Goal: Complete application form: Complete application form

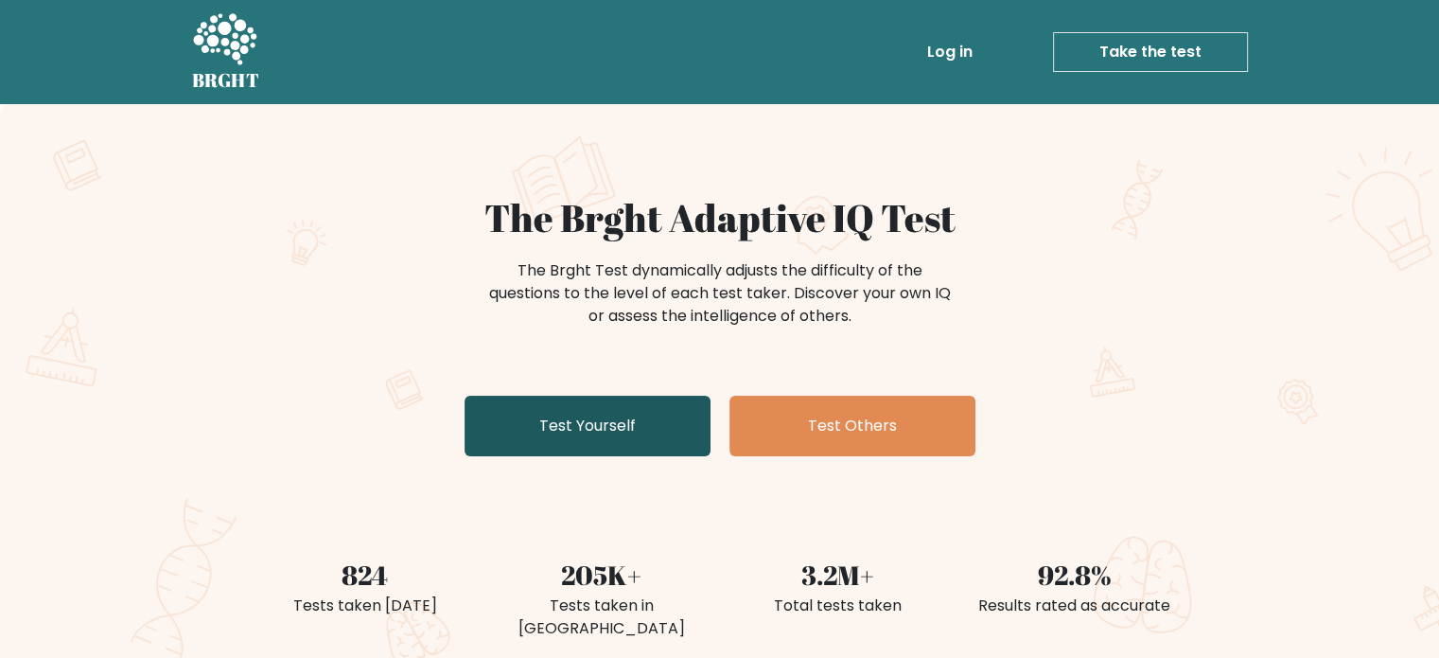
click at [621, 447] on link "Test Yourself" at bounding box center [588, 426] width 246 height 61
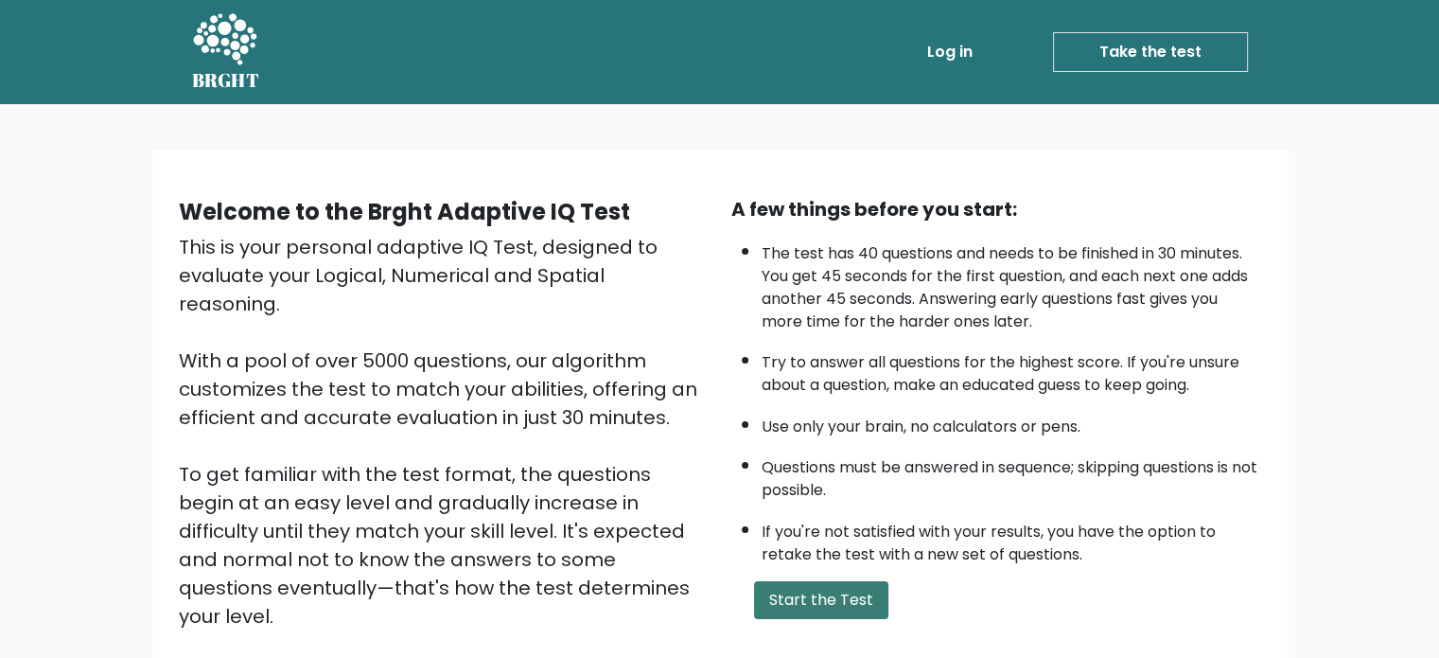
click at [852, 586] on button "Start the Test" at bounding box center [821, 600] width 134 height 38
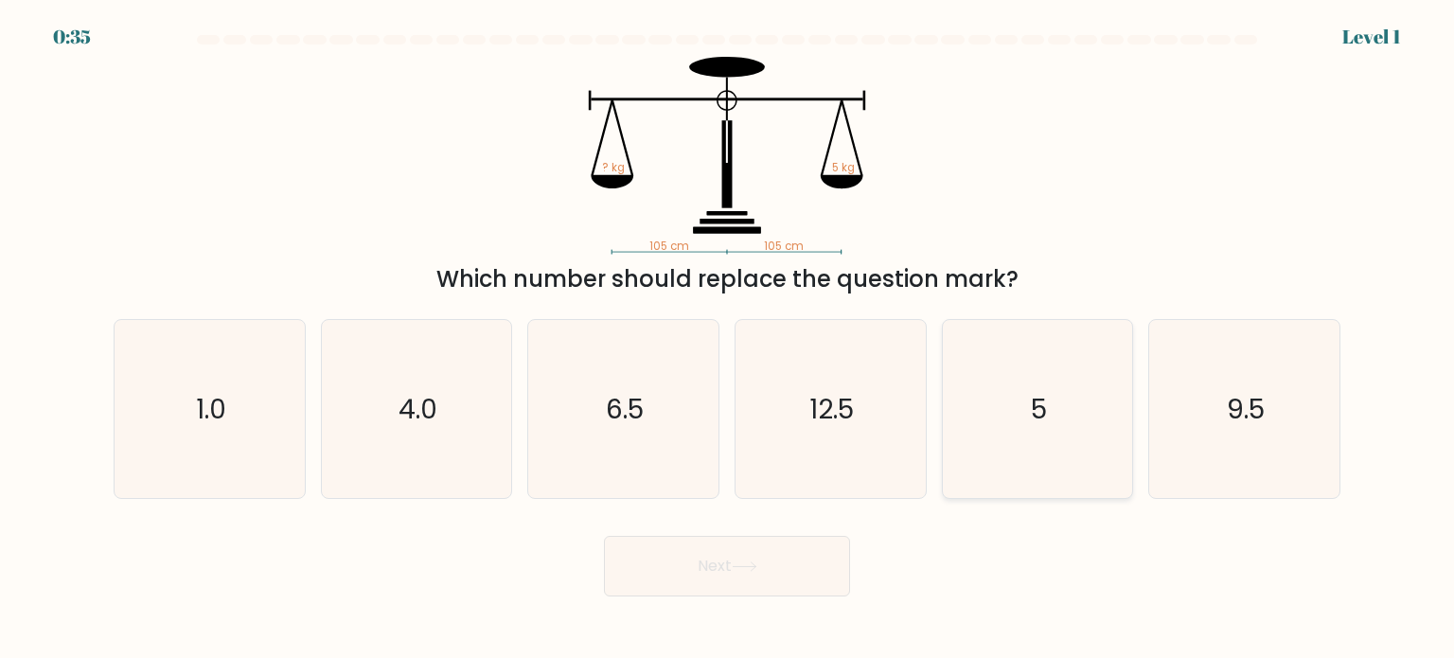
click at [1031, 408] on text "5" at bounding box center [1039, 408] width 16 height 38
click at [728, 339] on input "e. 5" at bounding box center [727, 333] width 1 height 9
radio input "true"
click at [781, 563] on button "Next" at bounding box center [727, 566] width 246 height 61
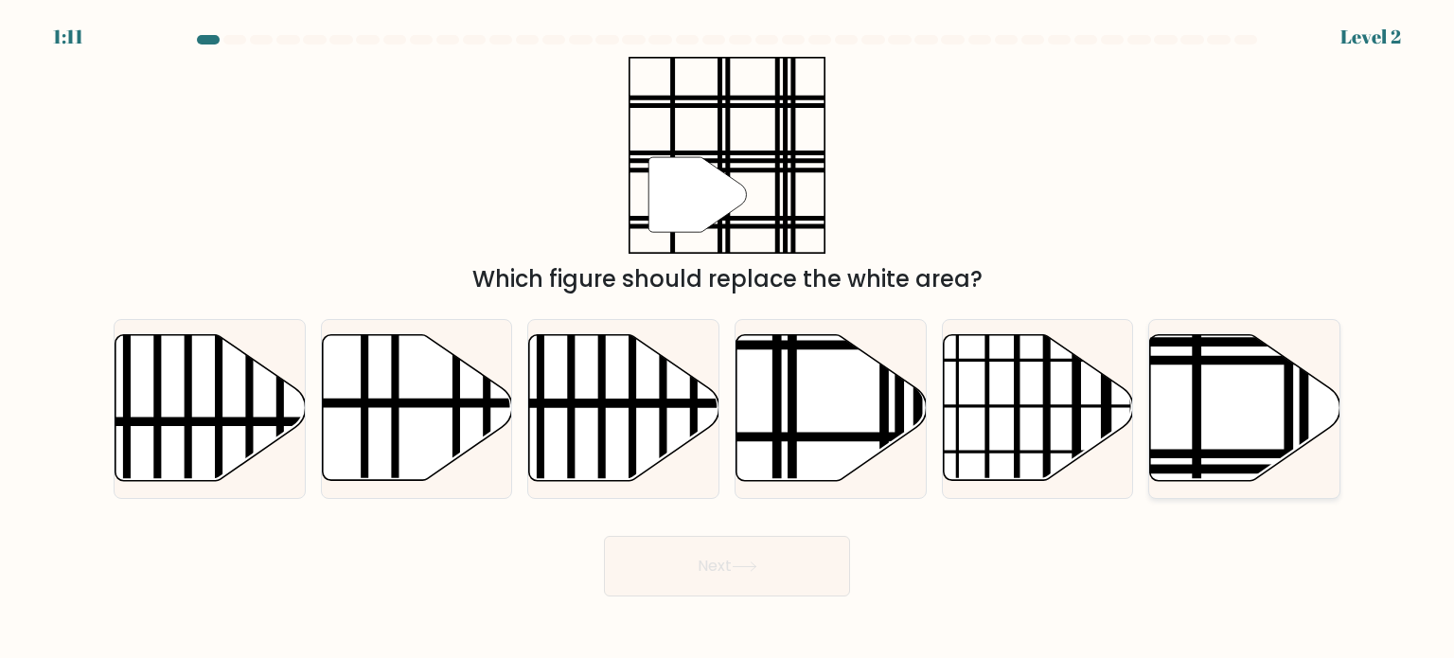
click at [1196, 436] on line at bounding box center [1196, 331] width 0 height 383
click at [728, 339] on input "f." at bounding box center [727, 333] width 1 height 9
radio input "true"
click at [759, 574] on button "Next" at bounding box center [727, 566] width 246 height 61
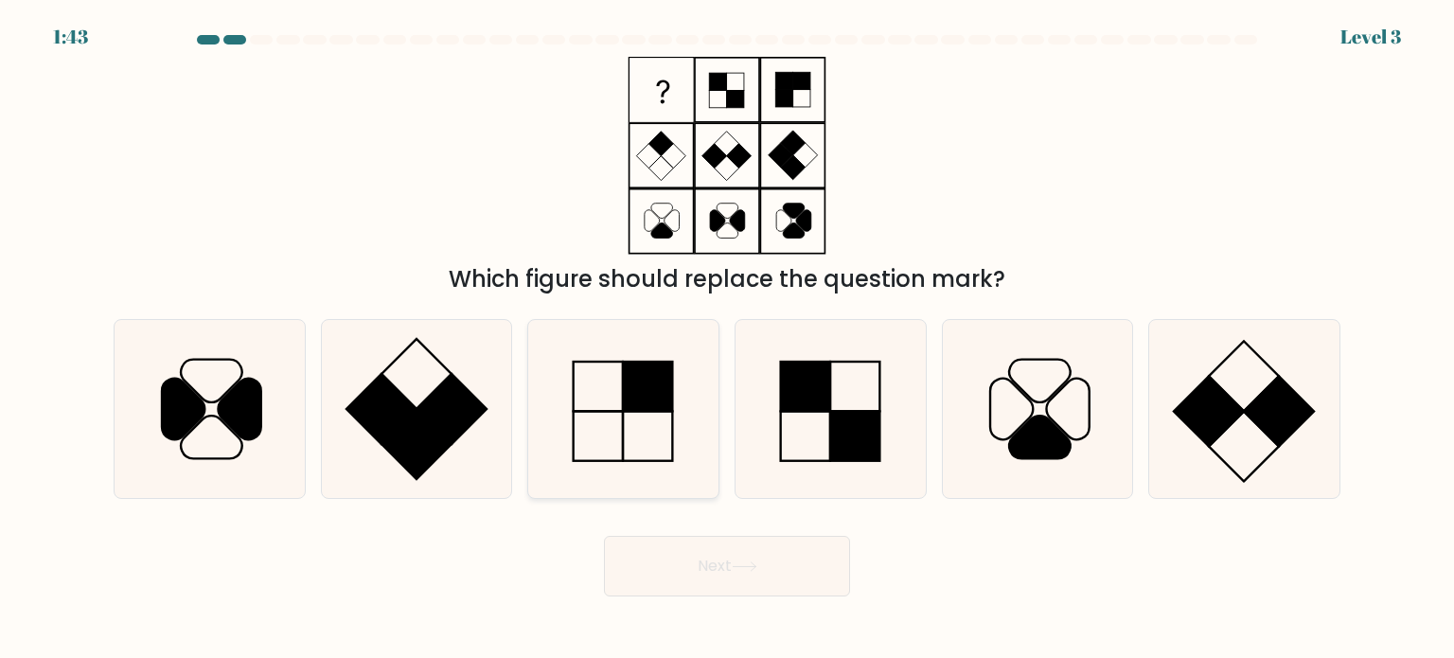
click at [654, 460] on rect at bounding box center [648, 435] width 49 height 49
click at [727, 339] on input "c." at bounding box center [727, 333] width 1 height 9
radio input "true"
click at [699, 553] on button "Next" at bounding box center [727, 566] width 246 height 61
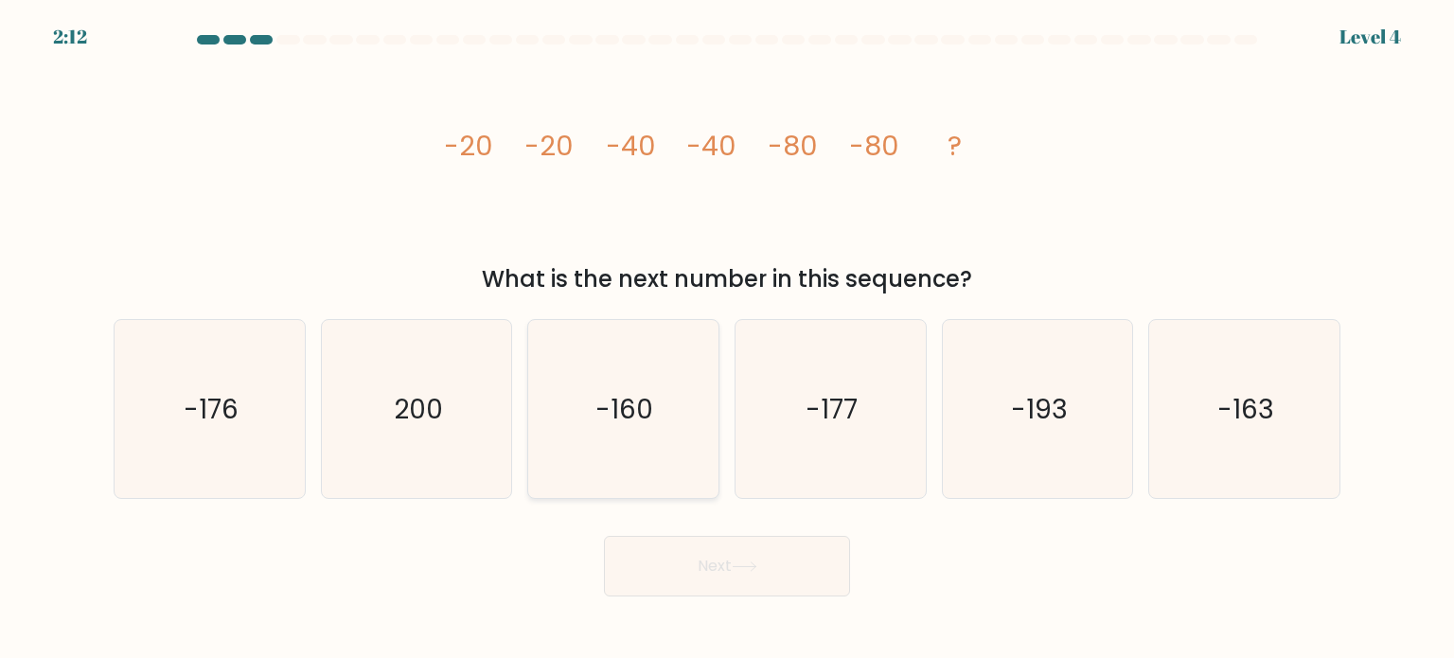
click at [650, 449] on icon "-160" at bounding box center [623, 409] width 178 height 178
click at [727, 339] on input "c. -160" at bounding box center [727, 333] width 1 height 9
radio input "true"
click at [691, 547] on button "Next" at bounding box center [727, 566] width 246 height 61
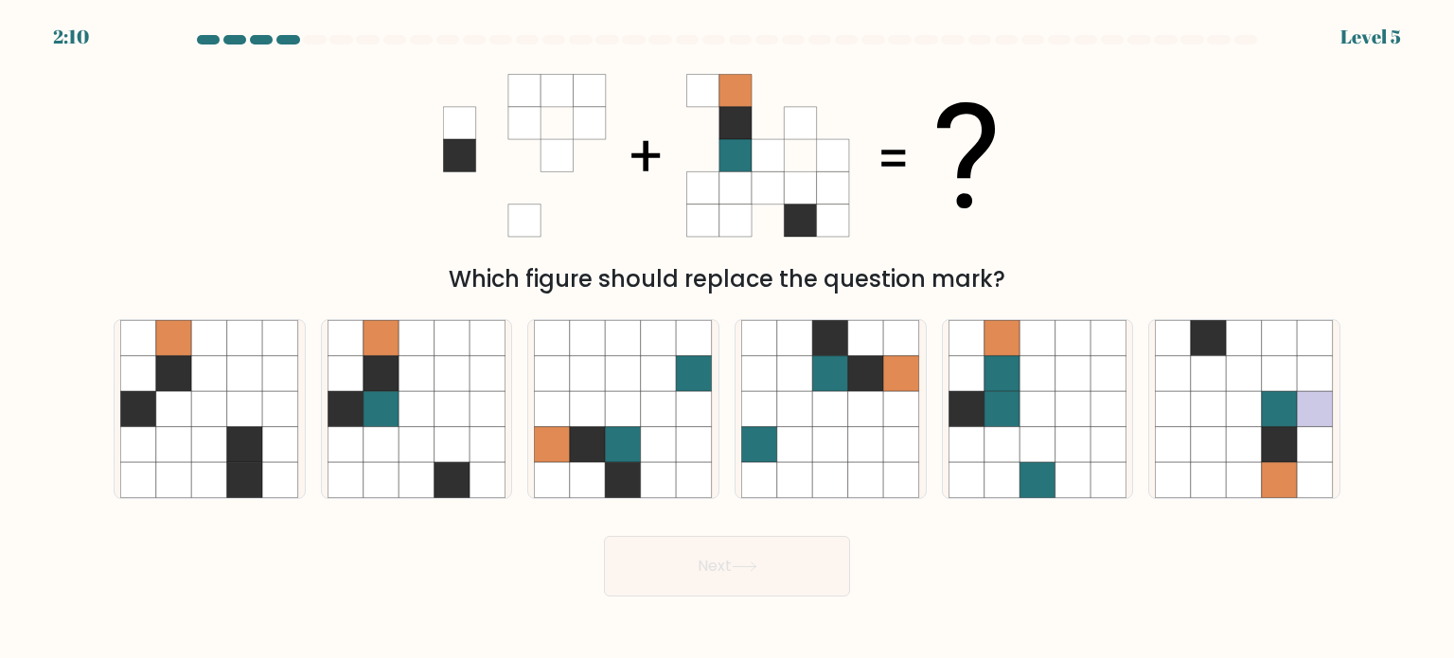
click at [691, 547] on button "Next" at bounding box center [727, 566] width 246 height 61
click at [514, 533] on div "Next" at bounding box center [726, 558] width 1249 height 75
click at [410, 400] on icon at bounding box center [416, 409] width 36 height 36
click at [727, 339] on input "b." at bounding box center [727, 333] width 1 height 9
radio input "true"
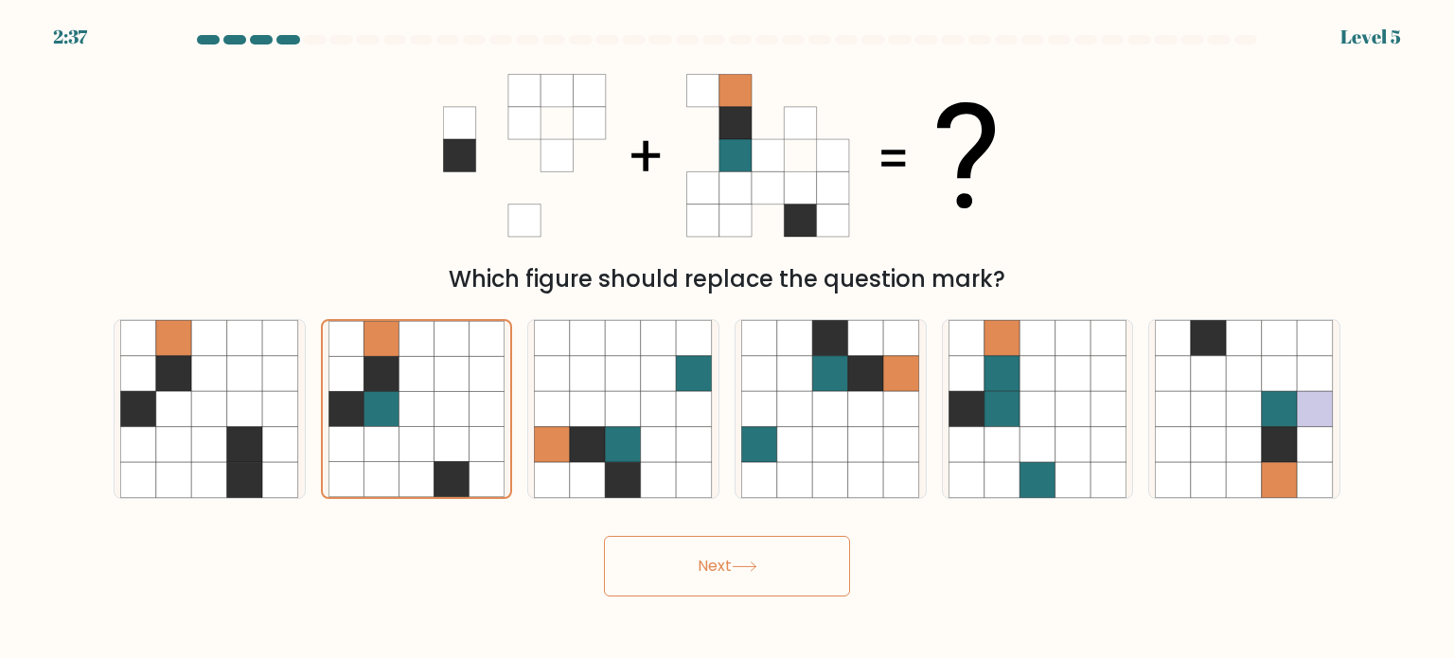
click at [682, 566] on button "Next" at bounding box center [727, 566] width 246 height 61
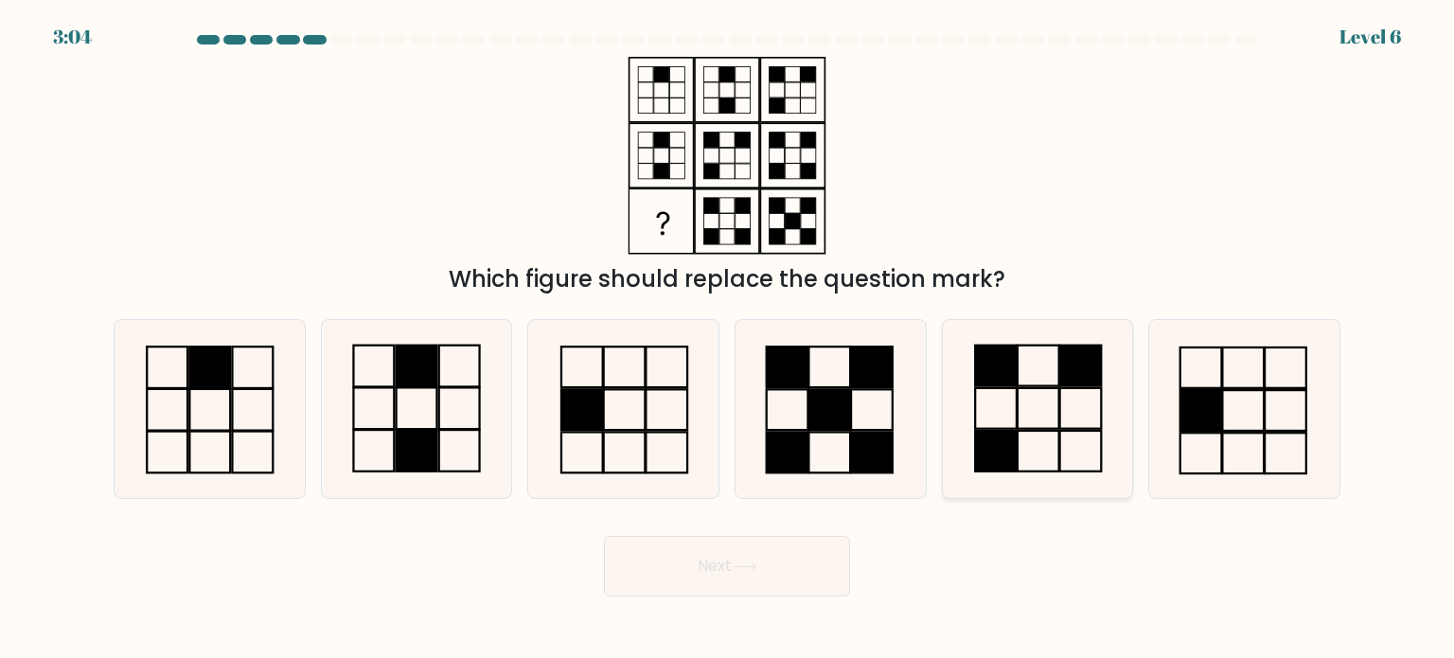
click at [1050, 415] on icon at bounding box center [1037, 409] width 178 height 178
click at [728, 339] on input "e." at bounding box center [727, 333] width 1 height 9
radio input "true"
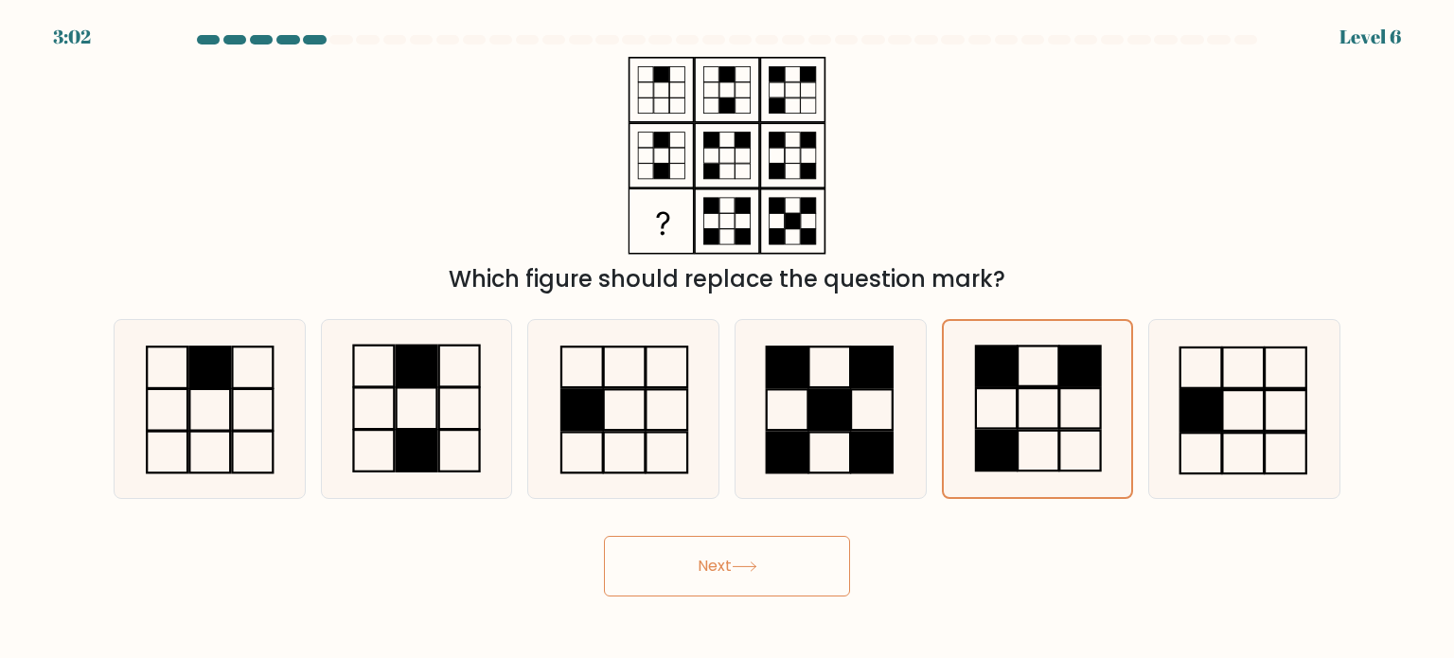
click at [760, 550] on button "Next" at bounding box center [727, 566] width 246 height 61
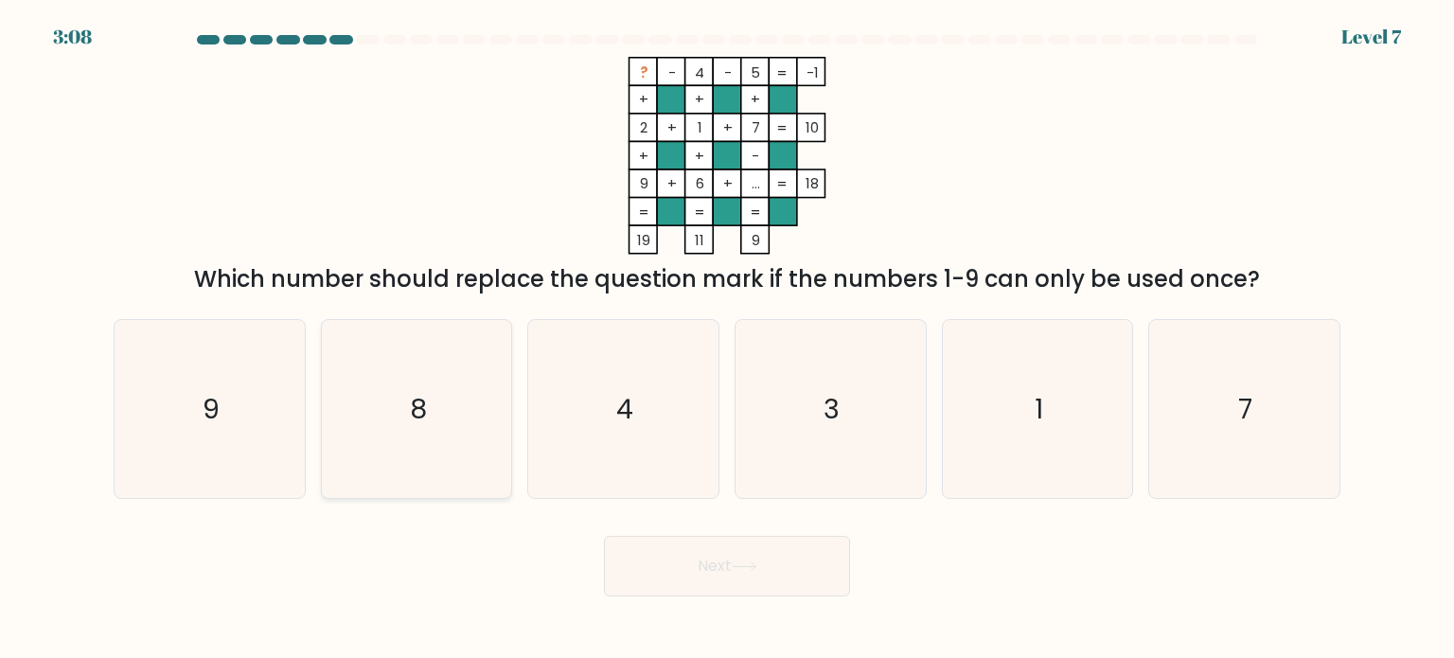
click at [426, 378] on icon "8" at bounding box center [416, 409] width 178 height 178
click at [727, 339] on input "b. 8" at bounding box center [727, 333] width 1 height 9
radio input "true"
click at [693, 585] on button "Next" at bounding box center [727, 566] width 246 height 61
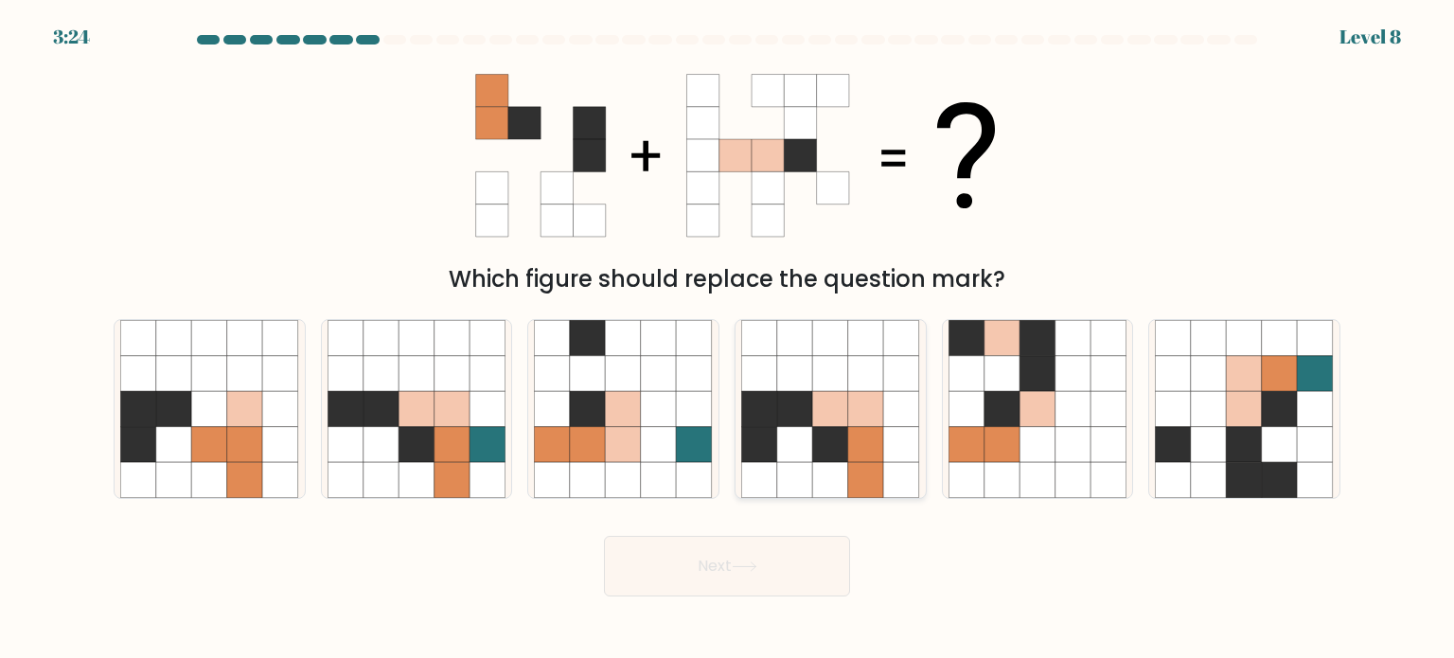
click at [853, 449] on icon at bounding box center [866, 444] width 36 height 36
click at [728, 339] on input "d." at bounding box center [727, 333] width 1 height 9
radio input "true"
click at [753, 584] on button "Next" at bounding box center [727, 566] width 246 height 61
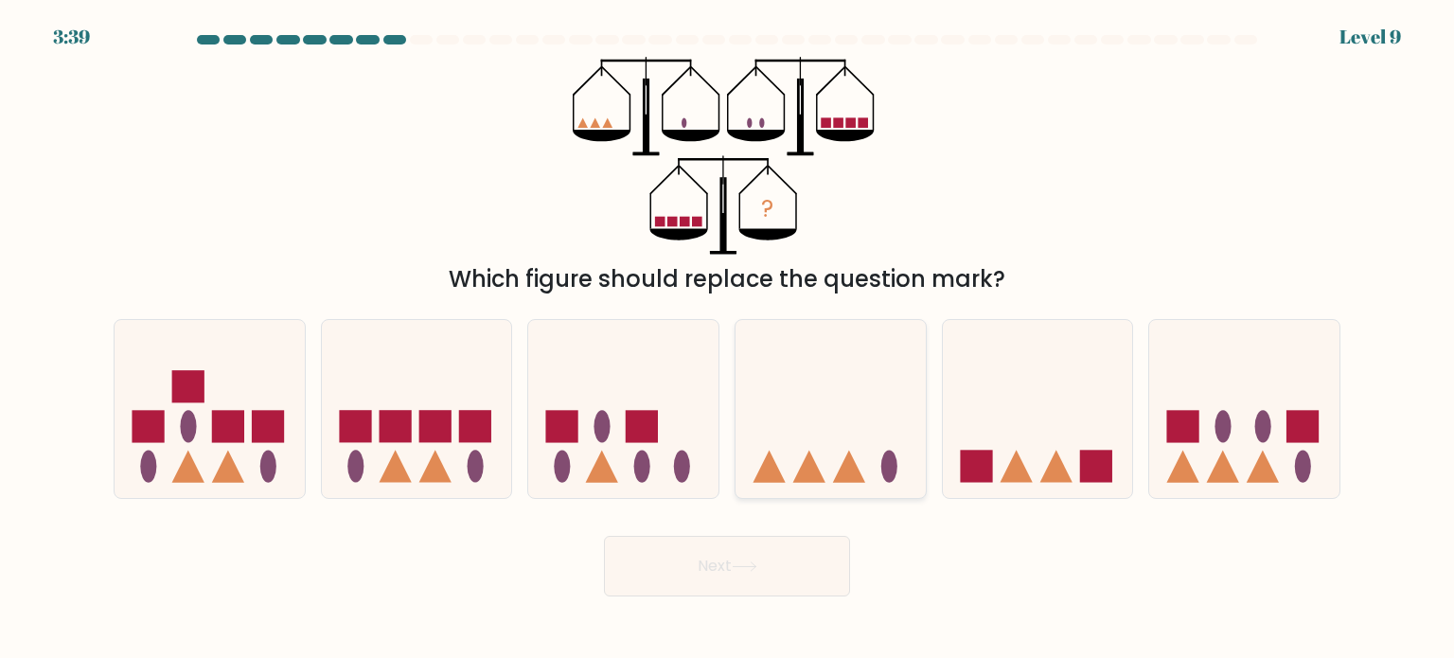
click at [832, 397] on icon at bounding box center [830, 408] width 190 height 157
click at [728, 339] on input "d." at bounding box center [727, 333] width 1 height 9
radio input "true"
click at [743, 579] on button "Next" at bounding box center [727, 566] width 246 height 61
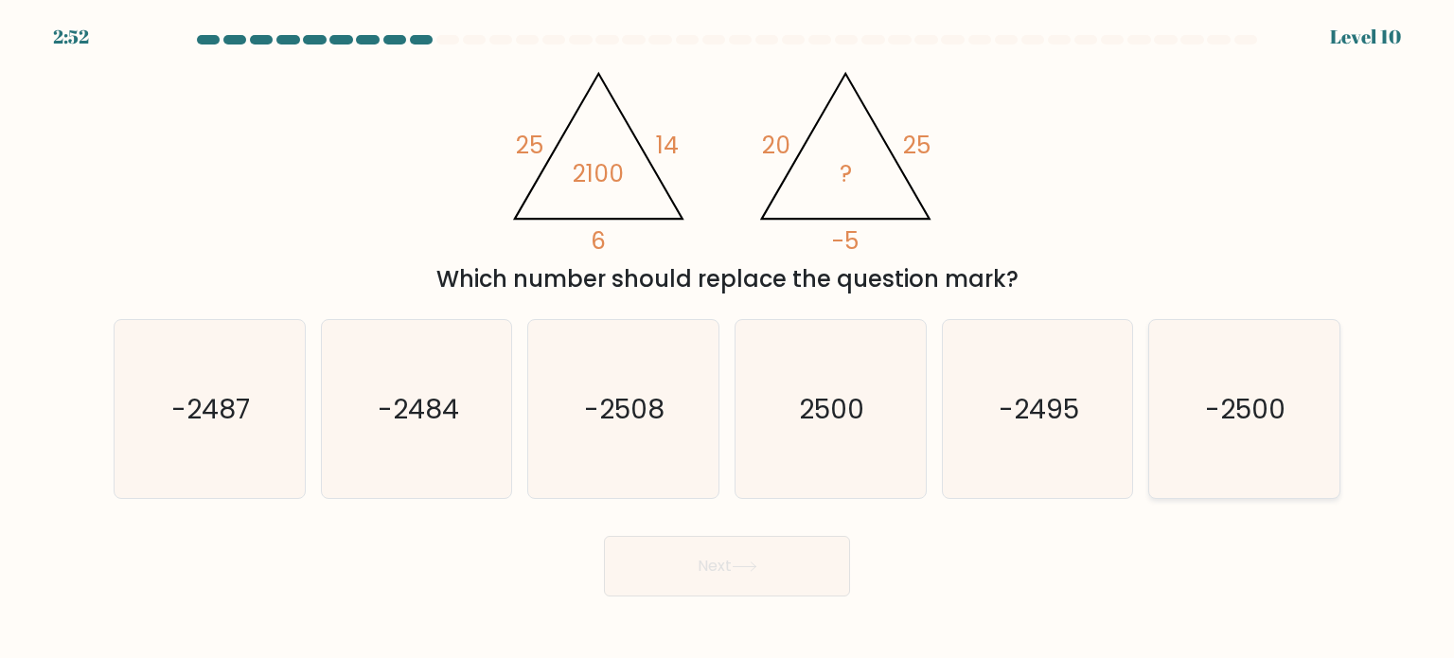
click at [1230, 375] on icon "-2500" at bounding box center [1244, 409] width 178 height 178
click at [728, 339] on input "f. -2500" at bounding box center [727, 333] width 1 height 9
radio input "true"
click at [784, 571] on button "Next" at bounding box center [727, 566] width 246 height 61
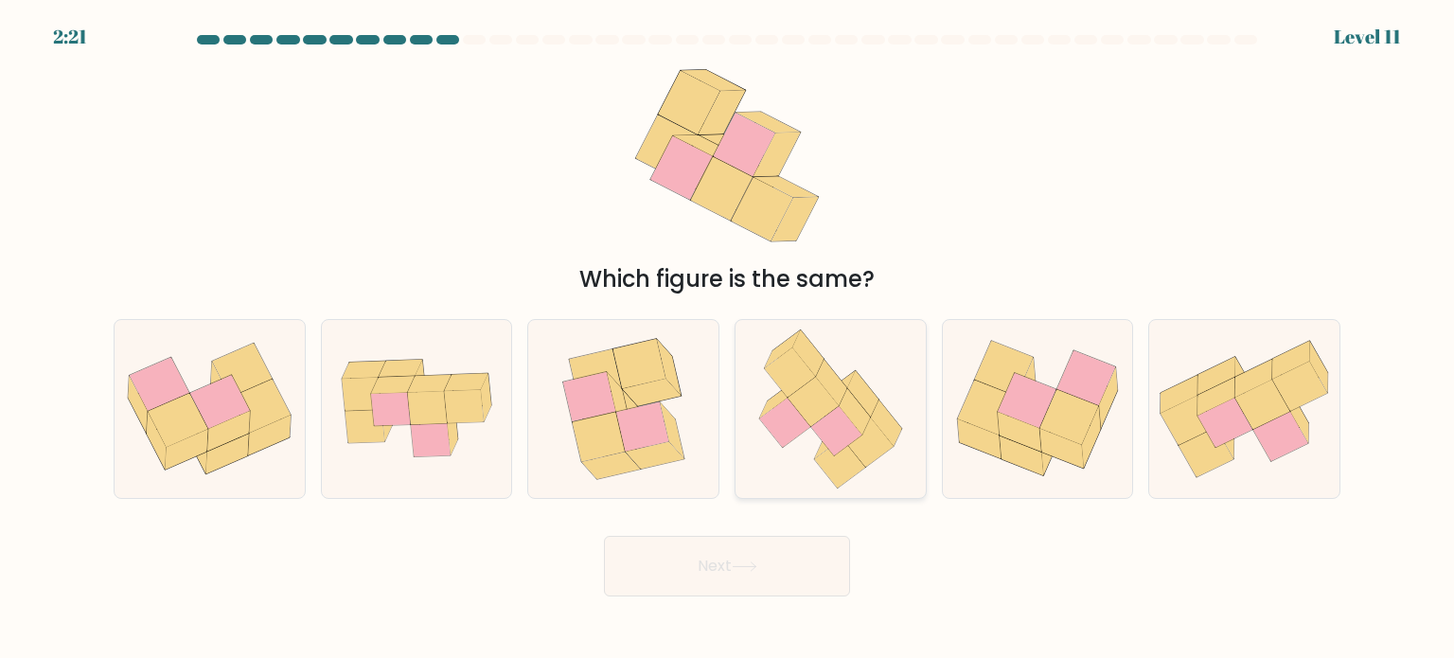
click at [820, 438] on icon at bounding box center [836, 430] width 51 height 49
click at [728, 339] on input "d." at bounding box center [727, 333] width 1 height 9
radio input "true"
click at [742, 567] on icon at bounding box center [743, 566] width 23 height 9
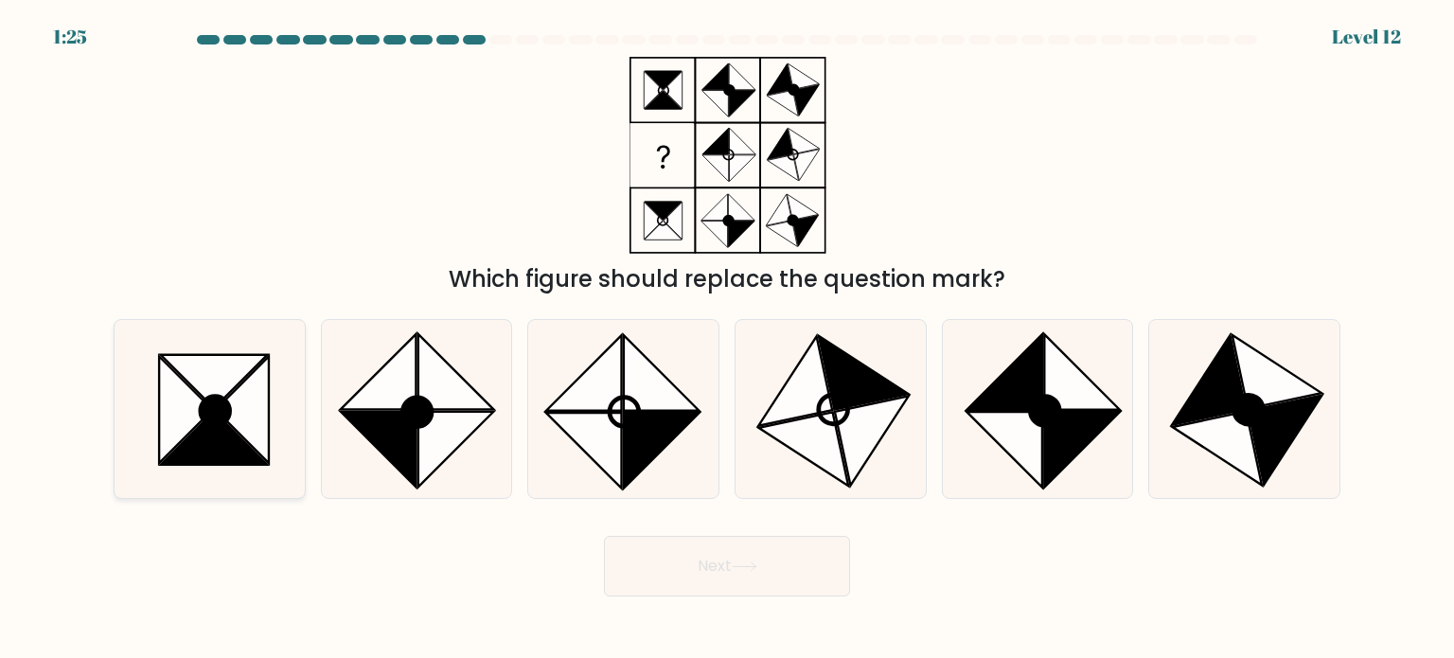
click at [189, 393] on icon at bounding box center [185, 409] width 53 height 107
click at [727, 339] on input "a." at bounding box center [727, 333] width 1 height 9
radio input "true"
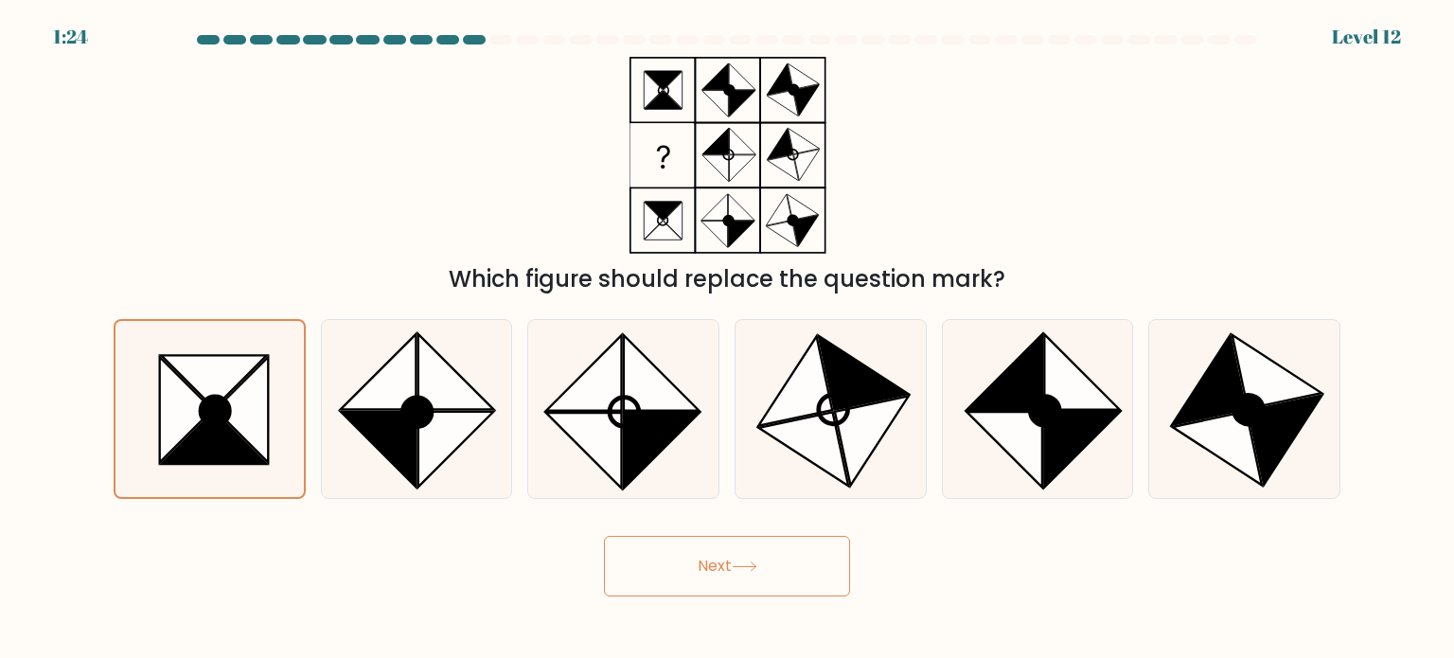
click at [685, 571] on button "Next" at bounding box center [727, 566] width 246 height 61
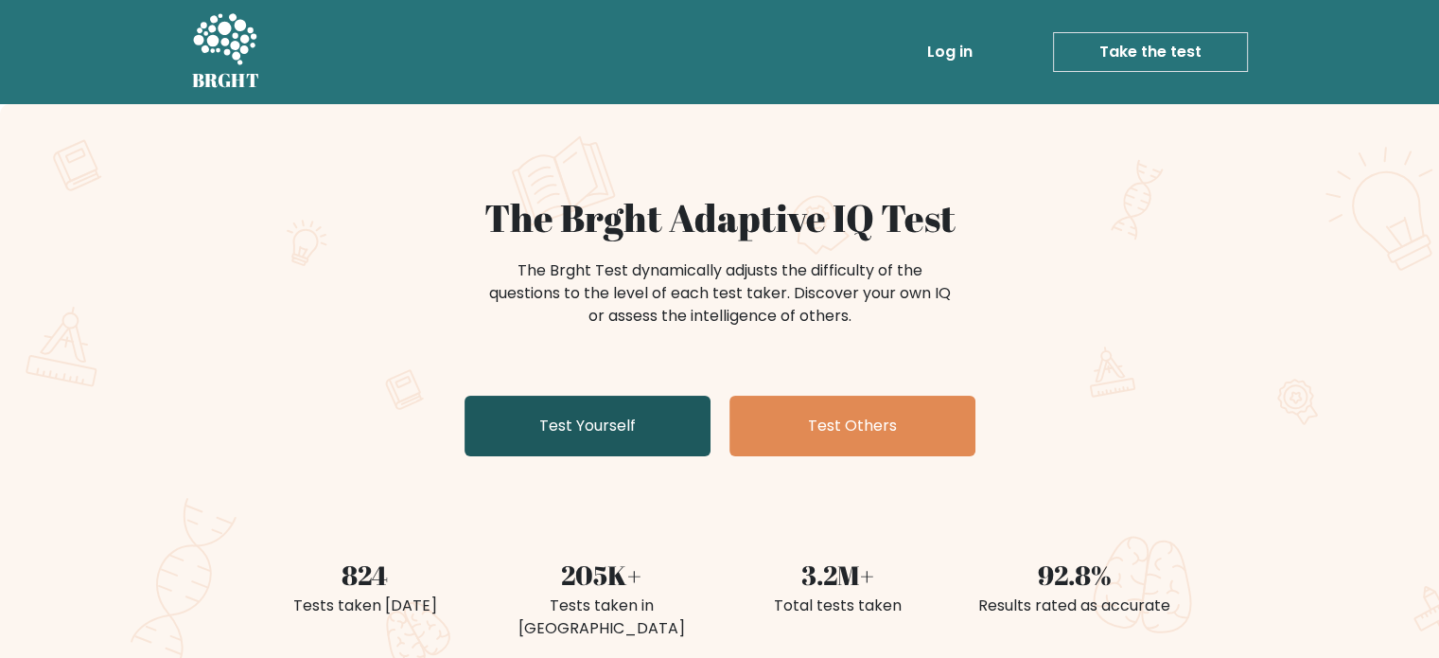
click at [595, 424] on link "Test Yourself" at bounding box center [588, 426] width 246 height 61
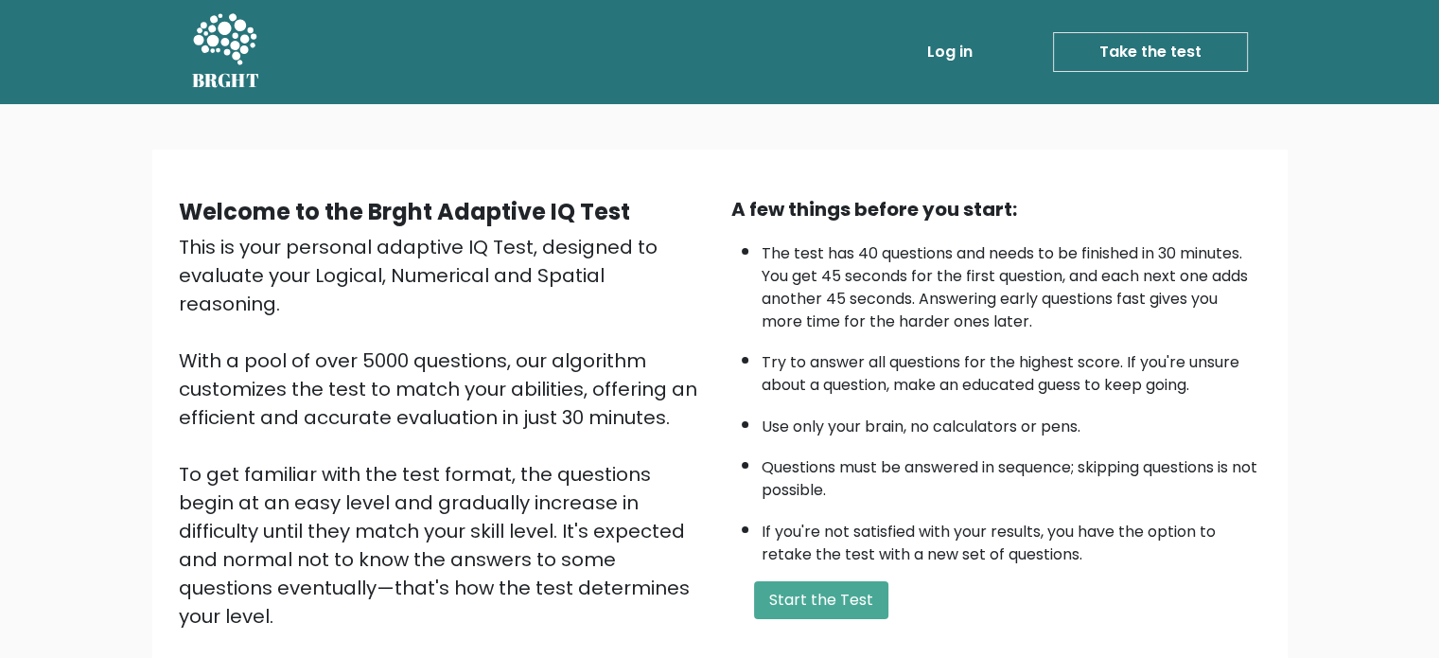
scroll to position [115, 0]
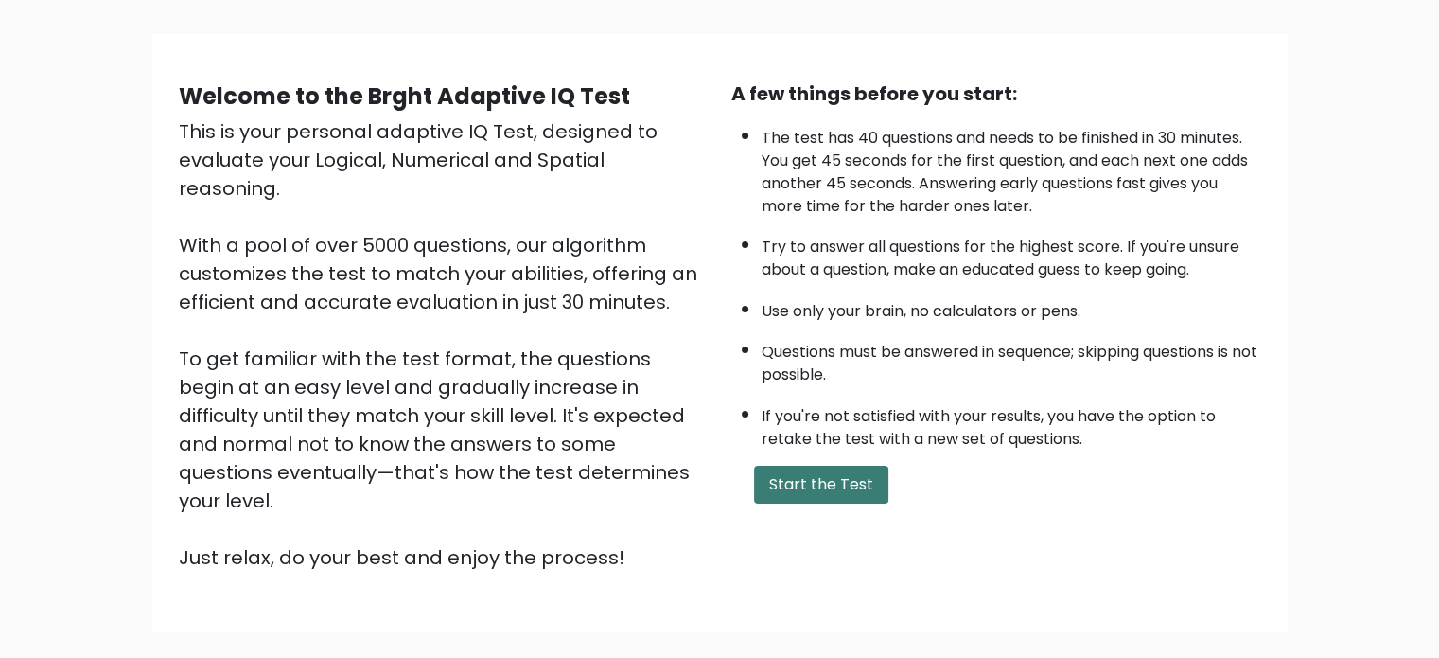
click at [795, 466] on button "Start the Test" at bounding box center [821, 485] width 134 height 38
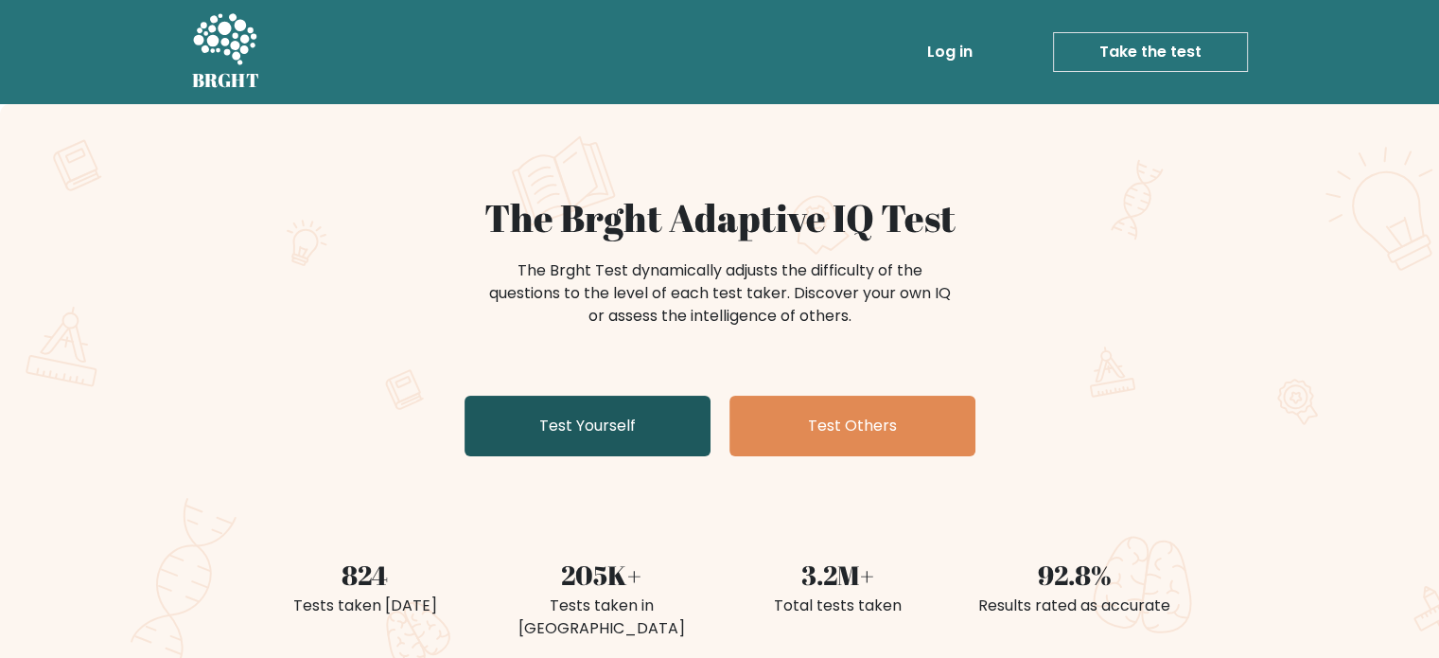
click at [644, 421] on link "Test Yourself" at bounding box center [588, 426] width 246 height 61
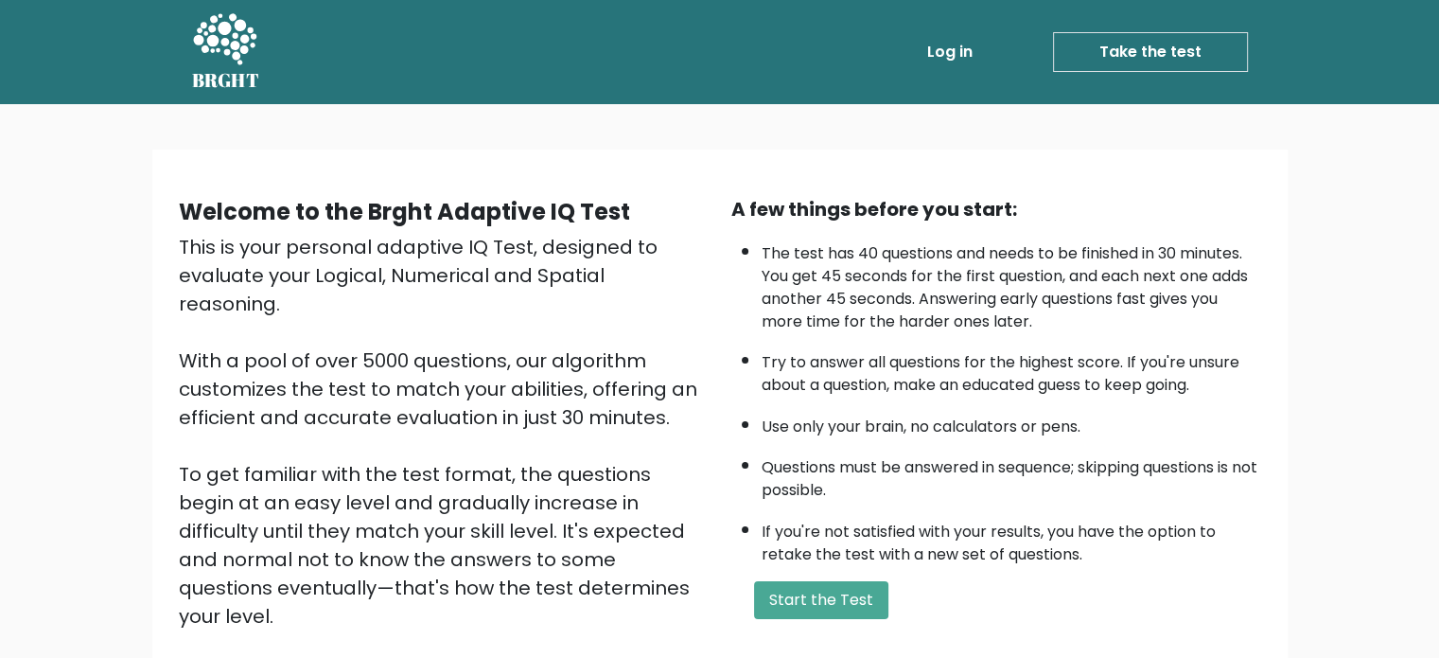
click at [1114, 61] on link "Take the test" at bounding box center [1150, 52] width 195 height 40
click at [788, 586] on button "Start the Test" at bounding box center [821, 600] width 134 height 38
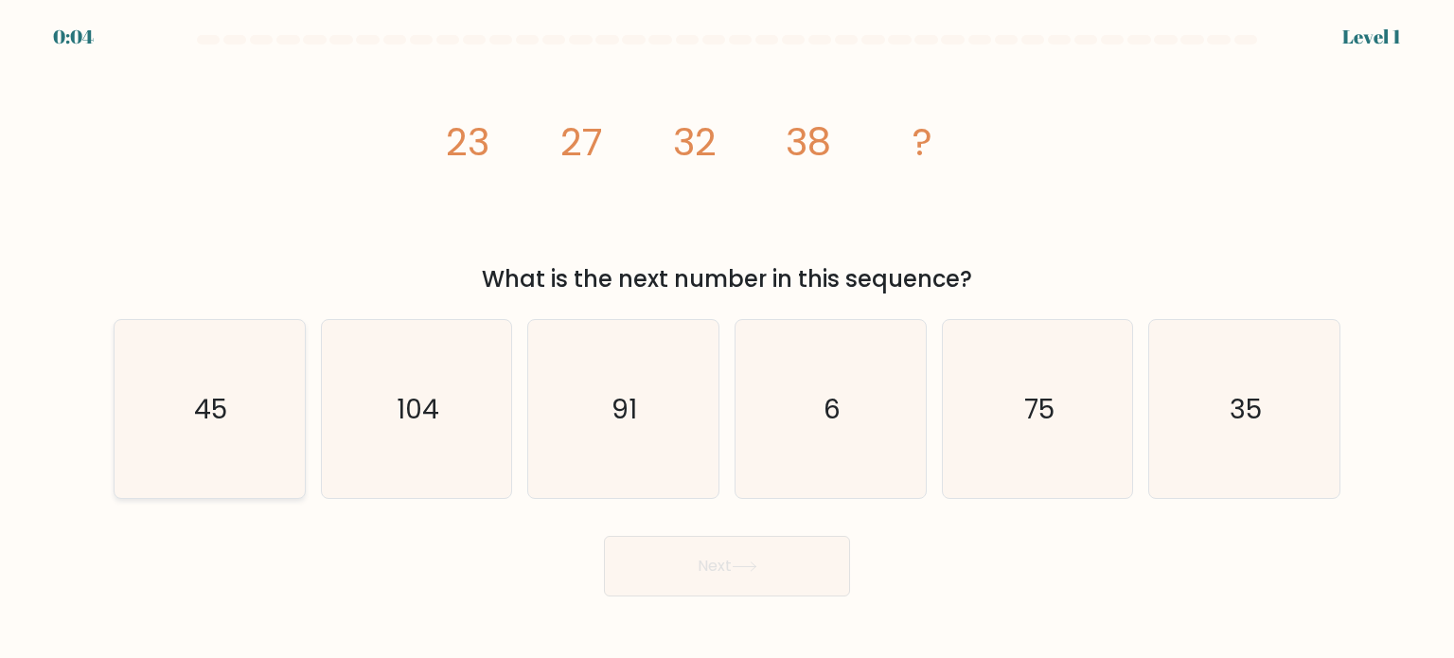
click at [225, 399] on text "45" at bounding box center [211, 408] width 33 height 38
click at [727, 339] on input "a. 45" at bounding box center [727, 333] width 1 height 9
radio input "true"
click at [723, 548] on button "Next" at bounding box center [727, 566] width 246 height 61
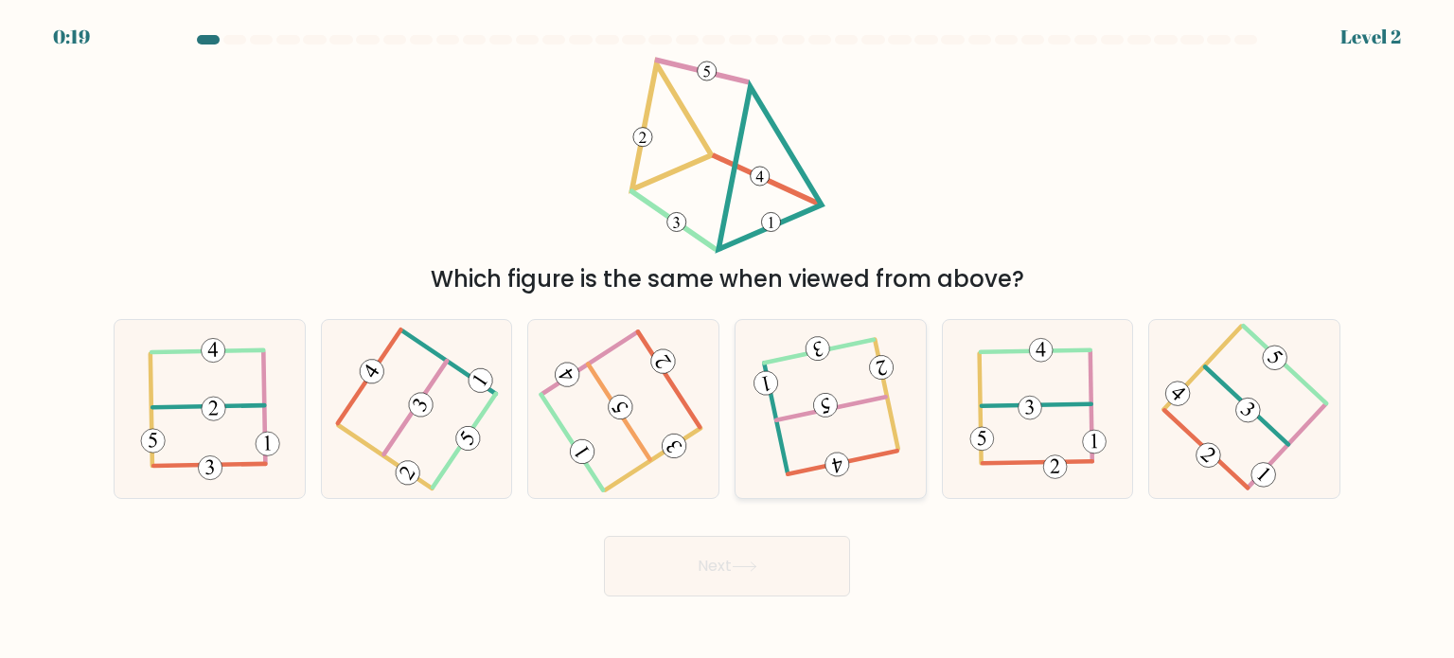
click at [853, 432] on icon at bounding box center [830, 408] width 140 height 143
click at [728, 339] on input "d." at bounding box center [727, 333] width 1 height 9
radio input "true"
click at [715, 551] on button "Next" at bounding box center [727, 566] width 246 height 61
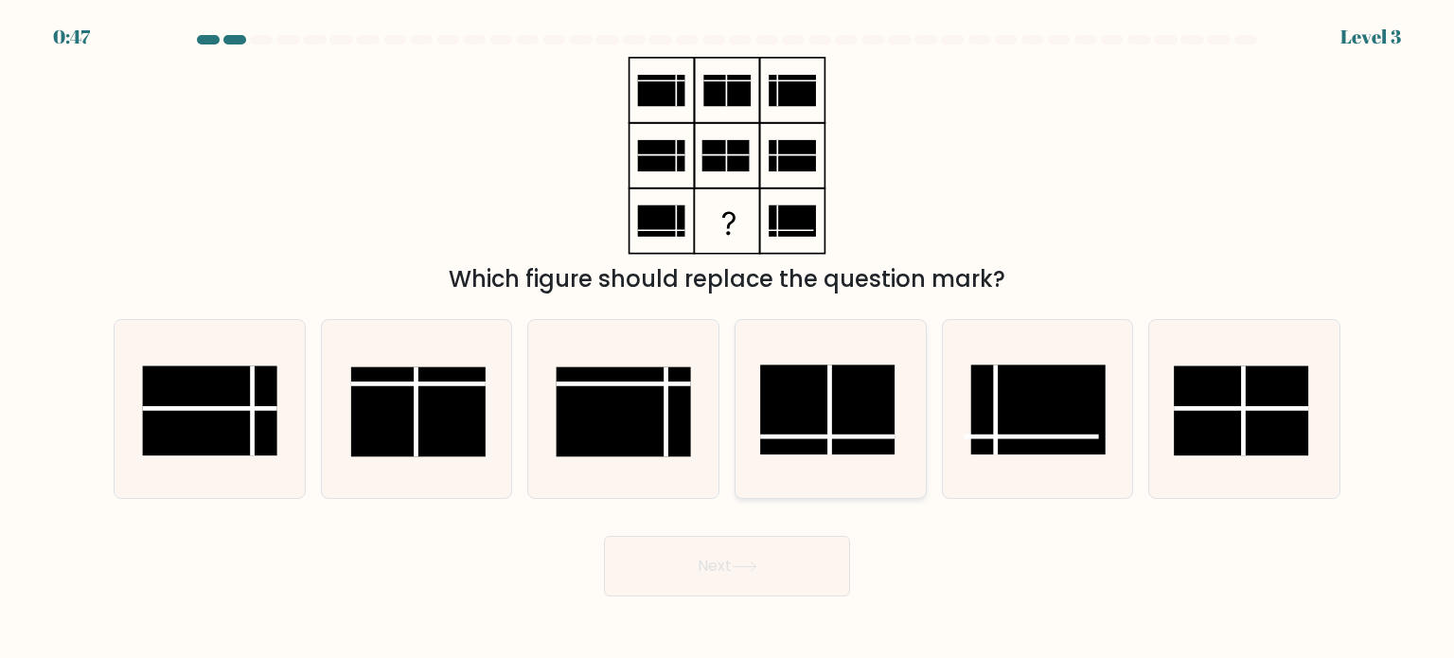
click at [810, 401] on rect at bounding box center [827, 409] width 134 height 90
click at [728, 339] on input "d." at bounding box center [727, 333] width 1 height 9
radio input "true"
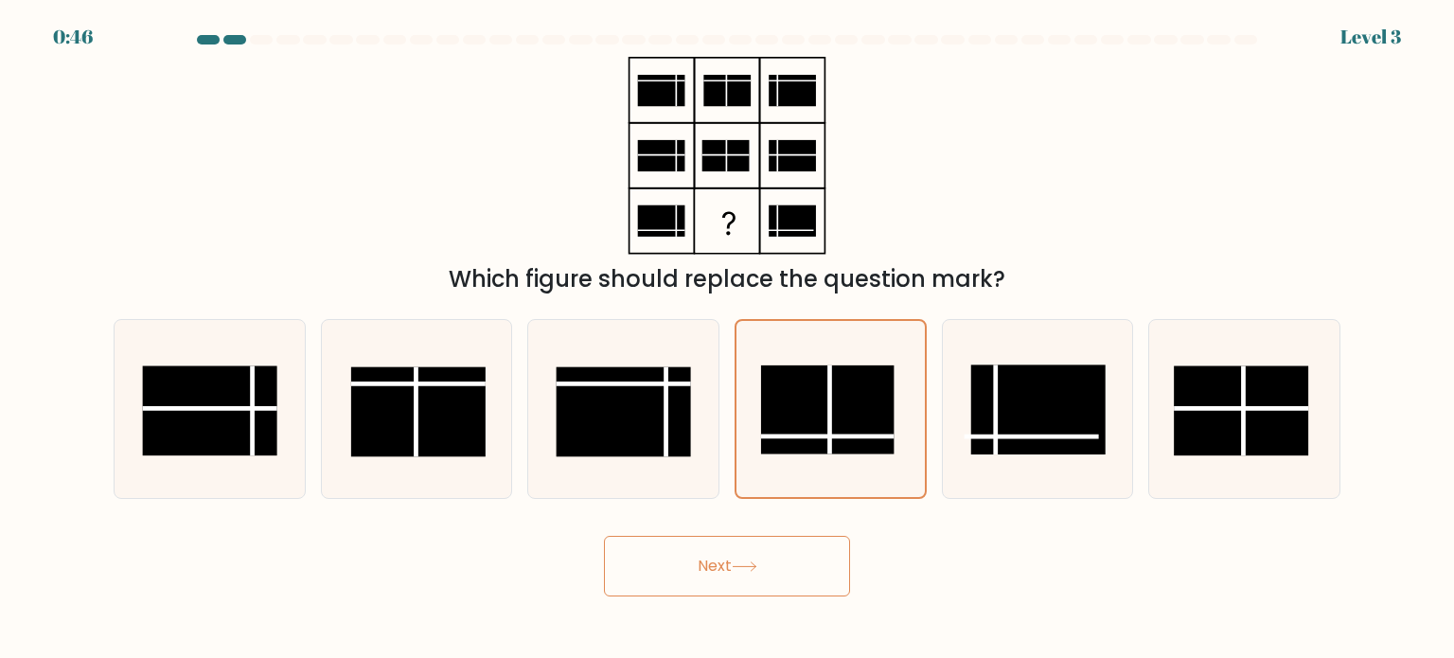
click at [749, 556] on button "Next" at bounding box center [727, 566] width 246 height 61
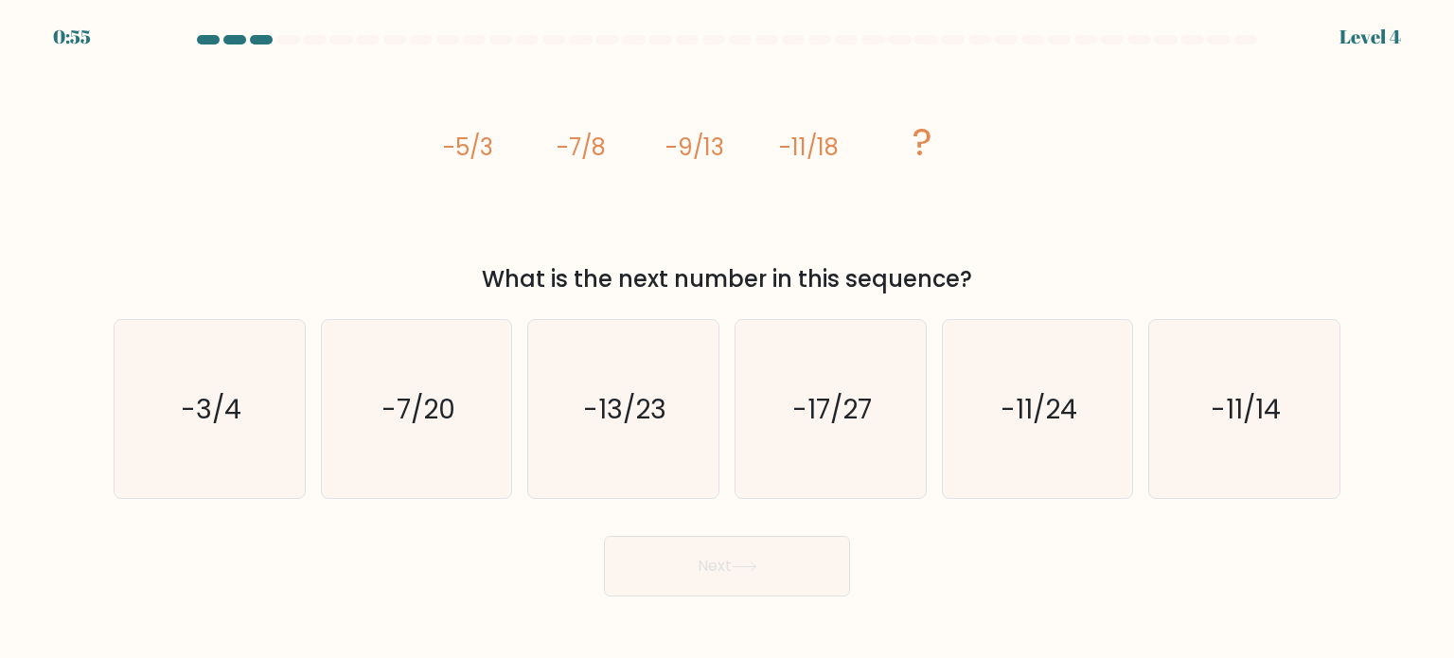
click at [749, 556] on button "Next" at bounding box center [727, 566] width 246 height 61
click at [702, 481] on icon "-13/23" at bounding box center [623, 409] width 178 height 178
click at [727, 339] on input "c. -13/23" at bounding box center [727, 333] width 1 height 9
radio input "true"
click at [716, 555] on button "Next" at bounding box center [727, 566] width 246 height 61
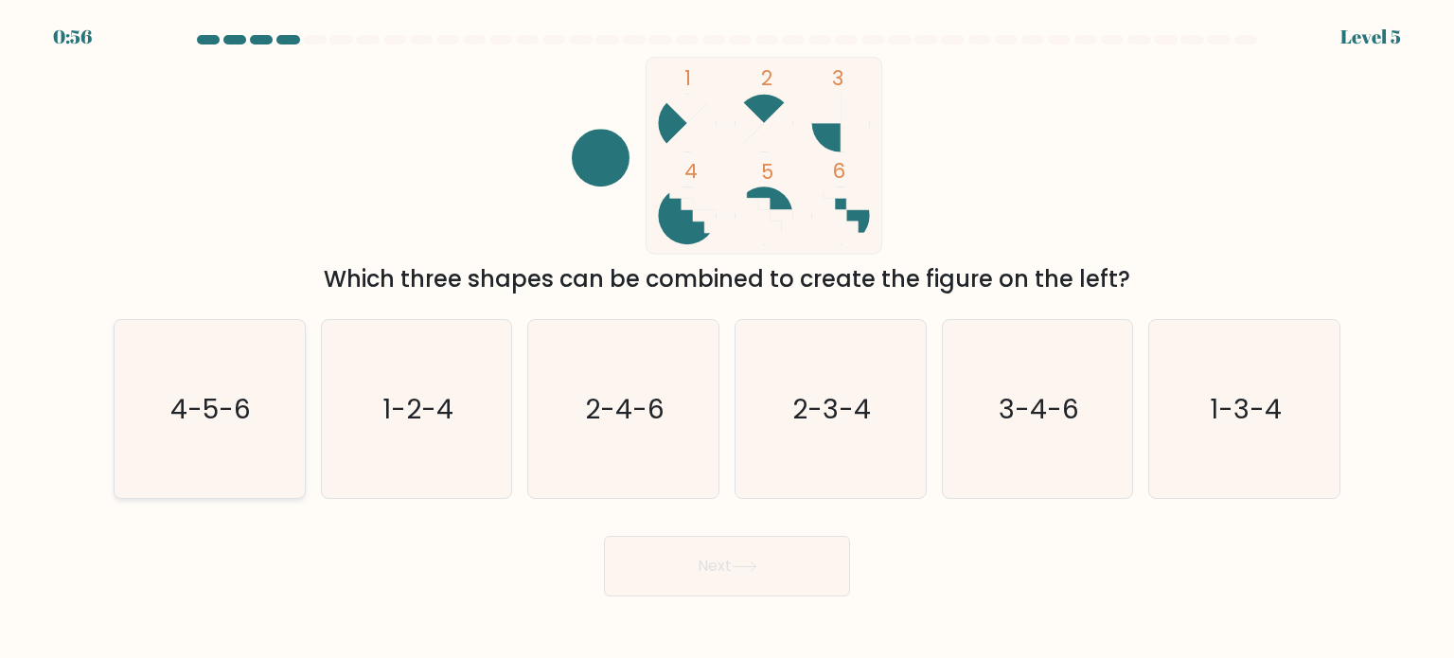
click at [201, 471] on icon "4-5-6" at bounding box center [209, 409] width 178 height 178
click at [727, 339] on input "a. 4-5-6" at bounding box center [727, 333] width 1 height 9
radio input "true"
click at [752, 559] on button "Next" at bounding box center [727, 566] width 246 height 61
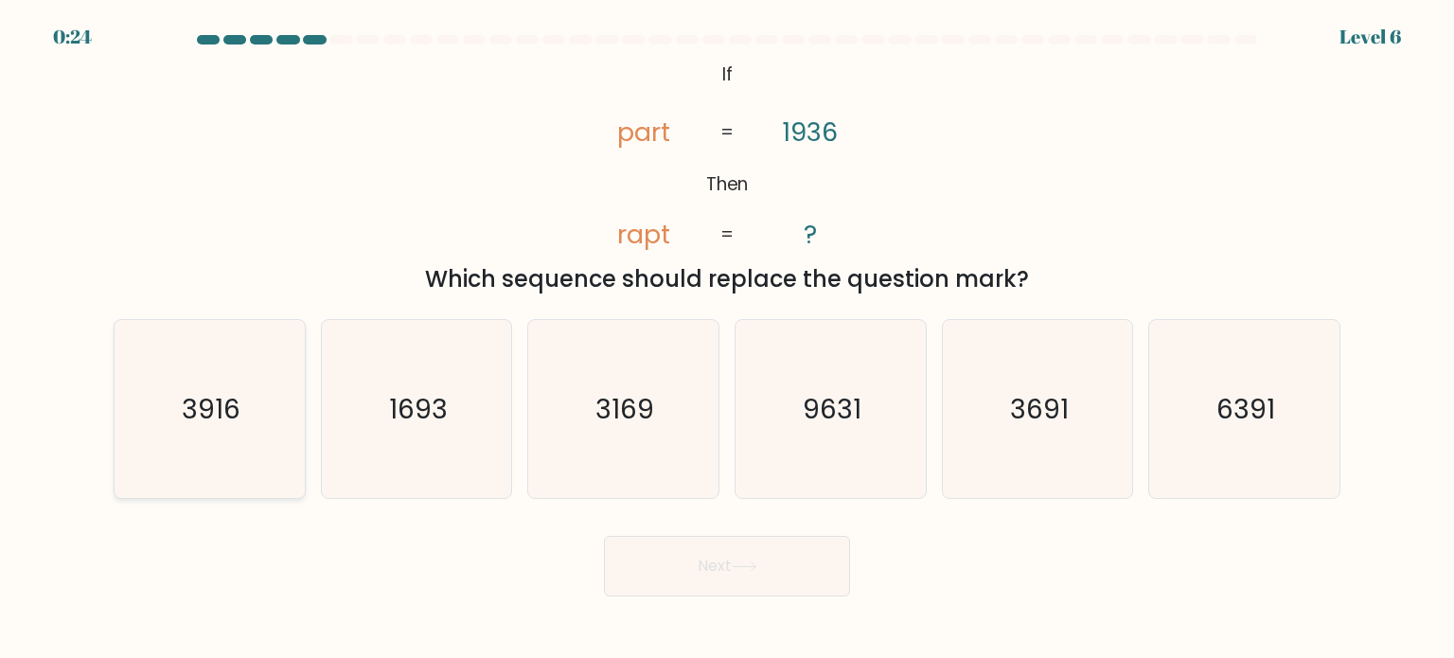
click at [231, 443] on icon "3916" at bounding box center [209, 409] width 178 height 178
click at [727, 339] on input "a. 3916" at bounding box center [727, 333] width 1 height 9
radio input "true"
click at [694, 573] on button "Next" at bounding box center [727, 566] width 246 height 61
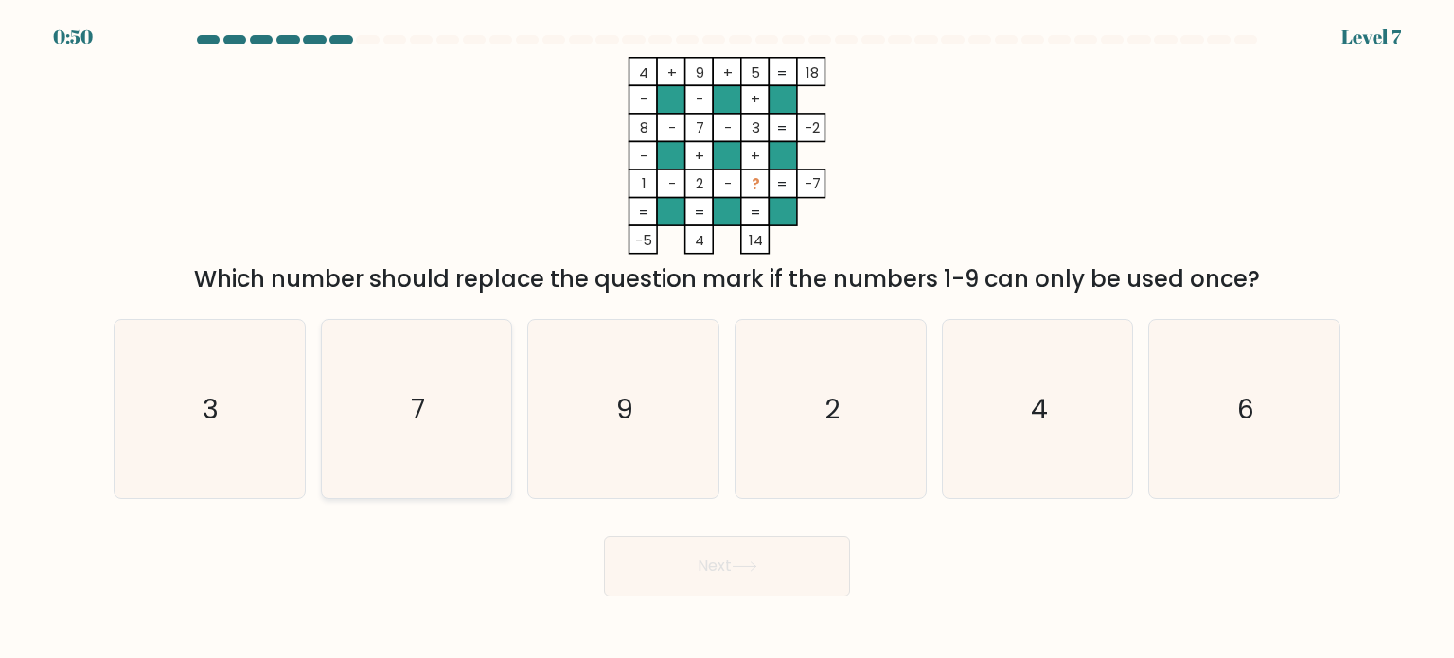
click at [365, 468] on icon "7" at bounding box center [416, 409] width 178 height 178
click at [727, 339] on input "b. 7" at bounding box center [727, 333] width 1 height 9
radio input "true"
click at [664, 583] on button "Next" at bounding box center [727, 566] width 246 height 61
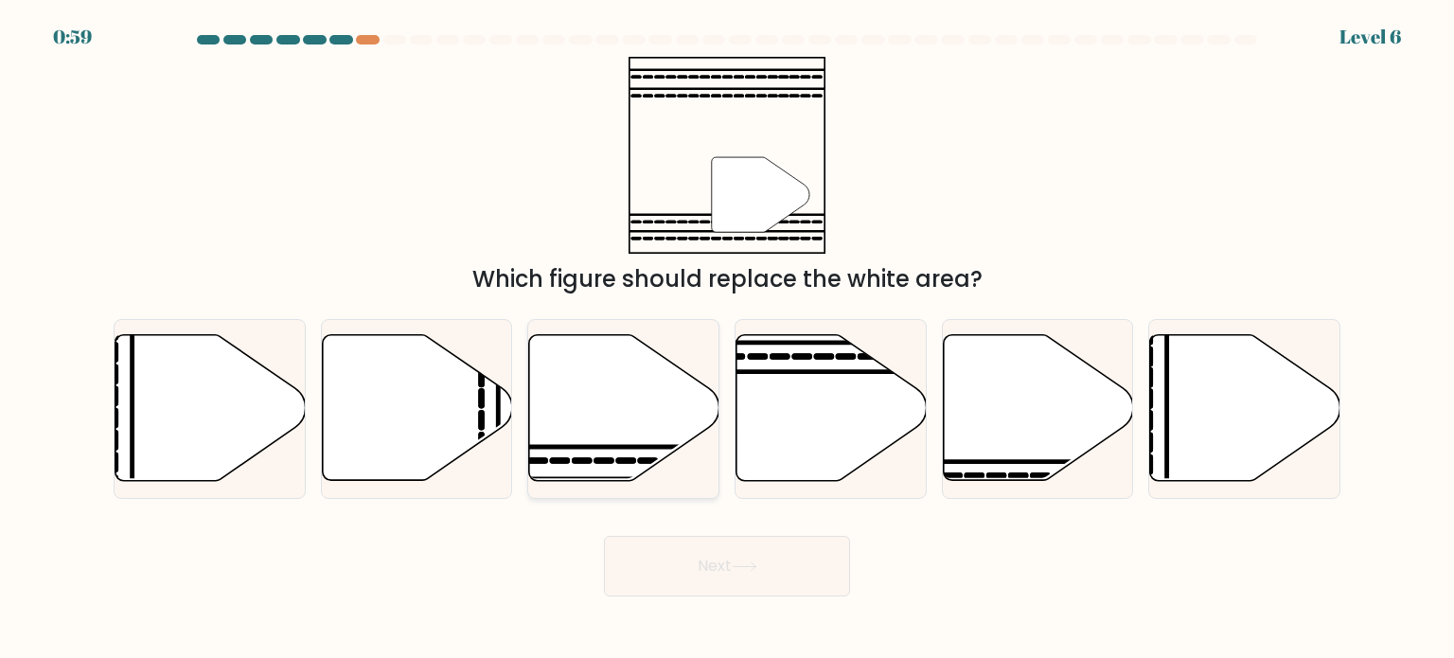
click at [610, 430] on icon at bounding box center [624, 408] width 190 height 146
click at [727, 339] on input "c." at bounding box center [727, 333] width 1 height 9
radio input "true"
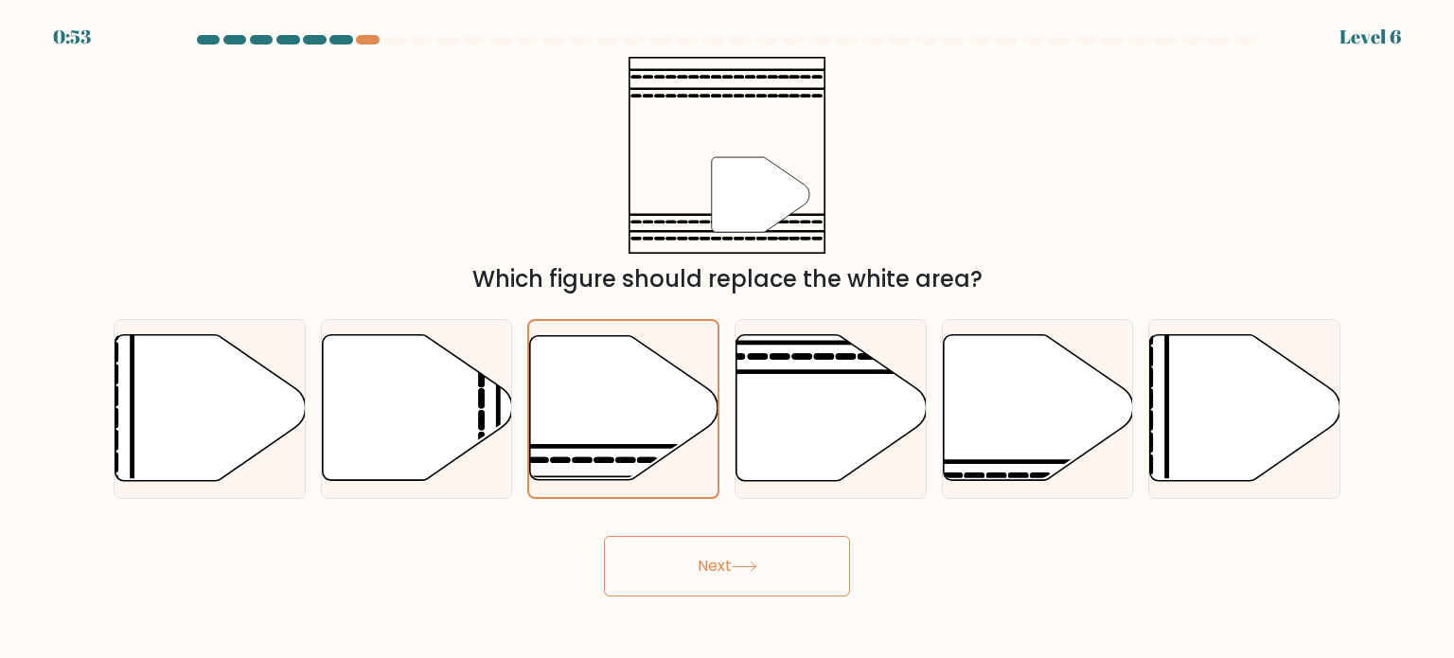
click at [662, 582] on button "Next" at bounding box center [727, 566] width 246 height 61
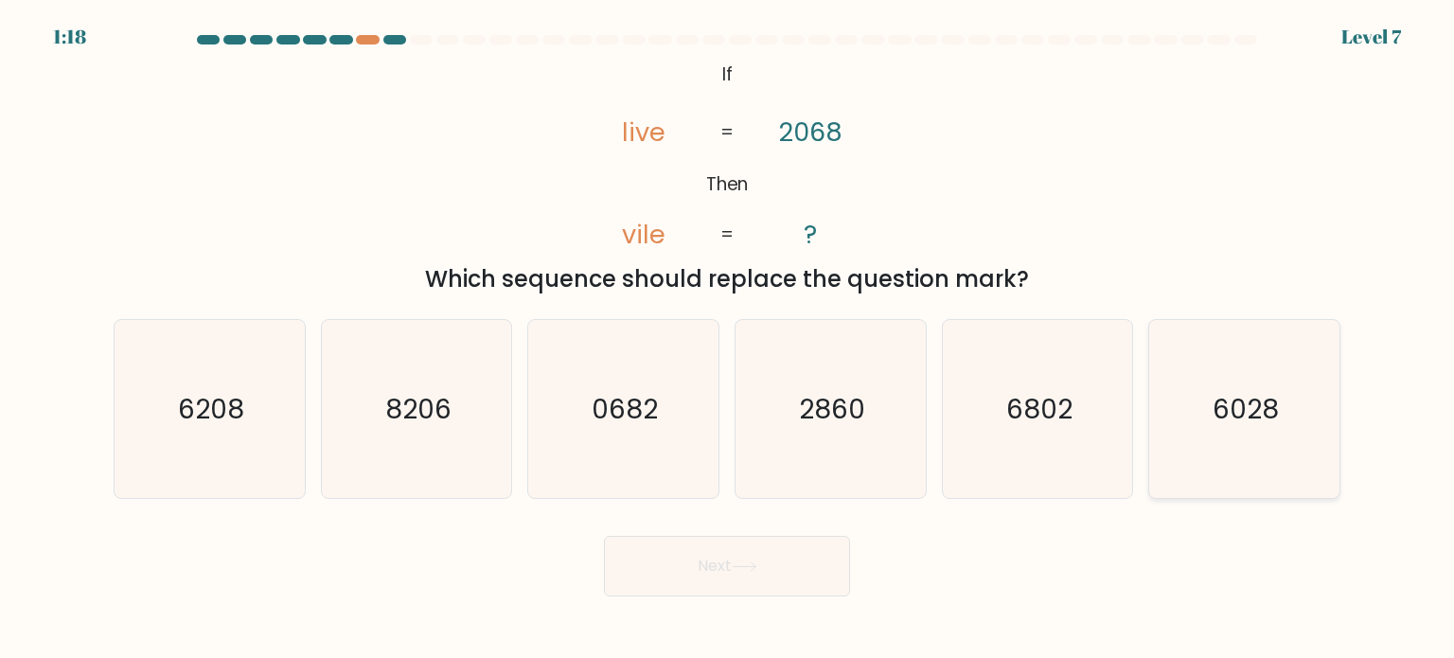
click at [1228, 441] on icon "6028" at bounding box center [1244, 409] width 178 height 178
click at [728, 339] on input "f. 6028" at bounding box center [727, 333] width 1 height 9
radio input "true"
click at [842, 583] on button "Next" at bounding box center [727, 566] width 246 height 61
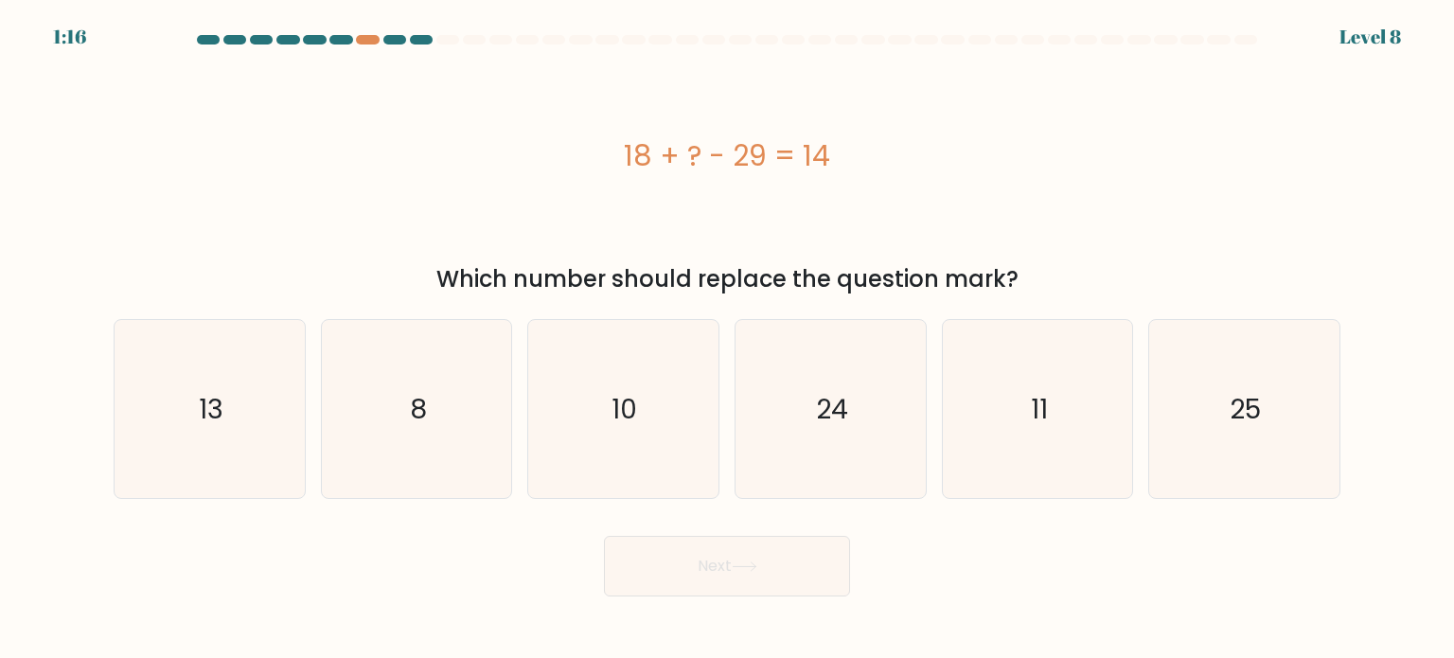
click at [800, 575] on button "Next" at bounding box center [727, 566] width 246 height 61
click at [1002, 593] on div "Next" at bounding box center [726, 558] width 1249 height 75
click at [664, 440] on icon "10" at bounding box center [623, 409] width 178 height 178
click at [727, 339] on input "c. 10" at bounding box center [727, 333] width 1 height 9
radio input "true"
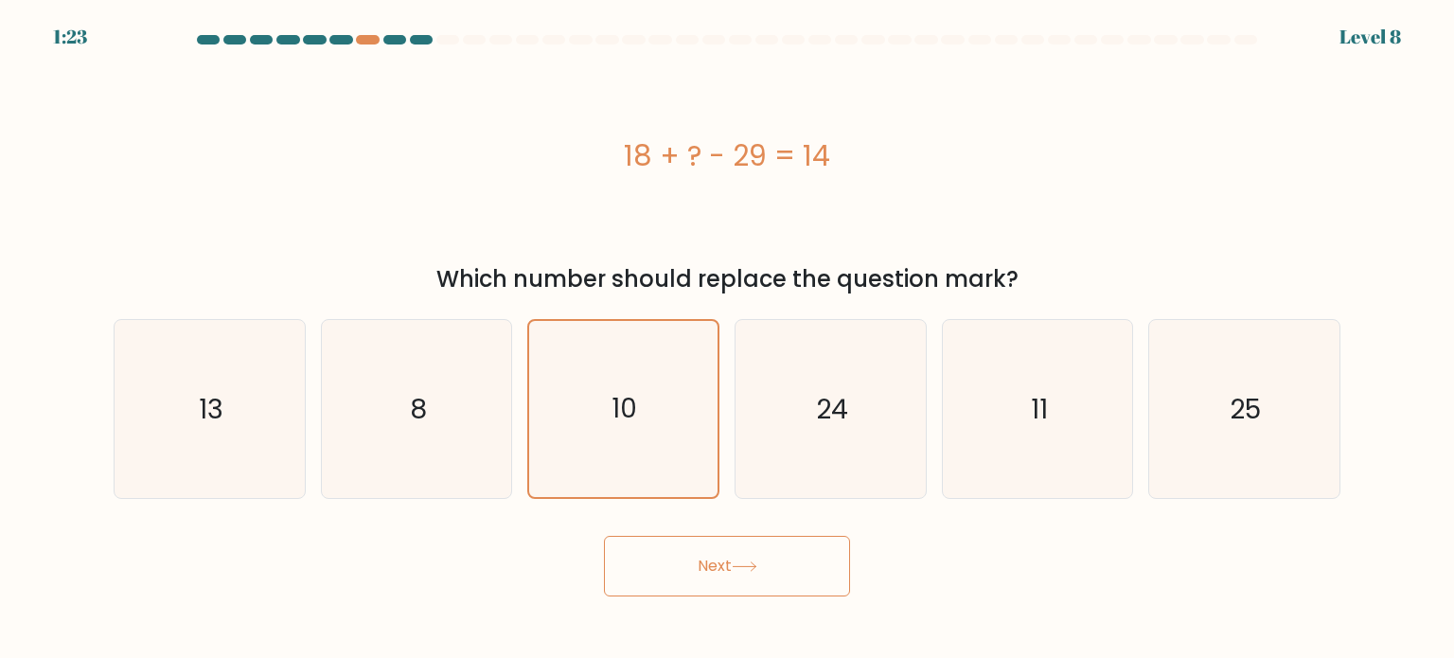
click at [723, 563] on button "Next" at bounding box center [727, 566] width 246 height 61
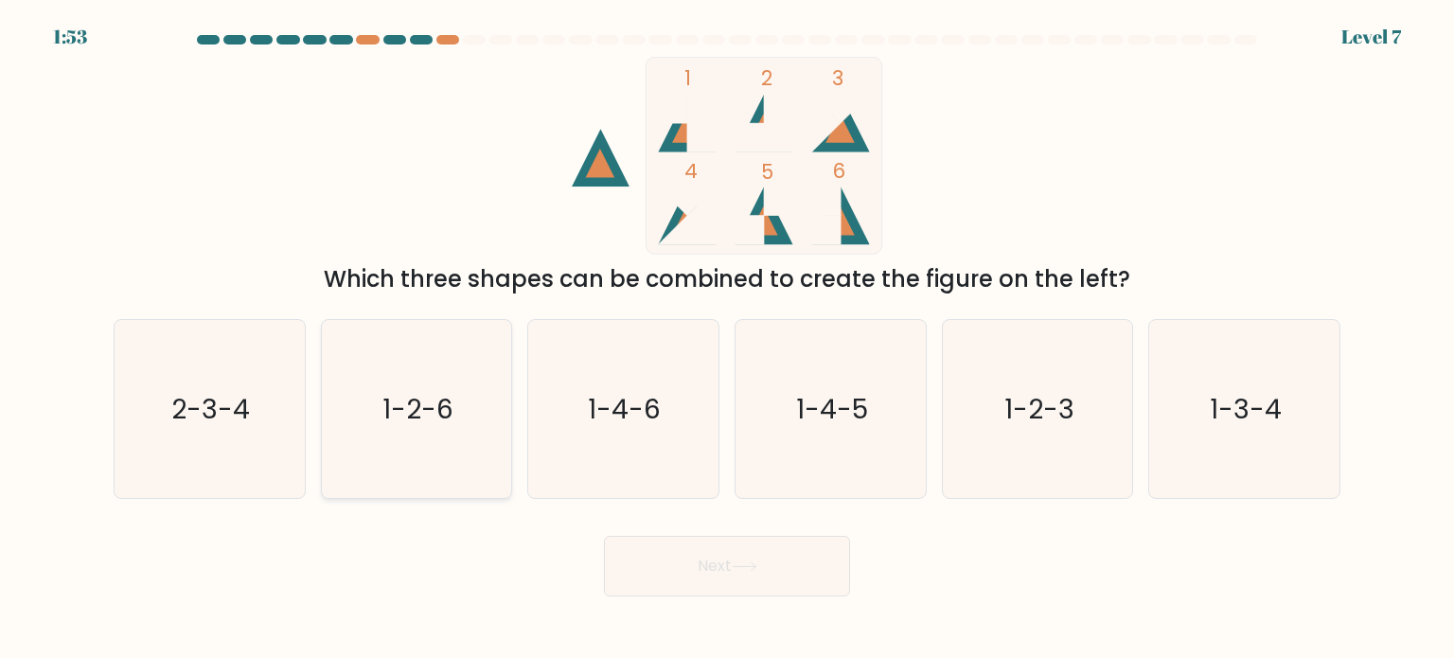
click at [413, 416] on text "1-2-6" at bounding box center [417, 408] width 71 height 38
click at [727, 339] on input "b. 1-2-6" at bounding box center [727, 333] width 1 height 9
radio input "true"
click at [772, 580] on button "Next" at bounding box center [727, 566] width 246 height 61
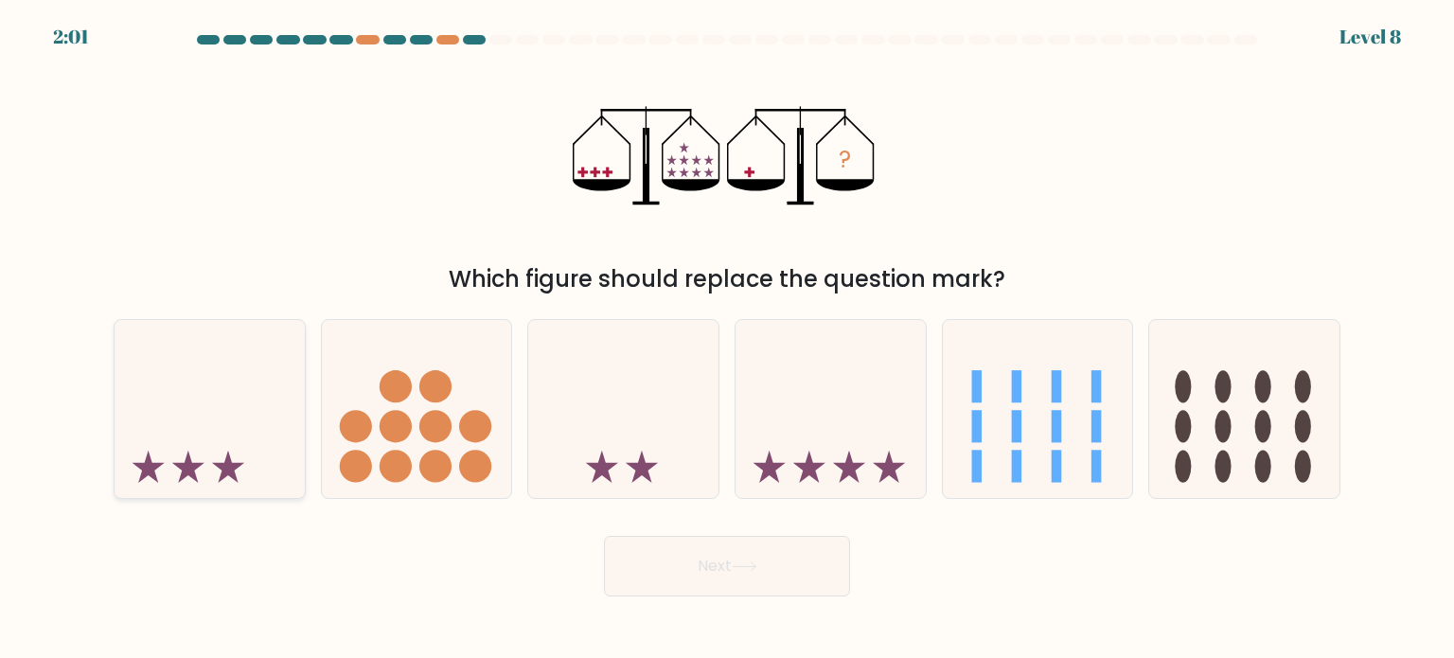
click at [150, 495] on div at bounding box center [210, 409] width 192 height 180
click at [727, 339] on input "a." at bounding box center [727, 333] width 1 height 9
radio input "true"
click at [699, 556] on button "Next" at bounding box center [727, 566] width 246 height 61
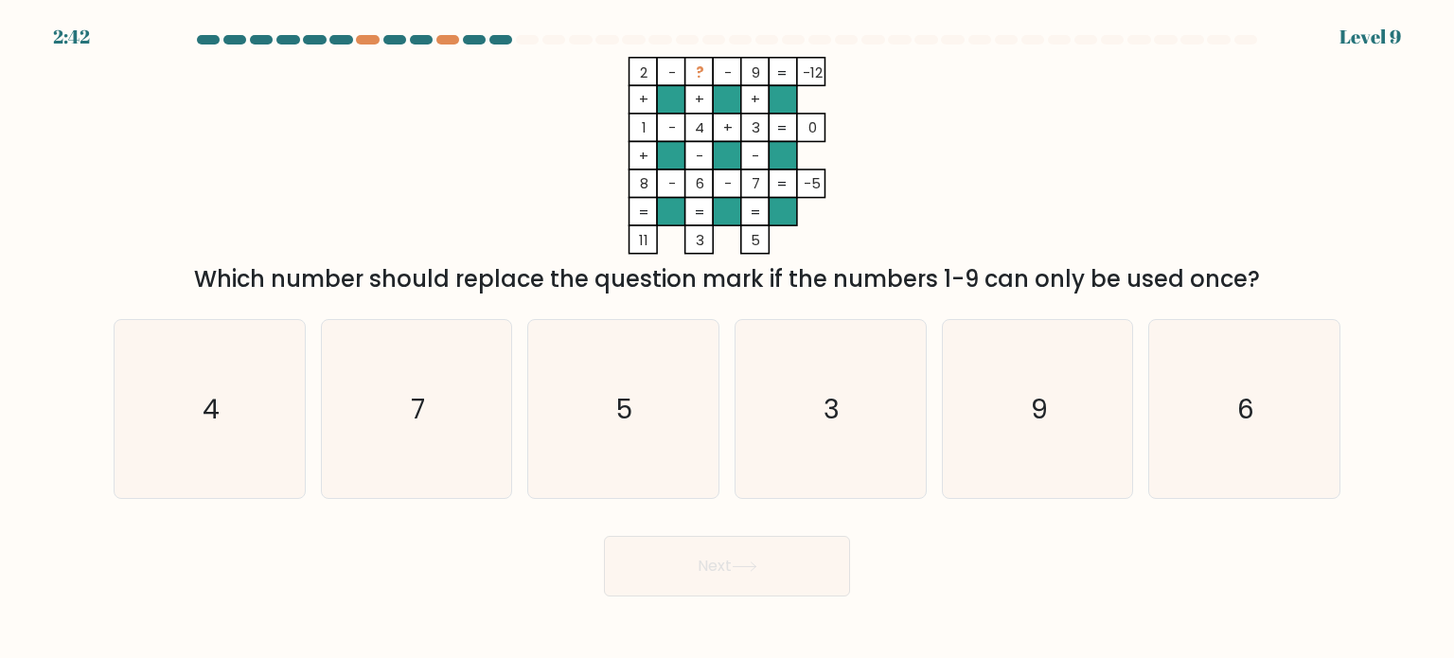
click at [699, 556] on button "Next" at bounding box center [727, 566] width 246 height 61
click at [1072, 564] on div "Next" at bounding box center [726, 558] width 1249 height 75
click at [594, 417] on icon "5" at bounding box center [623, 409] width 178 height 178
click at [727, 339] on input "c. 5" at bounding box center [727, 333] width 1 height 9
radio input "true"
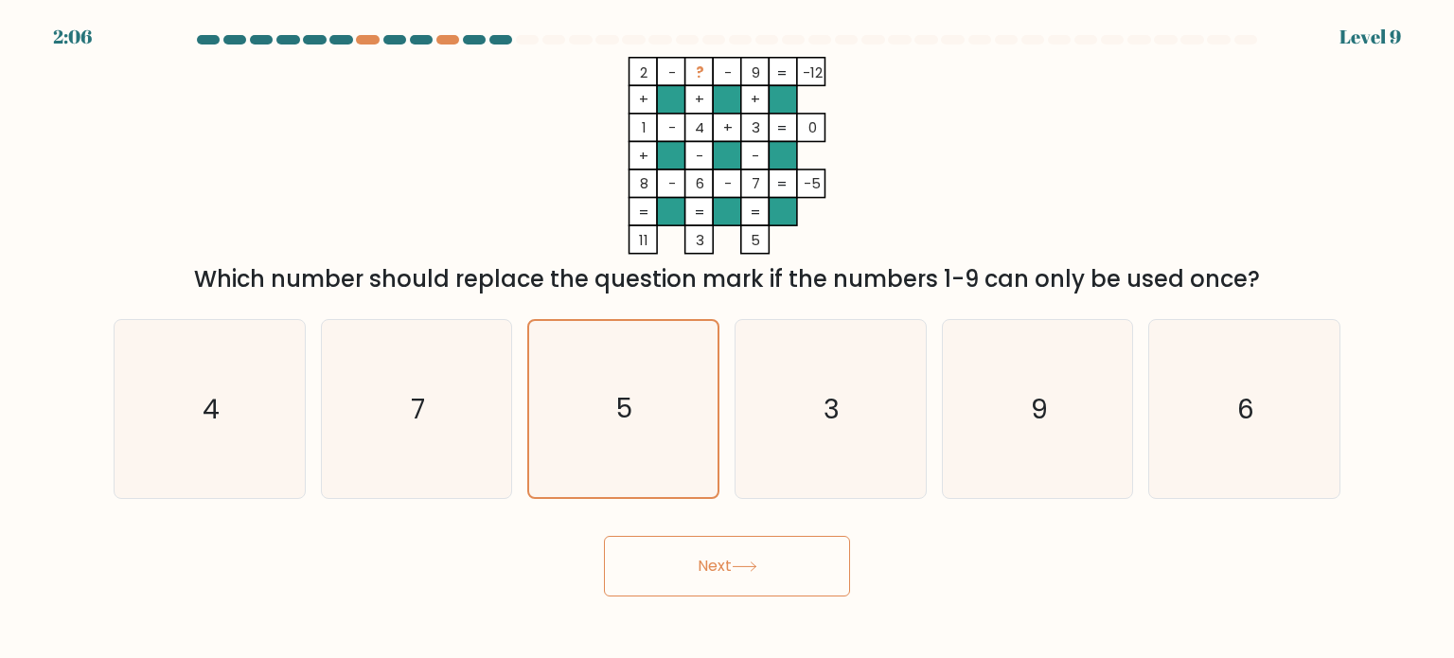
click at [719, 563] on button "Next" at bounding box center [727, 566] width 246 height 61
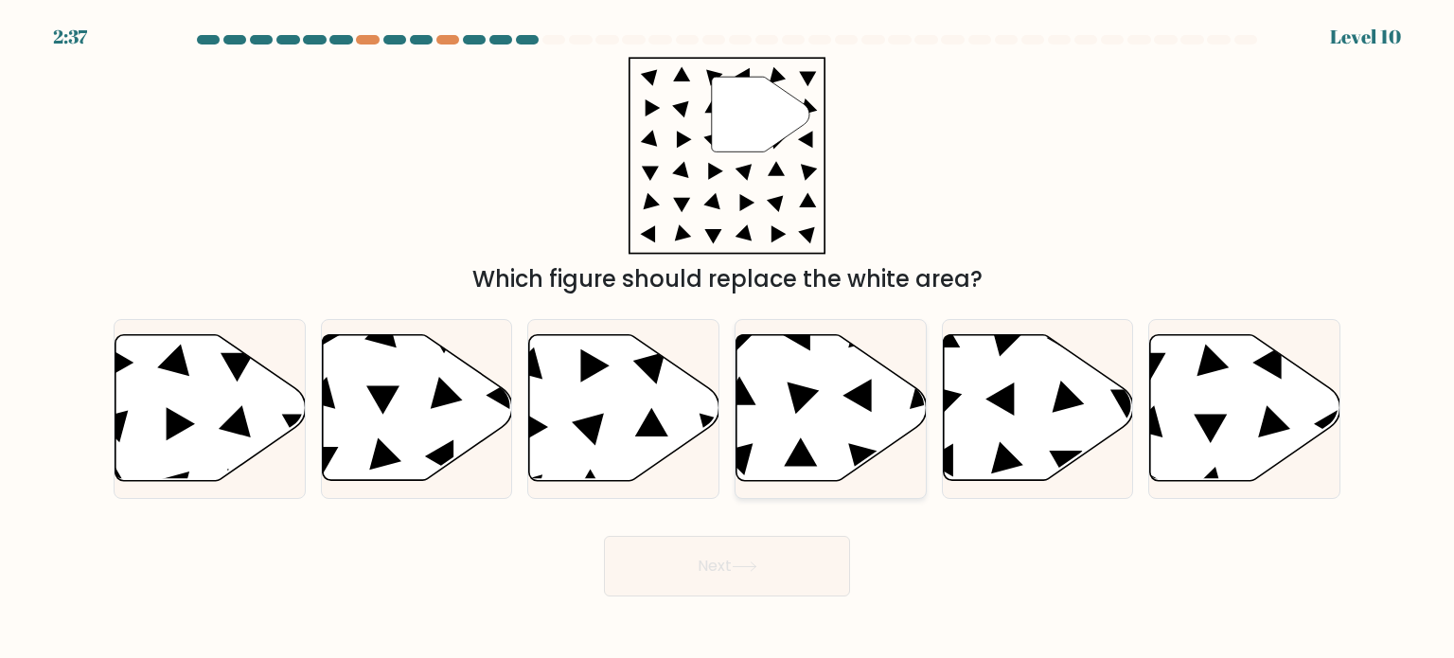
click at [784, 450] on icon at bounding box center [831, 408] width 190 height 146
click at [728, 339] on input "d." at bounding box center [727, 333] width 1 height 9
radio input "true"
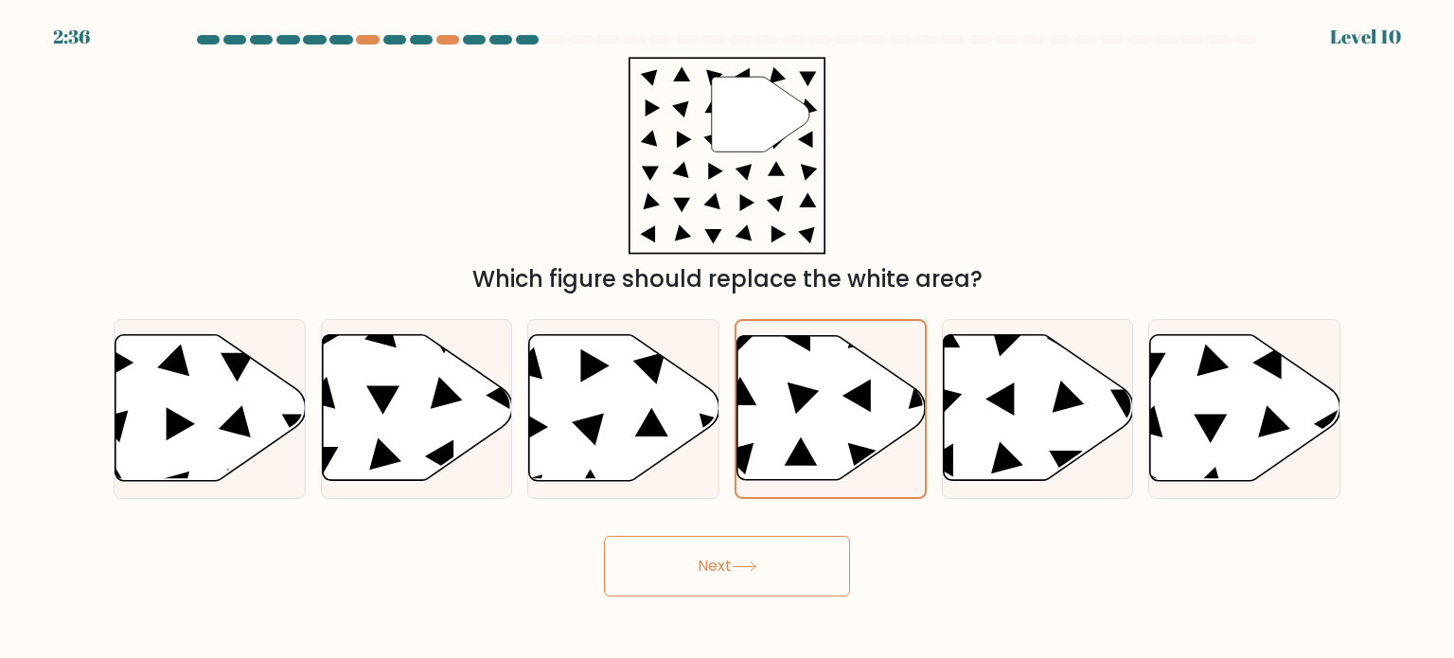
click at [708, 591] on button "Next" at bounding box center [727, 566] width 246 height 61
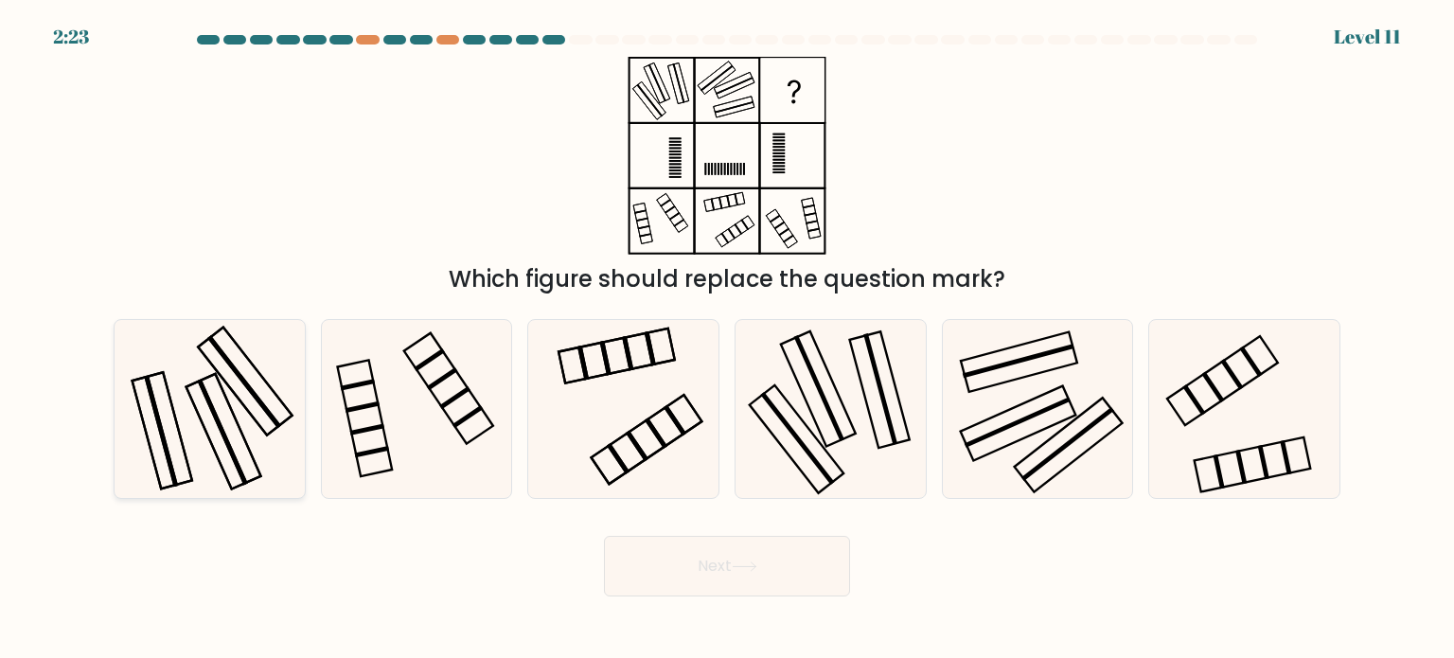
click at [242, 388] on icon at bounding box center [209, 409] width 178 height 178
click at [727, 339] on input "a." at bounding box center [727, 333] width 1 height 9
radio input "true"
click at [992, 473] on icon at bounding box center [1037, 409] width 178 height 178
click at [728, 339] on input "e." at bounding box center [727, 333] width 1 height 9
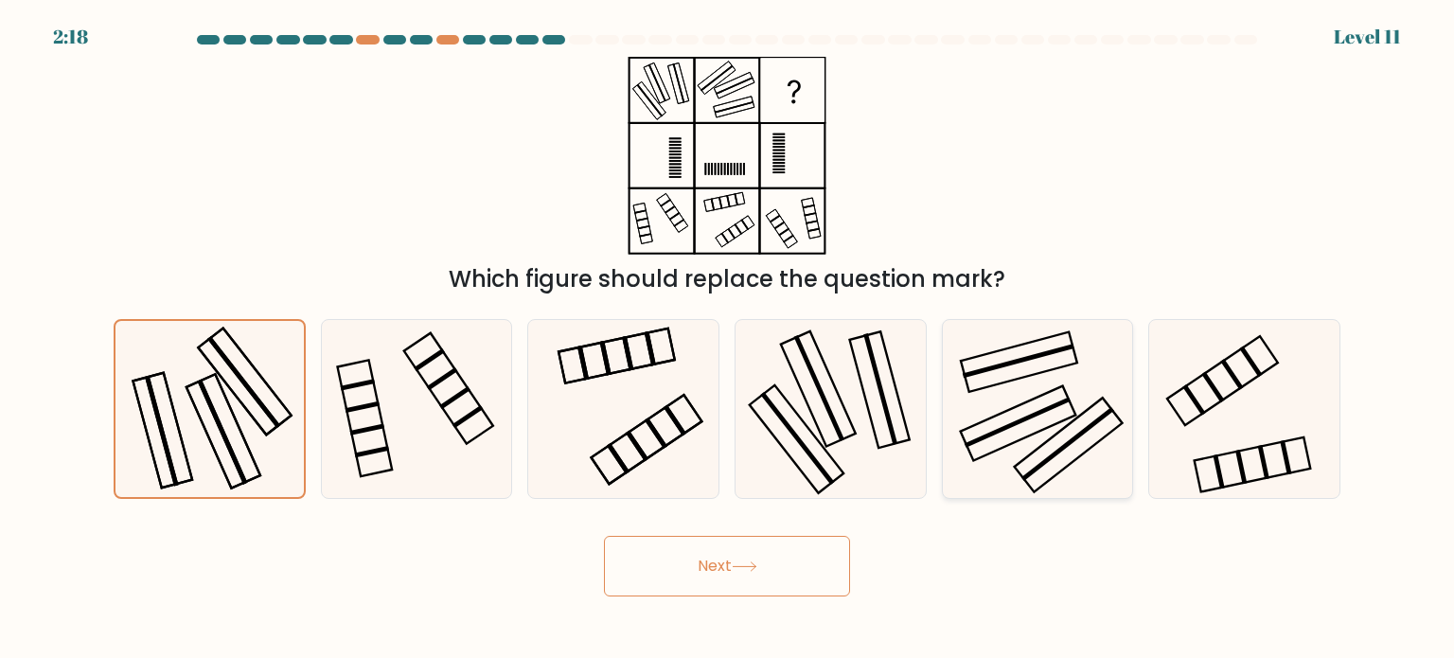
radio input "true"
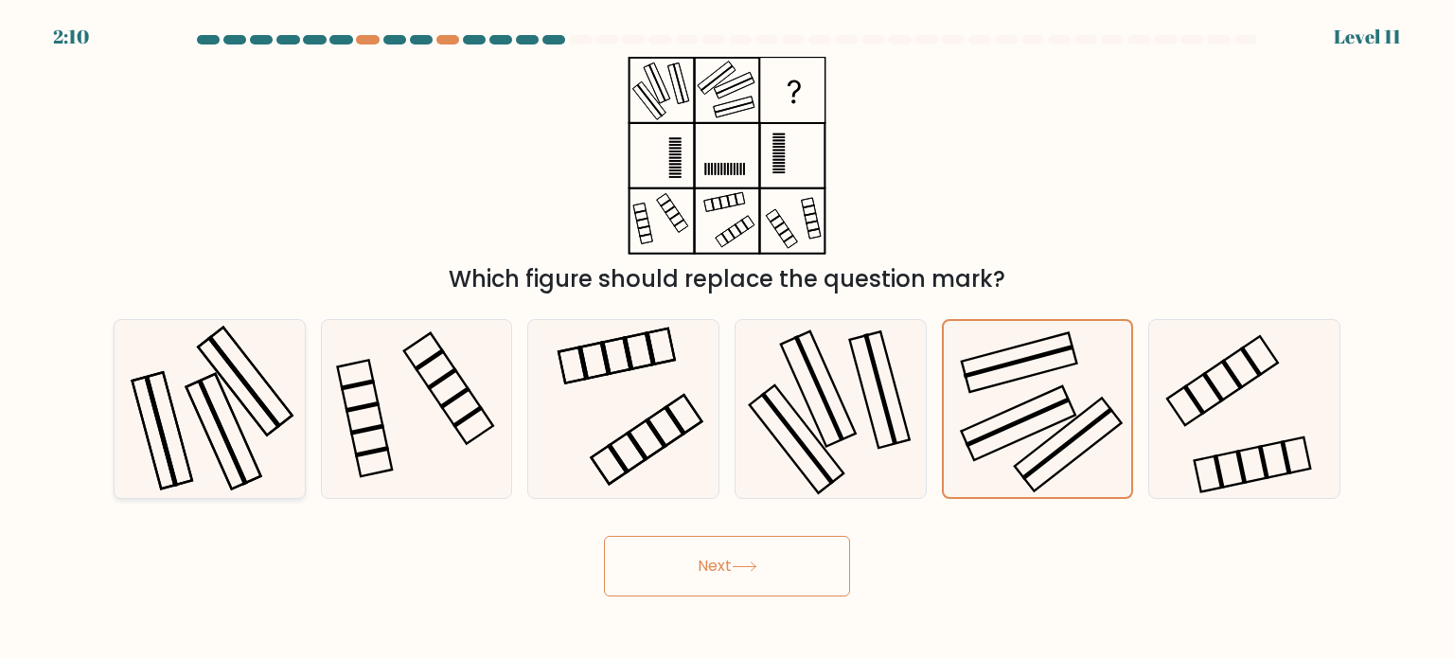
click at [227, 432] on icon at bounding box center [209, 409] width 178 height 178
click at [727, 339] on input "a." at bounding box center [727, 333] width 1 height 9
radio input "true"
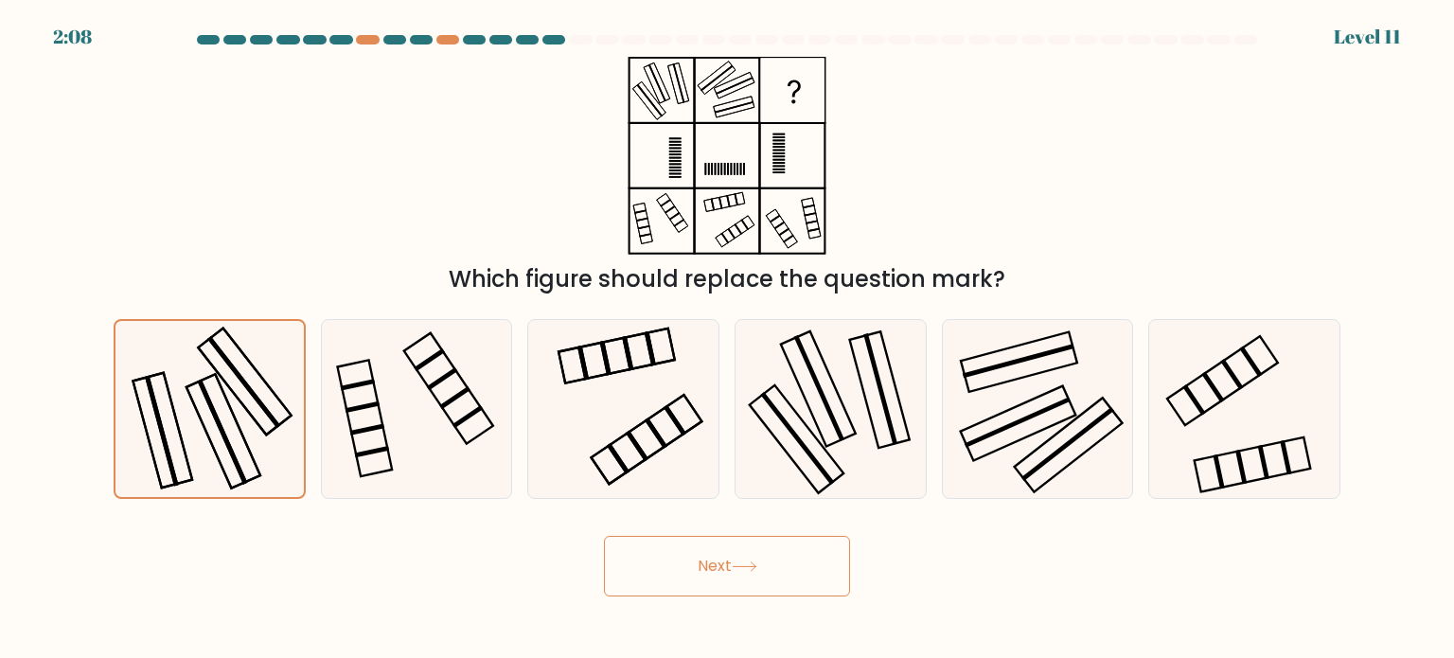
click at [704, 574] on button "Next" at bounding box center [727, 566] width 246 height 61
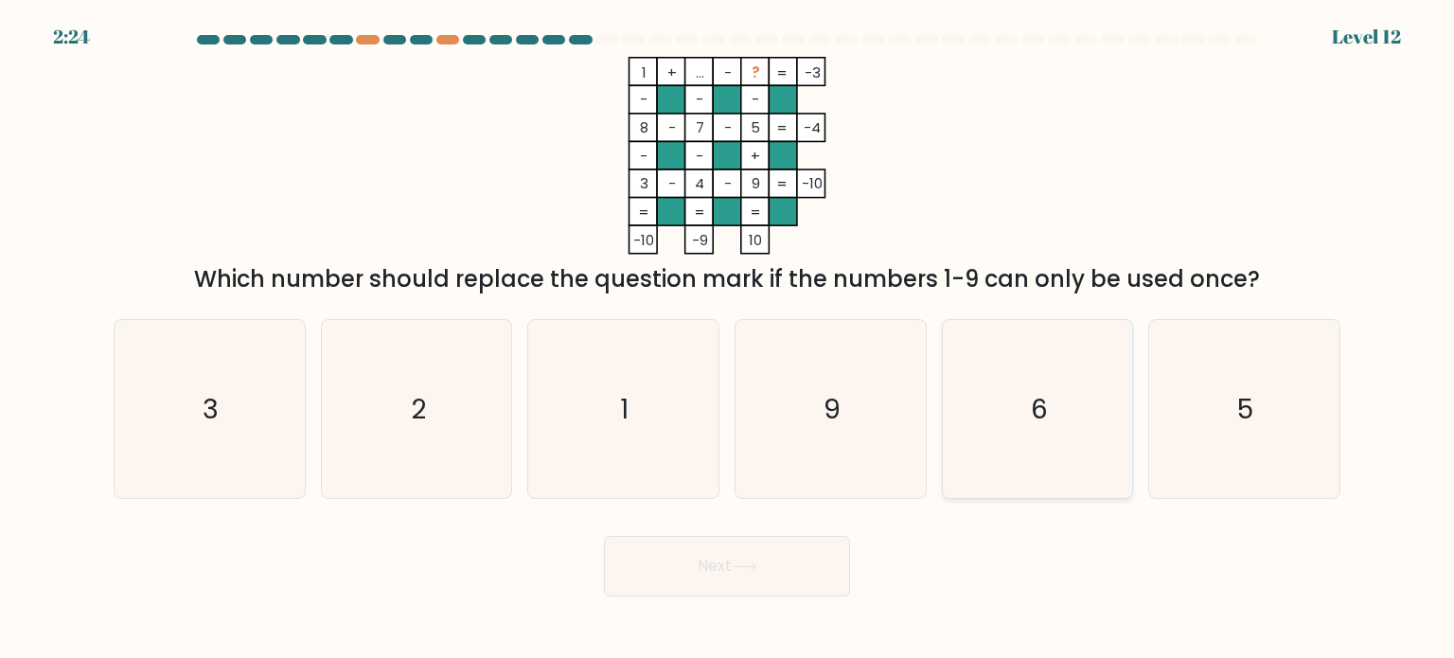
click at [1037, 377] on icon "6" at bounding box center [1037, 409] width 178 height 178
click at [728, 339] on input "e. 6" at bounding box center [727, 333] width 1 height 9
radio input "true"
click at [803, 582] on button "Next" at bounding box center [727, 566] width 246 height 61
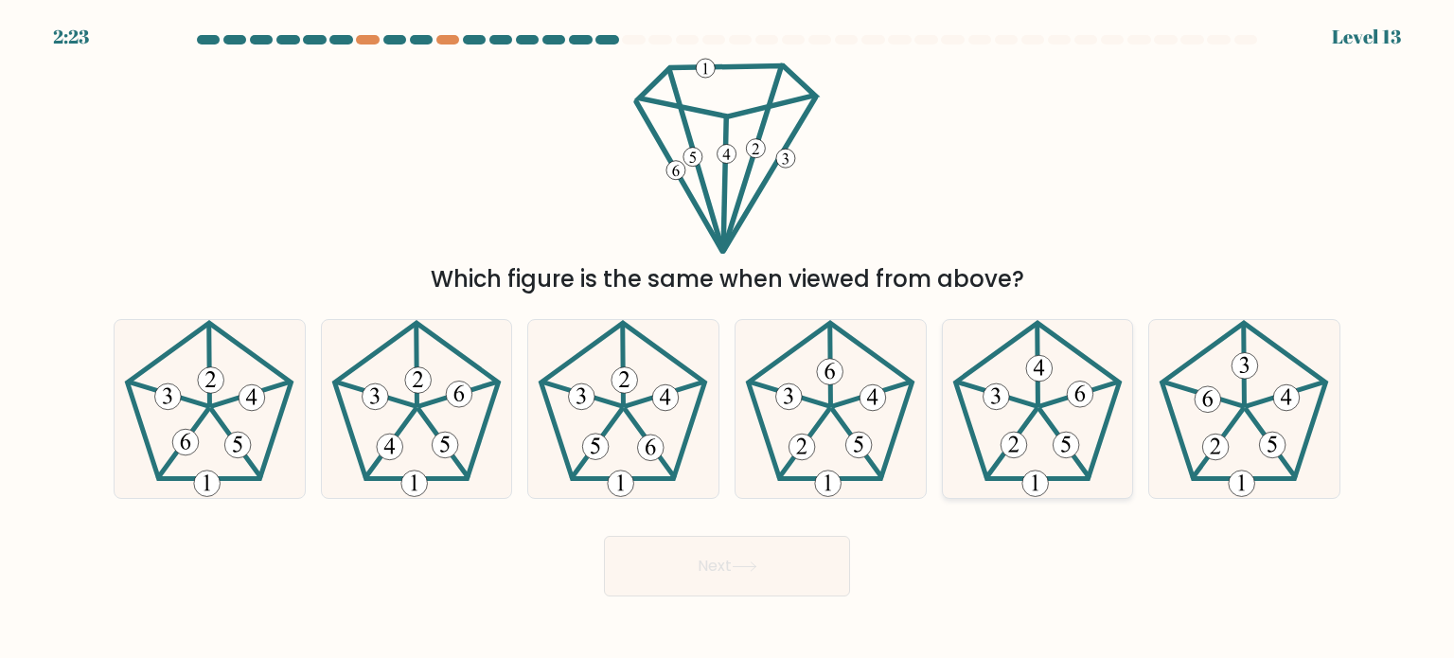
click at [1038, 389] on 633 at bounding box center [1037, 364] width 1 height 80
click at [728, 339] on input "e." at bounding box center [727, 333] width 1 height 9
radio input "true"
drag, startPoint x: 772, startPoint y: 530, endPoint x: 768, endPoint y: 558, distance: 28.6
click at [768, 558] on div "Next" at bounding box center [726, 558] width 1249 height 75
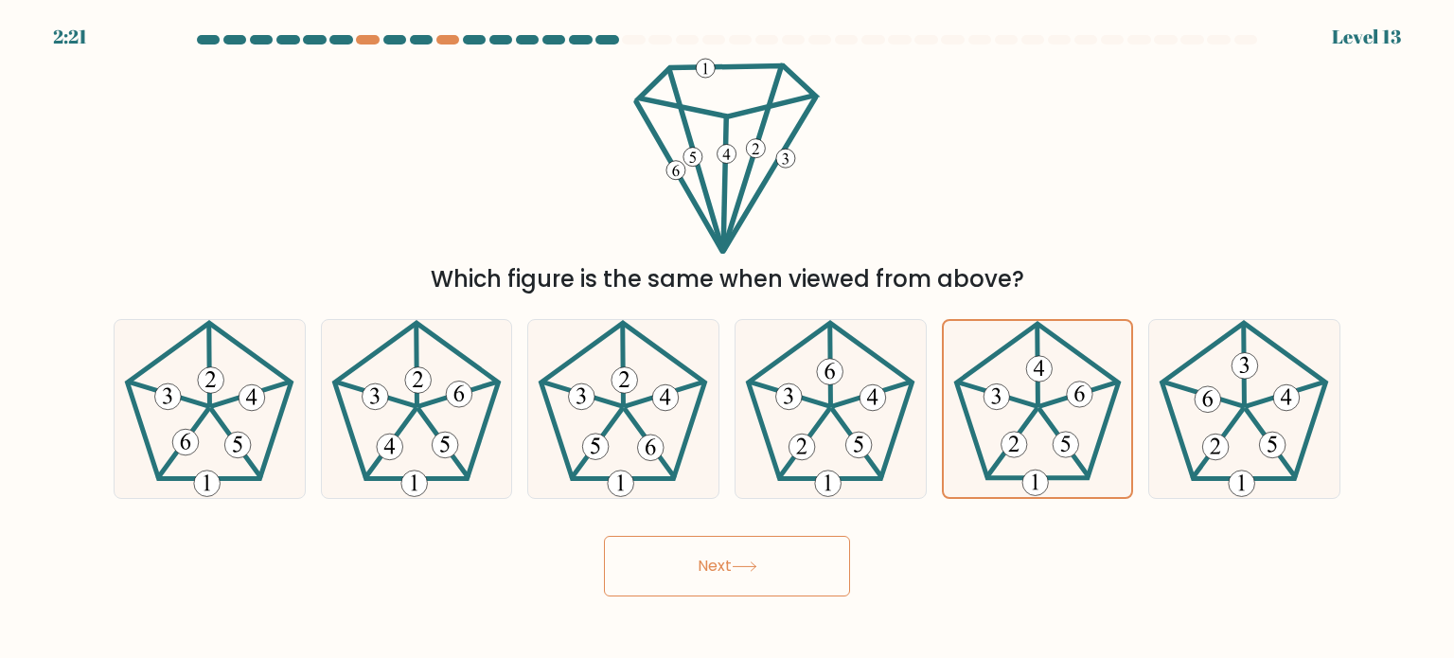
click at [768, 558] on button "Next" at bounding box center [727, 566] width 246 height 61
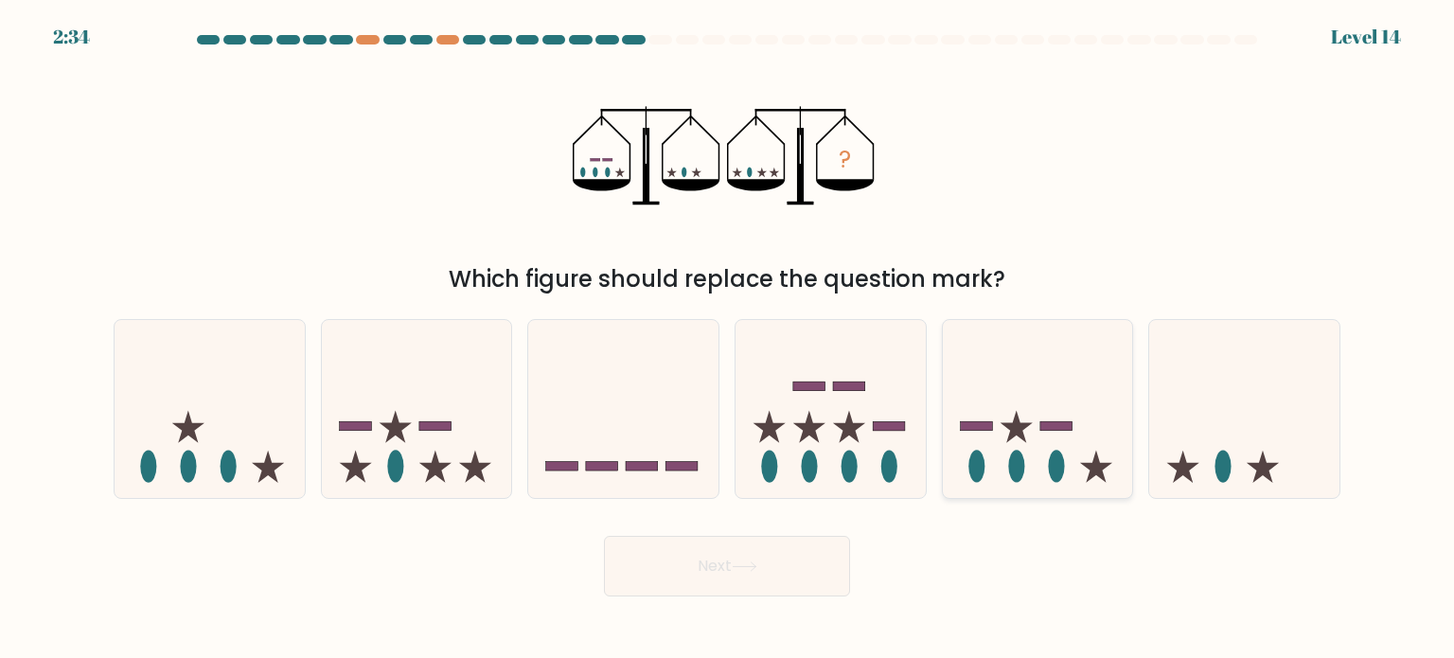
click at [1006, 418] on icon at bounding box center [1038, 408] width 190 height 157
click at [728, 339] on input "e." at bounding box center [727, 333] width 1 height 9
radio input "true"
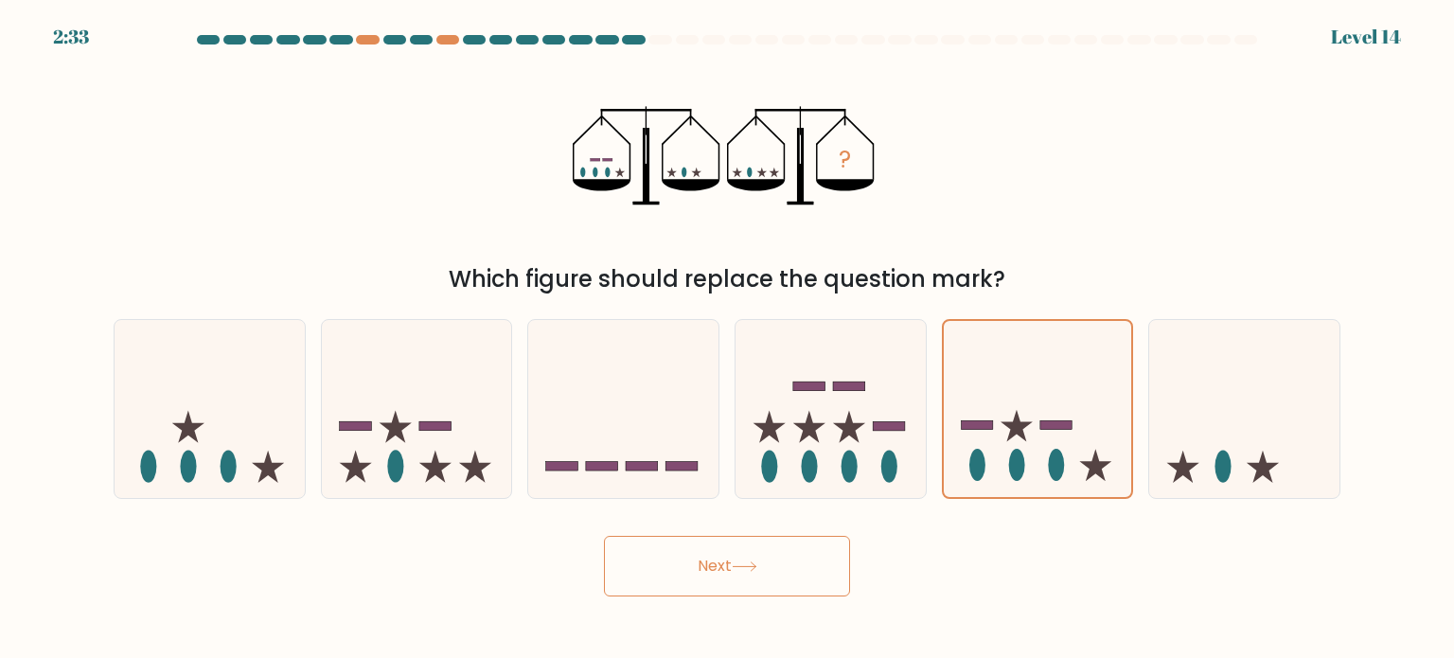
click at [733, 555] on button "Next" at bounding box center [727, 566] width 246 height 61
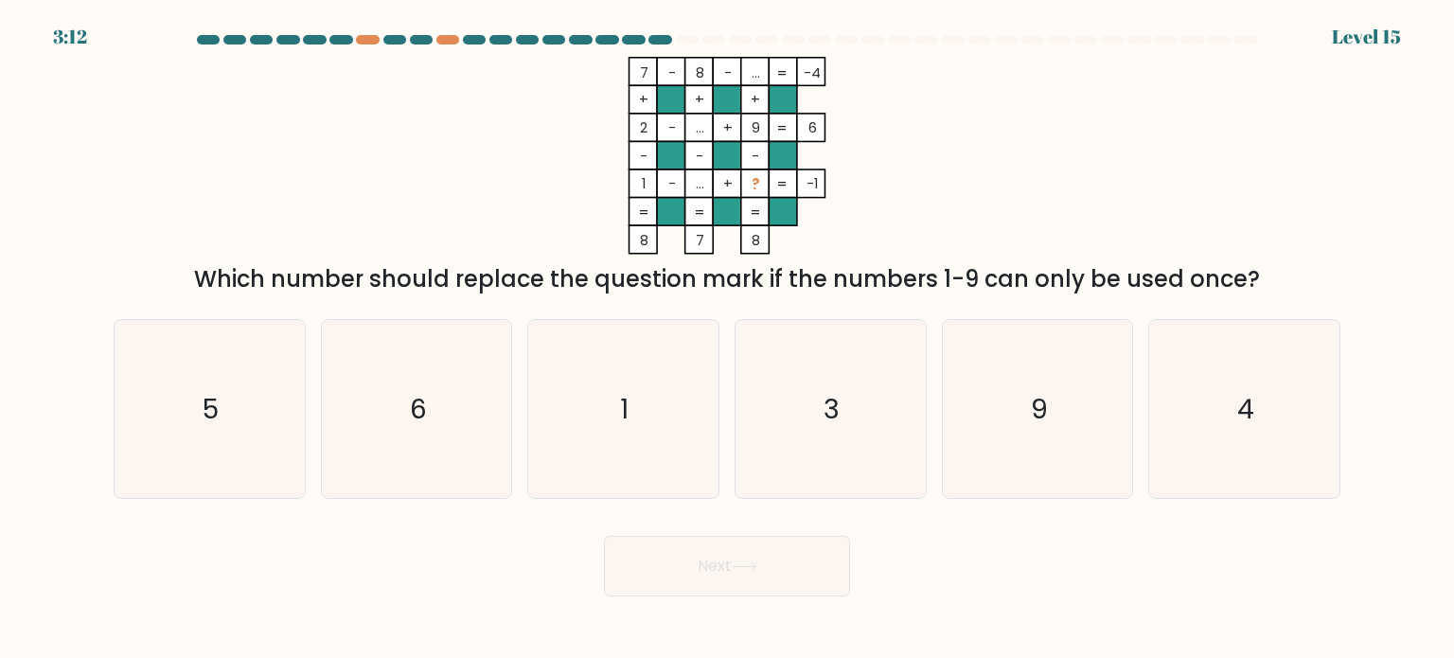
click at [902, 185] on icon "7 - 8 - ... -4 + + + 2 - ... + 9 6 - - - 1 - ... + ? = -1 = = = = 8 7 8 =" at bounding box center [727, 156] width 568 height 198
click at [666, 371] on icon "1" at bounding box center [623, 409] width 178 height 178
click at [727, 339] on input "c. 1" at bounding box center [727, 333] width 1 height 9
radio input "true"
click at [707, 581] on button "Next" at bounding box center [727, 566] width 246 height 61
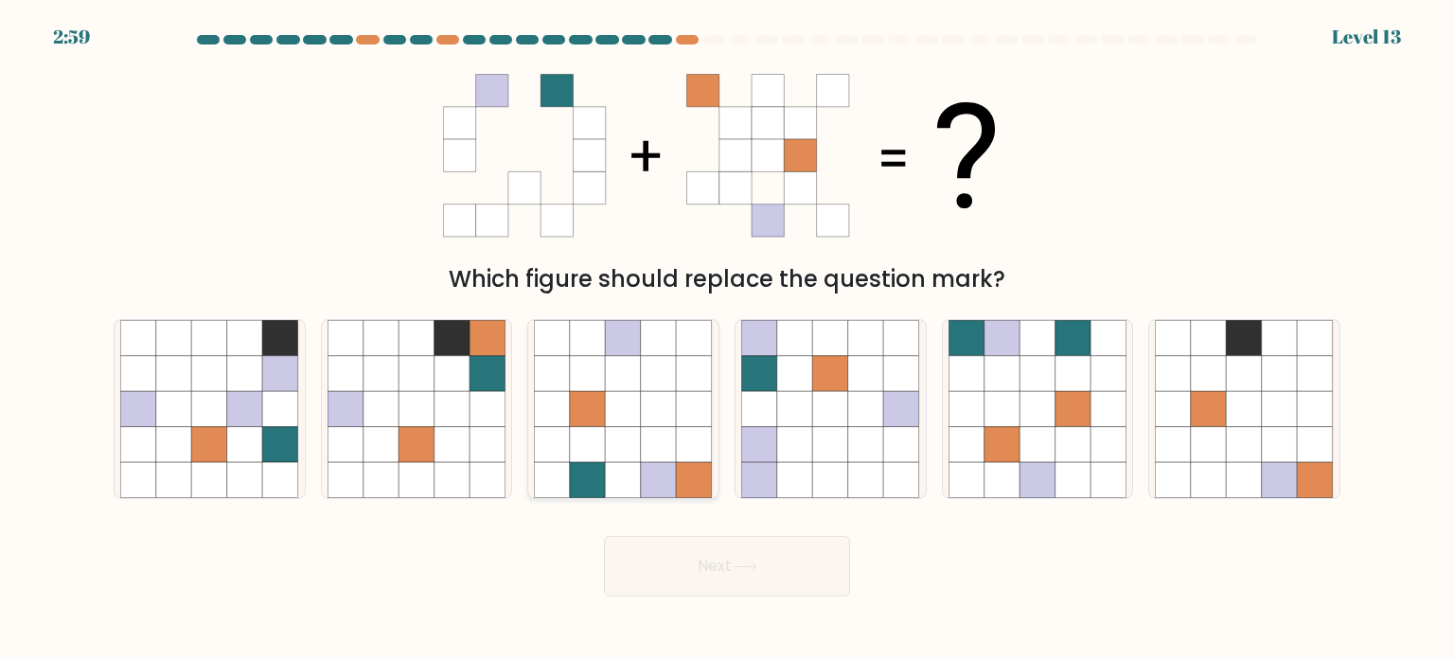
click at [640, 474] on icon at bounding box center [624, 480] width 36 height 36
click at [727, 339] on input "c." at bounding box center [727, 333] width 1 height 9
radio input "true"
click at [678, 574] on button "Next" at bounding box center [727, 566] width 246 height 61
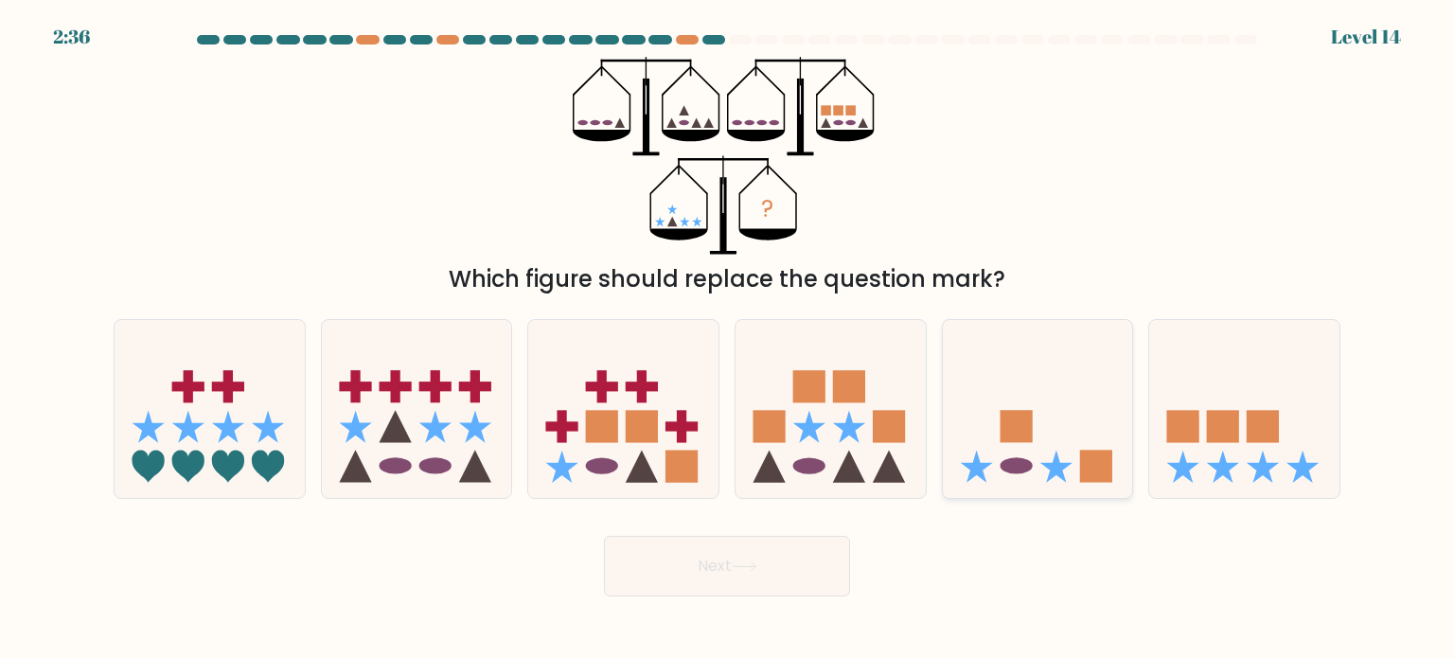
click at [1015, 423] on rect at bounding box center [1015, 426] width 32 height 32
click at [728, 339] on input "e." at bounding box center [727, 333] width 1 height 9
radio input "true"
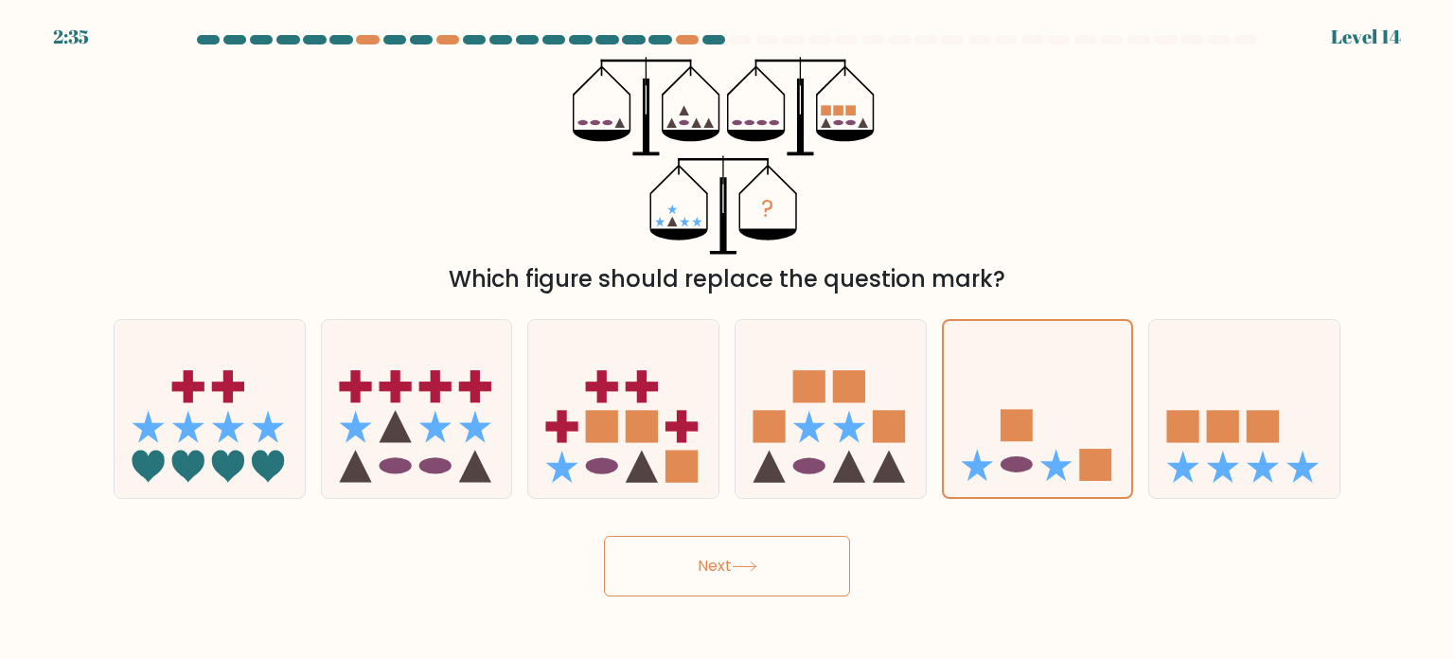
click at [793, 553] on button "Next" at bounding box center [727, 566] width 246 height 61
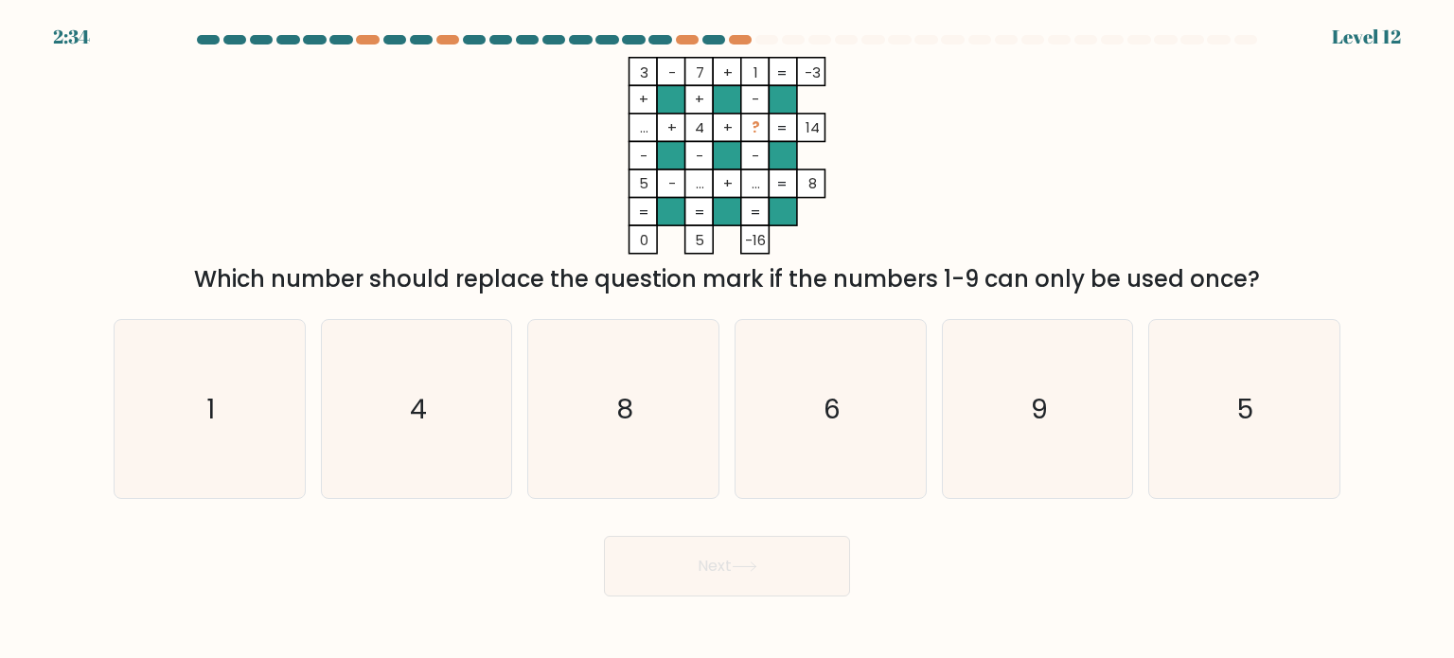
click at [793, 553] on button "Next" at bounding box center [727, 566] width 246 height 61
click at [913, 573] on div "Next" at bounding box center [726, 558] width 1249 height 75
click at [975, 403] on icon "9" at bounding box center [1037, 409] width 178 height 178
click at [728, 339] on input "e. 9" at bounding box center [727, 333] width 1 height 9
radio input "true"
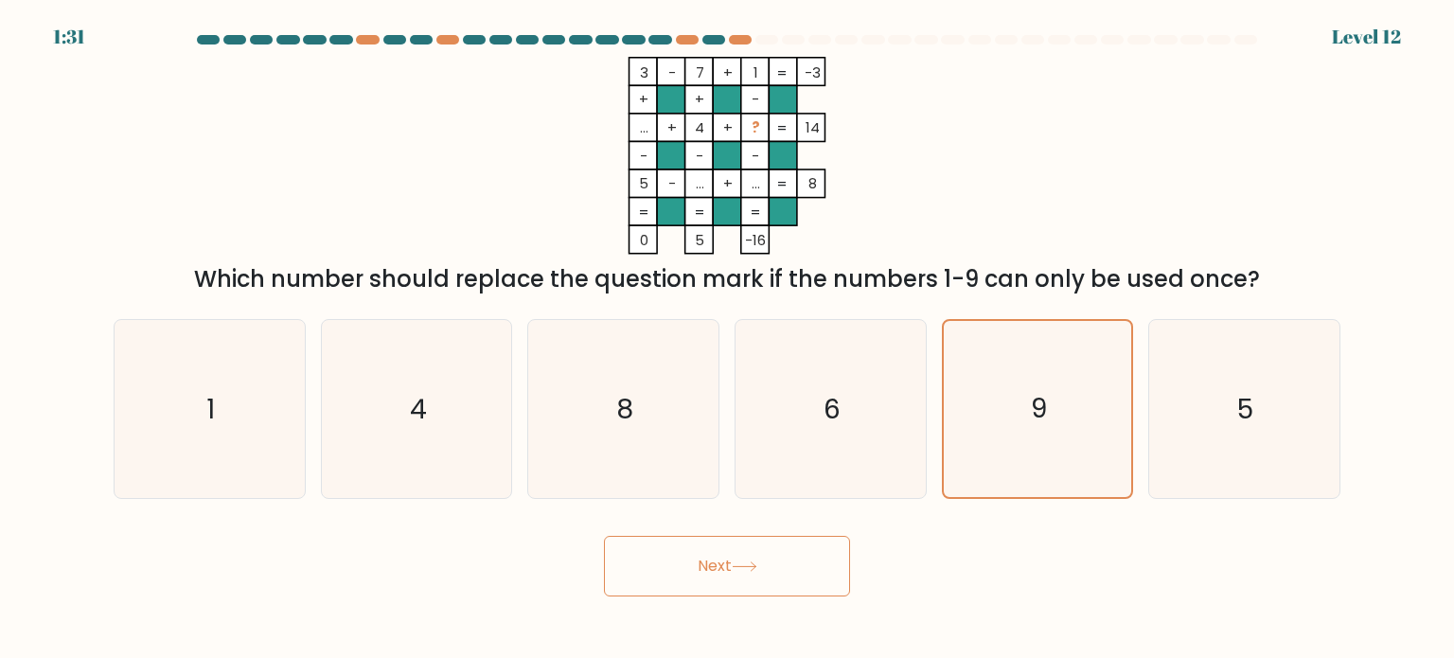
click at [758, 587] on button "Next" at bounding box center [727, 566] width 246 height 61
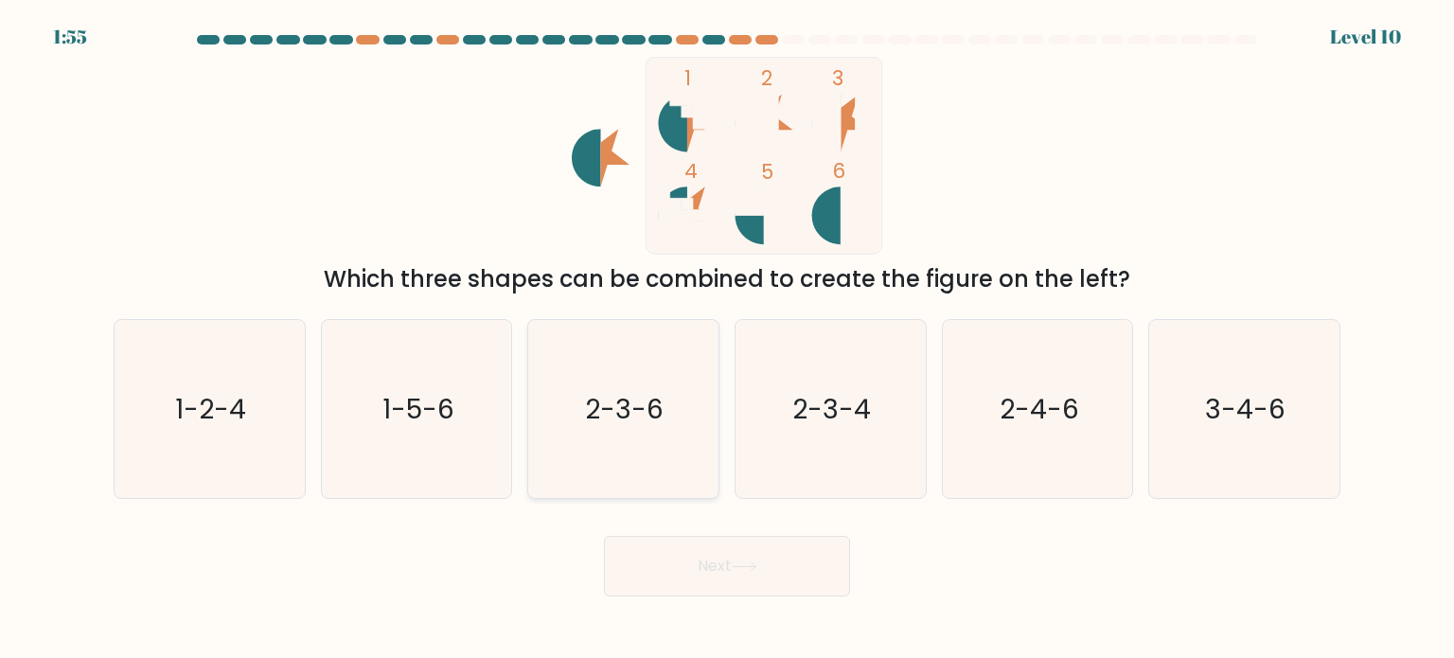
click at [587, 426] on text "2-3-6" at bounding box center [625, 408] width 79 height 38
click at [727, 339] on input "c. 2-3-6" at bounding box center [727, 333] width 1 height 9
radio input "true"
click at [697, 574] on button "Next" at bounding box center [727, 566] width 246 height 61
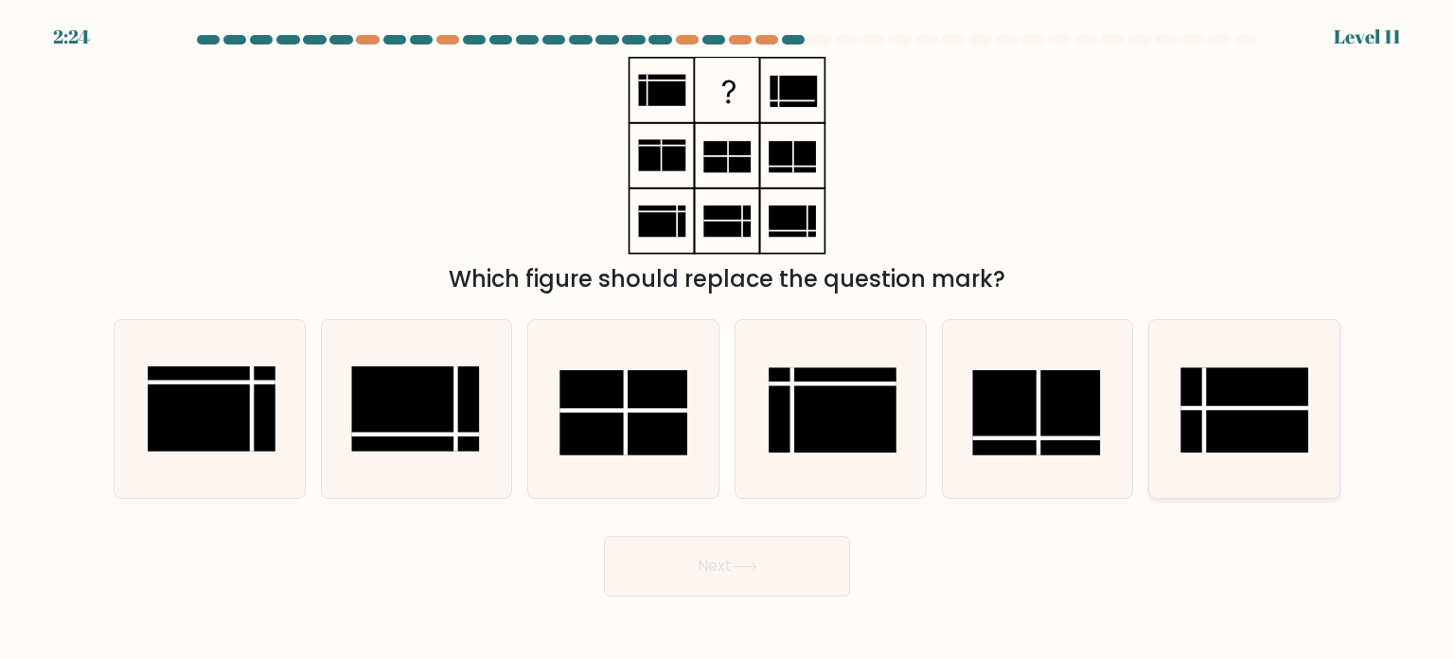
click at [1221, 403] on rect at bounding box center [1245, 409] width 128 height 85
click at [728, 339] on input "f." at bounding box center [727, 333] width 1 height 9
radio input "true"
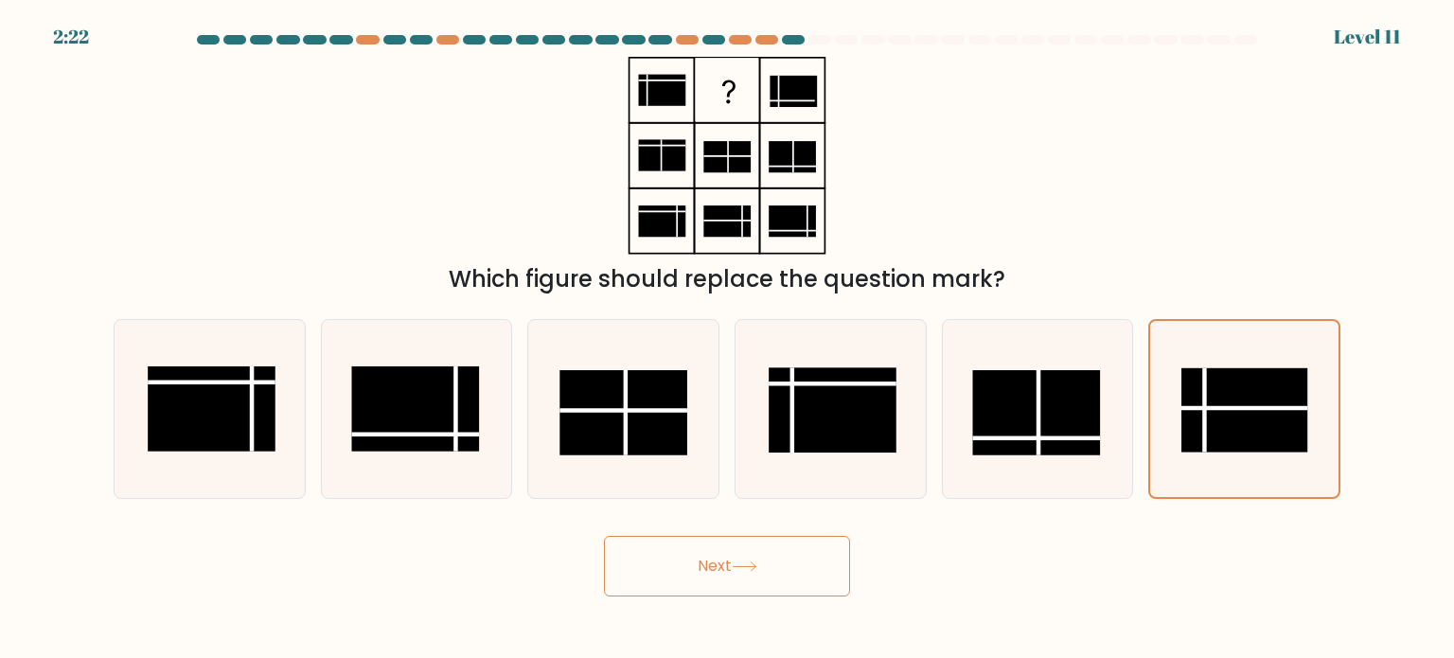
click at [689, 571] on button "Next" at bounding box center [727, 566] width 246 height 61
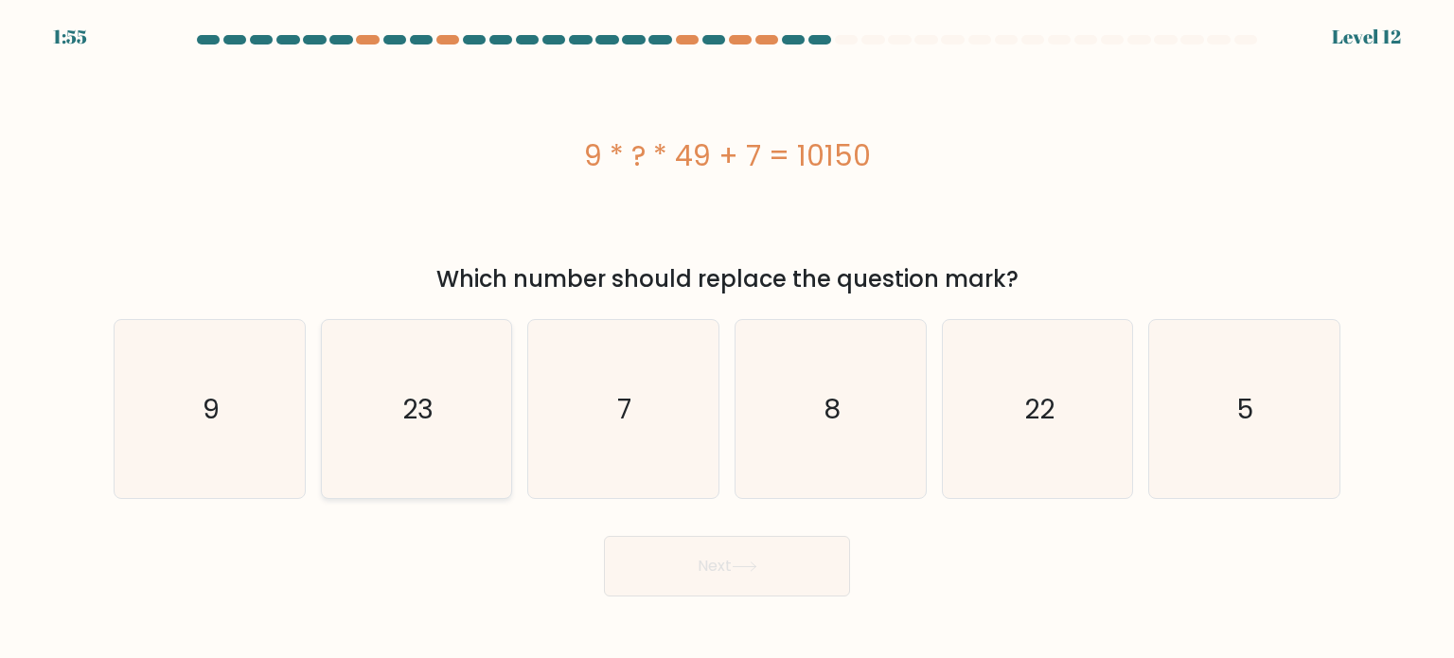
click at [476, 431] on icon "23" at bounding box center [416, 409] width 178 height 178
click at [727, 339] on input "b. 23" at bounding box center [727, 333] width 1 height 9
radio input "true"
click at [715, 559] on button "Next" at bounding box center [727, 566] width 246 height 61
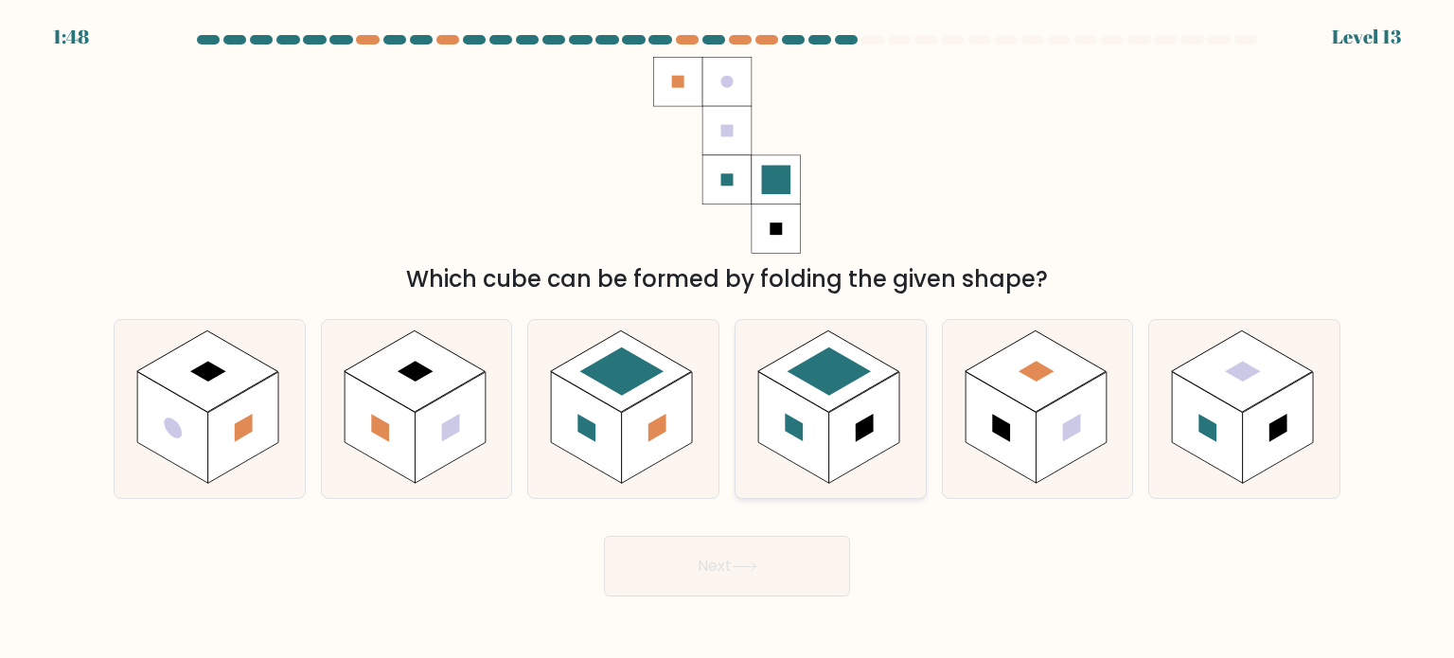
click at [779, 446] on rect at bounding box center [793, 427] width 71 height 112
click at [728, 339] on input "d." at bounding box center [727, 333] width 1 height 9
radio input "true"
click at [732, 574] on button "Next" at bounding box center [727, 566] width 246 height 61
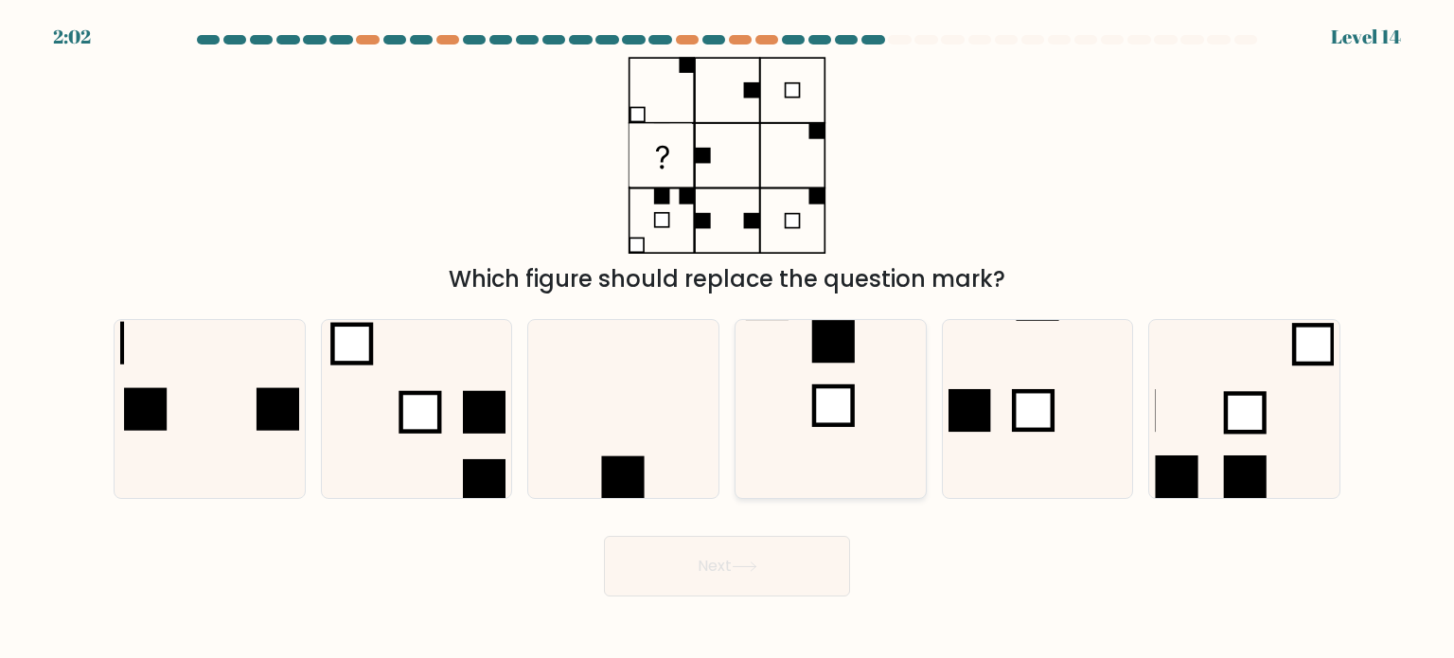
click at [840, 419] on rect at bounding box center [833, 405] width 39 height 39
click at [728, 339] on input "d." at bounding box center [727, 333] width 1 height 9
radio input "true"
click at [761, 556] on button "Next" at bounding box center [727, 566] width 246 height 61
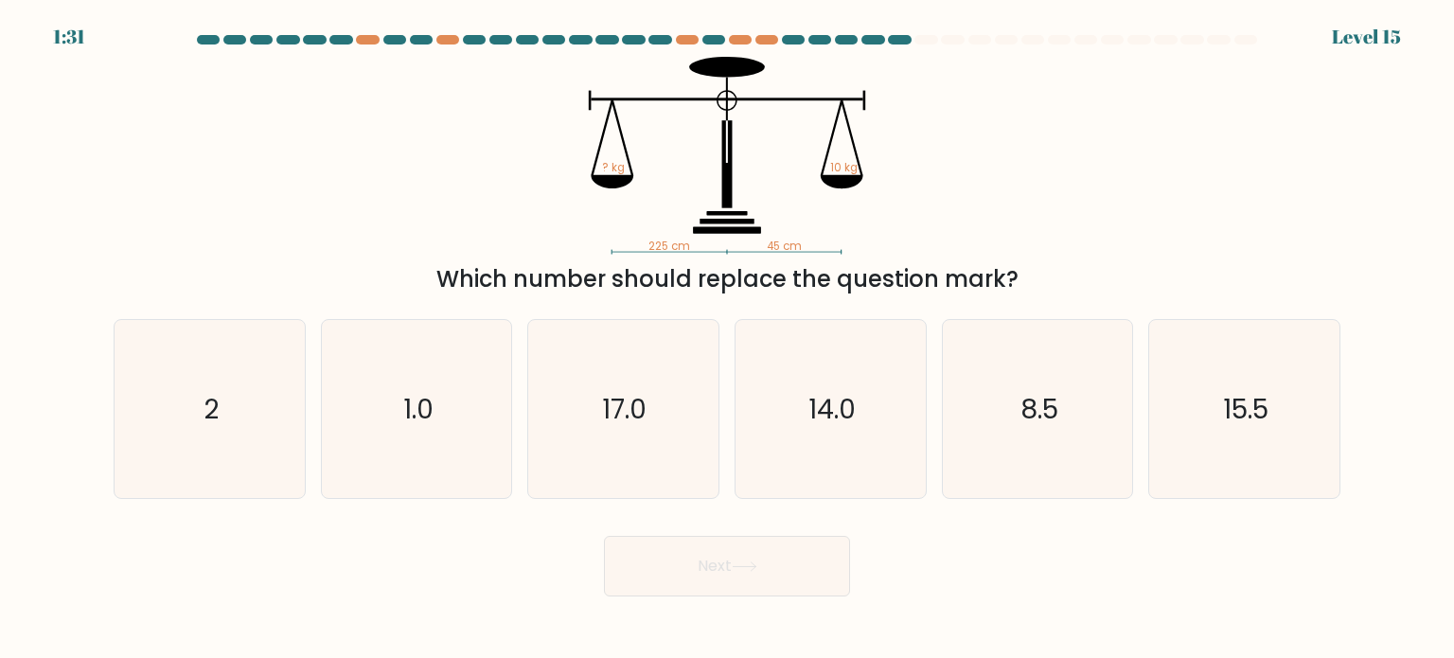
click at [1054, 158] on div "225 cm 45 cm ? kg 10 kg Which number should replace the question mark?" at bounding box center [726, 176] width 1249 height 239
click at [1060, 158] on div "225 cm 45 cm ? kg 10 kg Which number should replace the question mark?" at bounding box center [726, 176] width 1249 height 239
click at [1000, 453] on icon "8.5" at bounding box center [1037, 409] width 178 height 178
click at [728, 339] on input "e. 8.5" at bounding box center [727, 333] width 1 height 9
radio input "true"
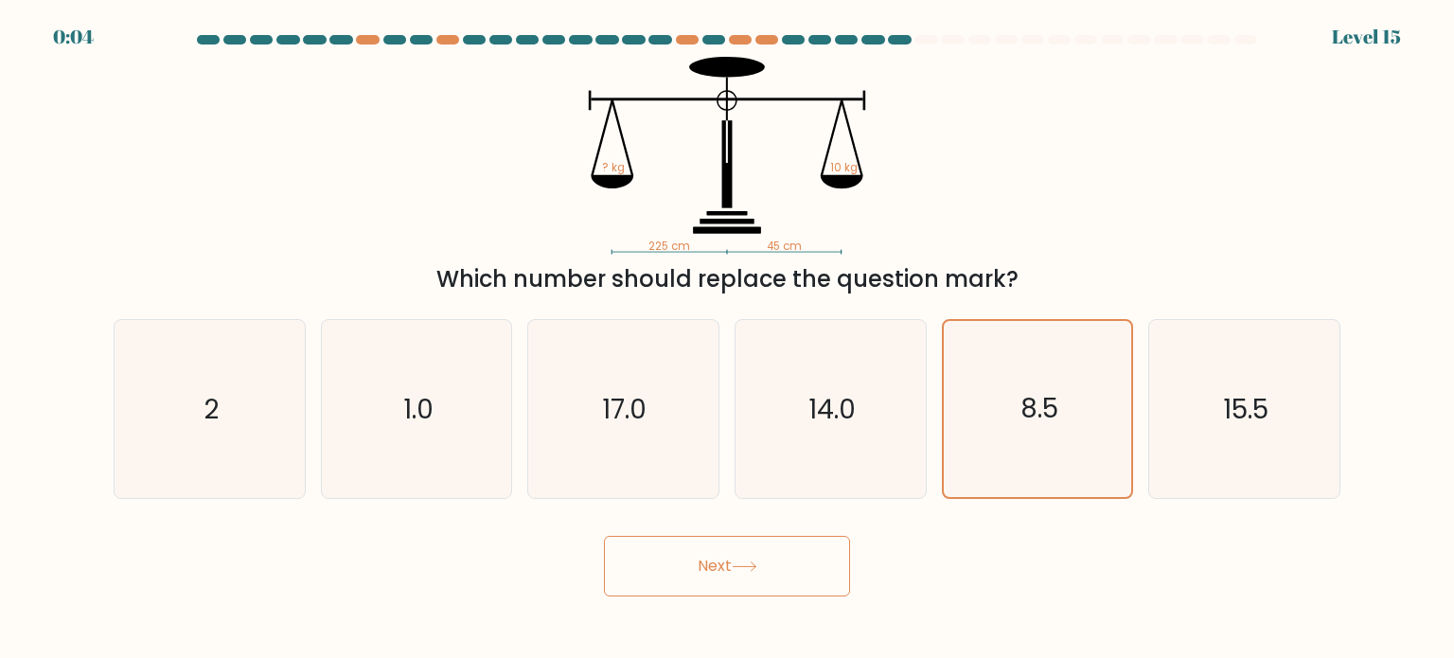
click at [810, 552] on button "Next" at bounding box center [727, 566] width 246 height 61
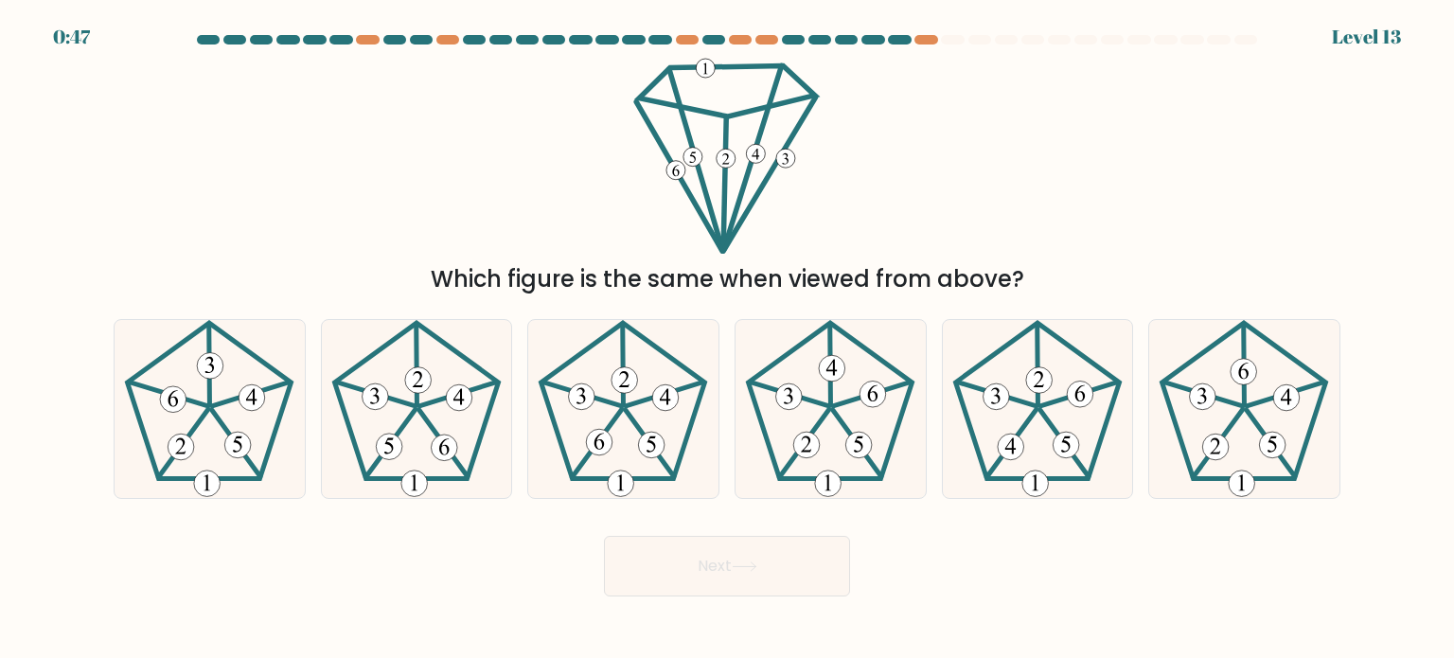
click at [965, 174] on div "Which figure is the same when viewed from above?" at bounding box center [726, 176] width 1249 height 239
click at [1037, 367] on 645 at bounding box center [1039, 379] width 26 height 26
click at [728, 339] on input "e." at bounding box center [727, 333] width 1 height 9
radio input "true"
click at [784, 556] on button "Next" at bounding box center [727, 566] width 246 height 61
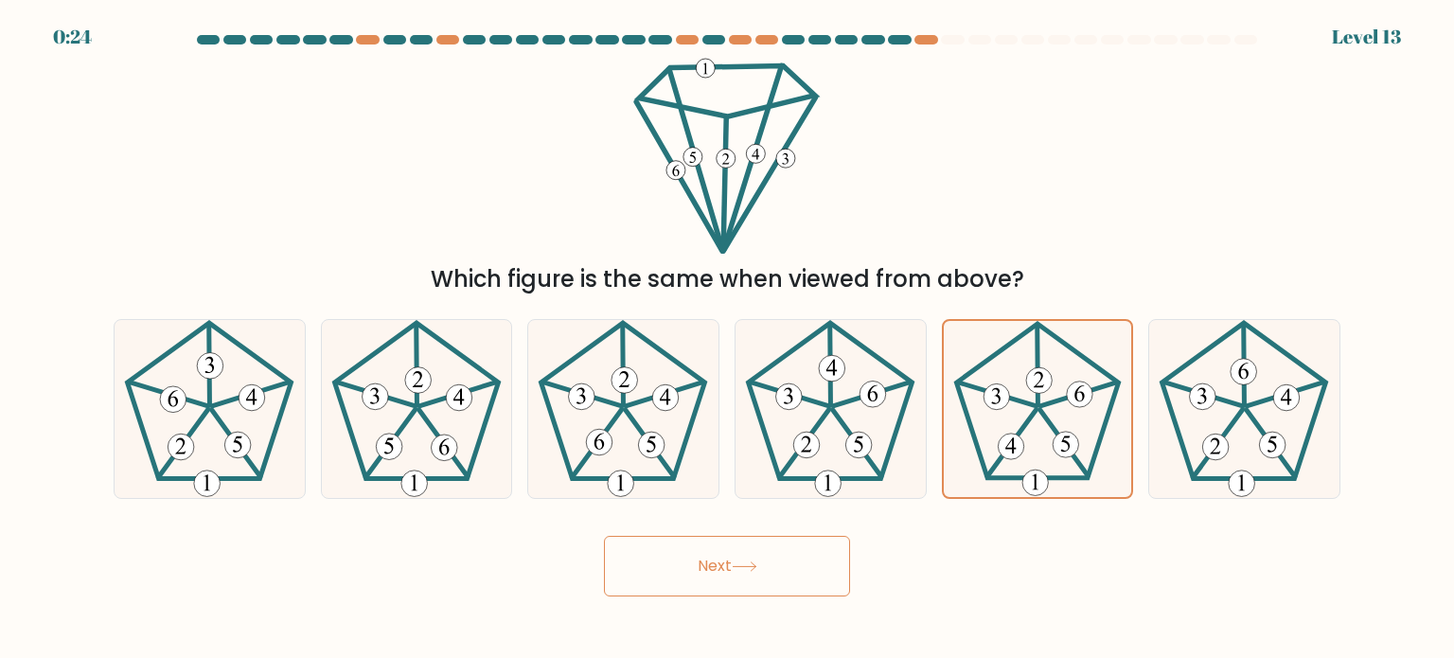
click at [784, 556] on button "Next" at bounding box center [727, 566] width 246 height 61
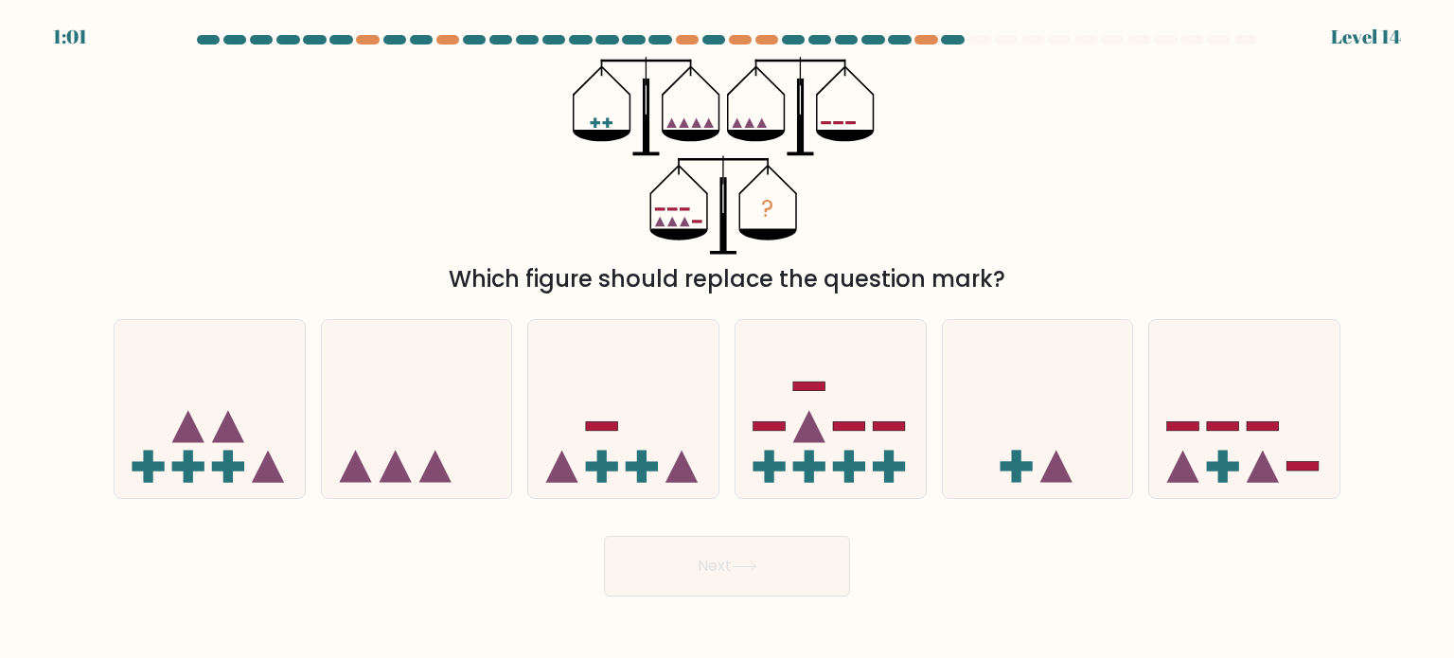
click at [956, 223] on div "? Which figure should replace the question mark?" at bounding box center [726, 176] width 1249 height 239
click at [833, 484] on icon at bounding box center [830, 408] width 190 height 157
click at [728, 339] on input "d." at bounding box center [727, 333] width 1 height 9
radio input "true"
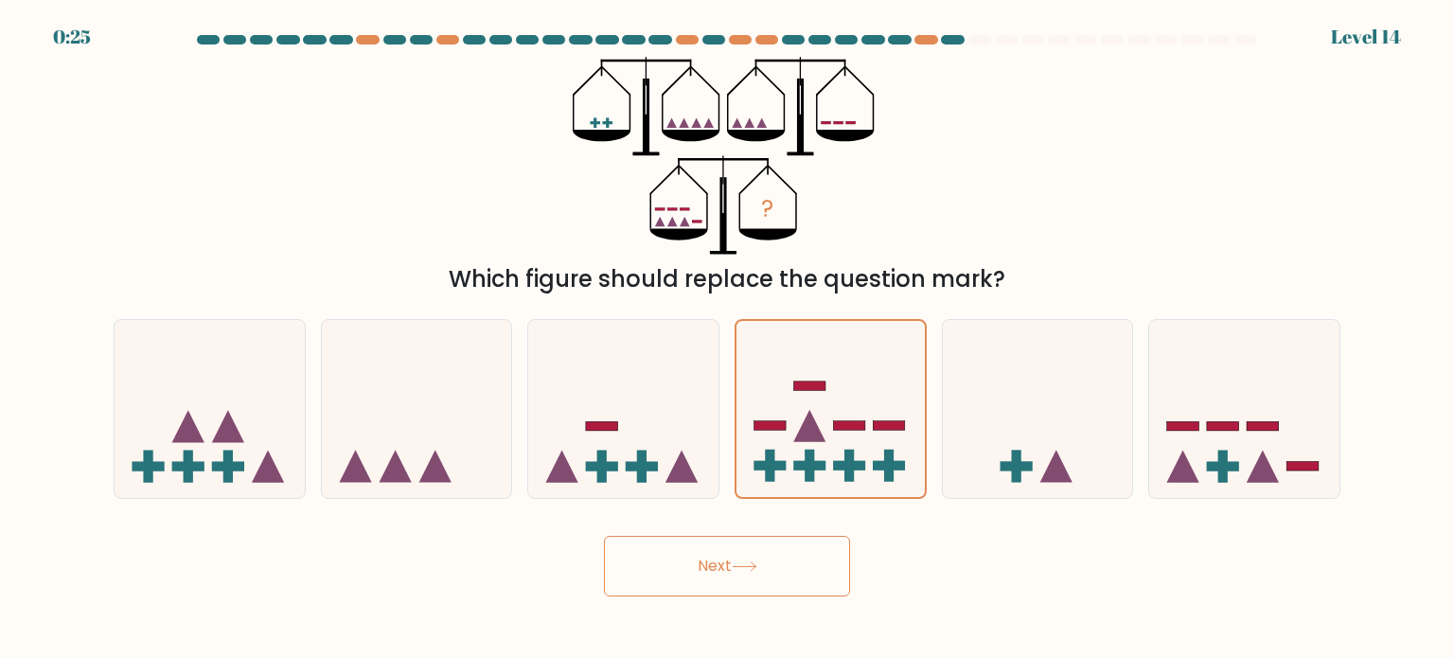
click at [799, 552] on button "Next" at bounding box center [727, 566] width 246 height 61
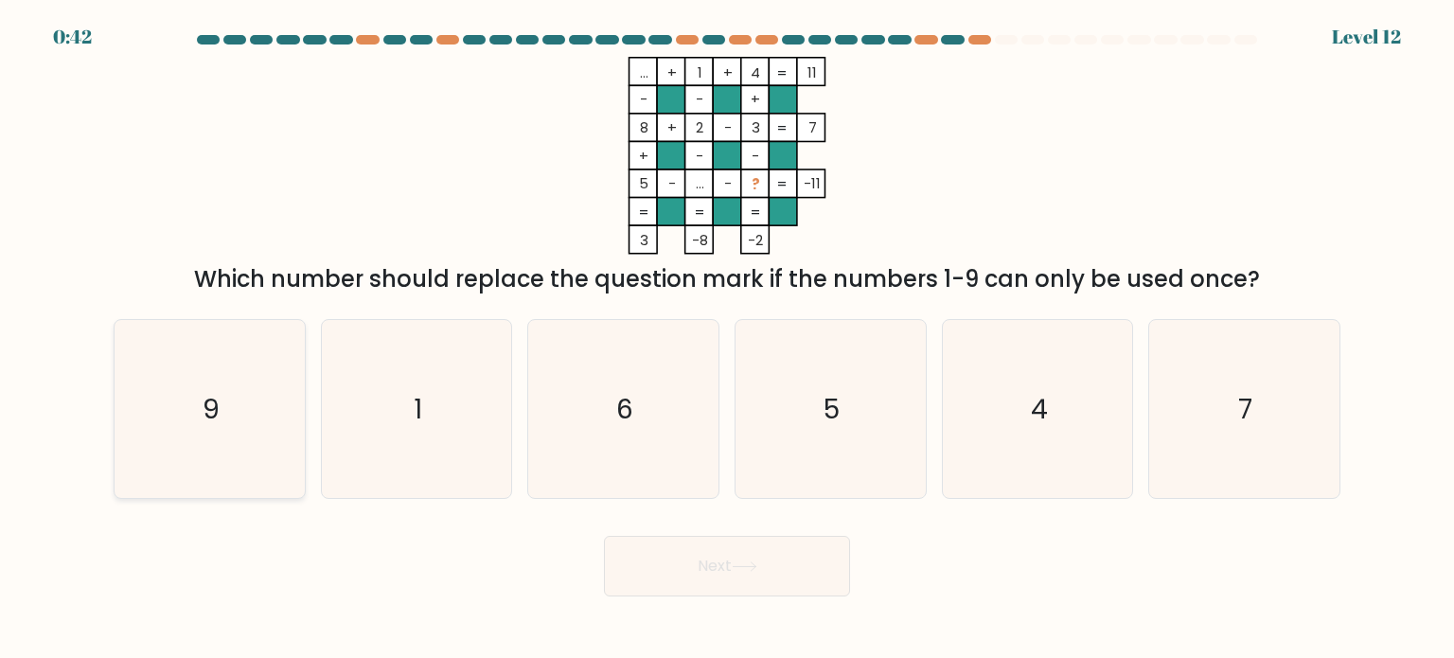
click at [214, 465] on icon "9" at bounding box center [209, 409] width 178 height 178
click at [727, 339] on input "a. 9" at bounding box center [727, 333] width 1 height 9
radio input "true"
click at [626, 556] on button "Next" at bounding box center [727, 566] width 246 height 61
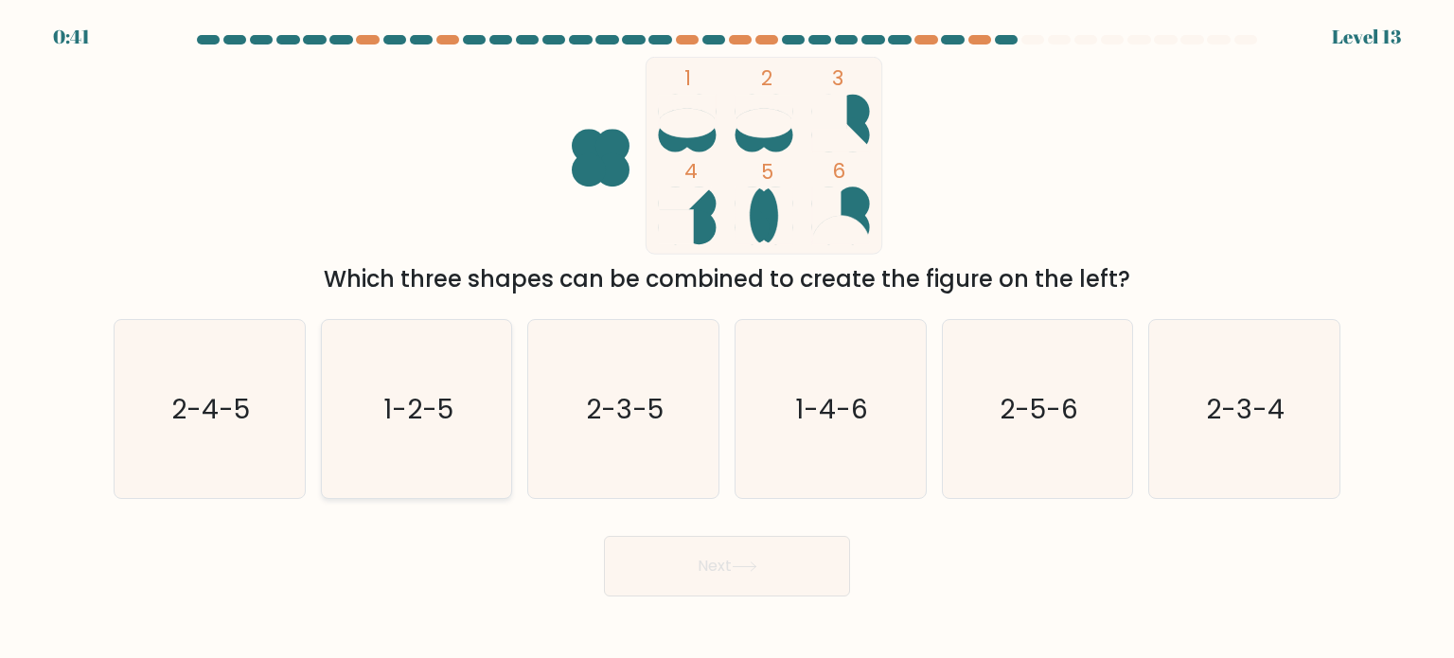
click at [474, 479] on icon "1-2-5" at bounding box center [416, 409] width 178 height 178
click at [727, 339] on input "b. 1-2-5" at bounding box center [727, 333] width 1 height 9
radio input "true"
click at [697, 545] on button "Next" at bounding box center [727, 566] width 246 height 61
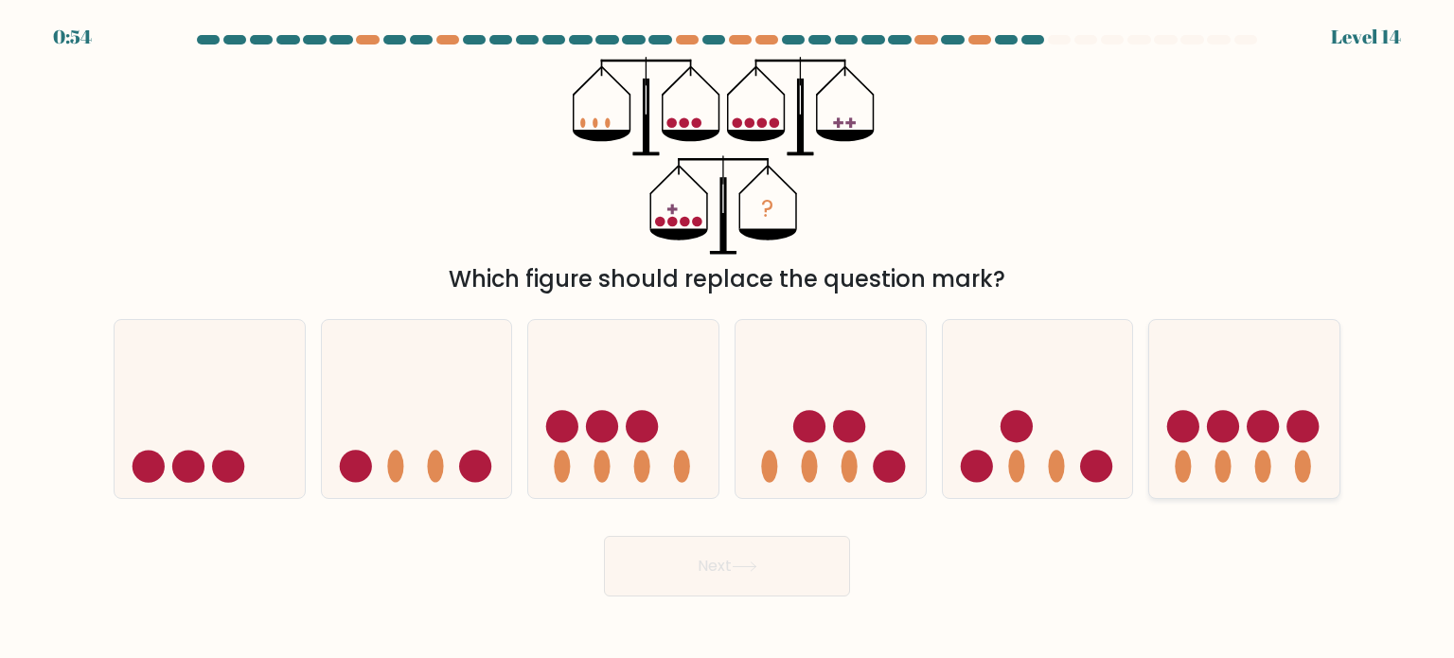
click at [1259, 404] on icon at bounding box center [1244, 408] width 190 height 157
click at [728, 339] on input "f." at bounding box center [727, 333] width 1 height 9
radio input "true"
click at [843, 556] on button "Next" at bounding box center [727, 566] width 246 height 61
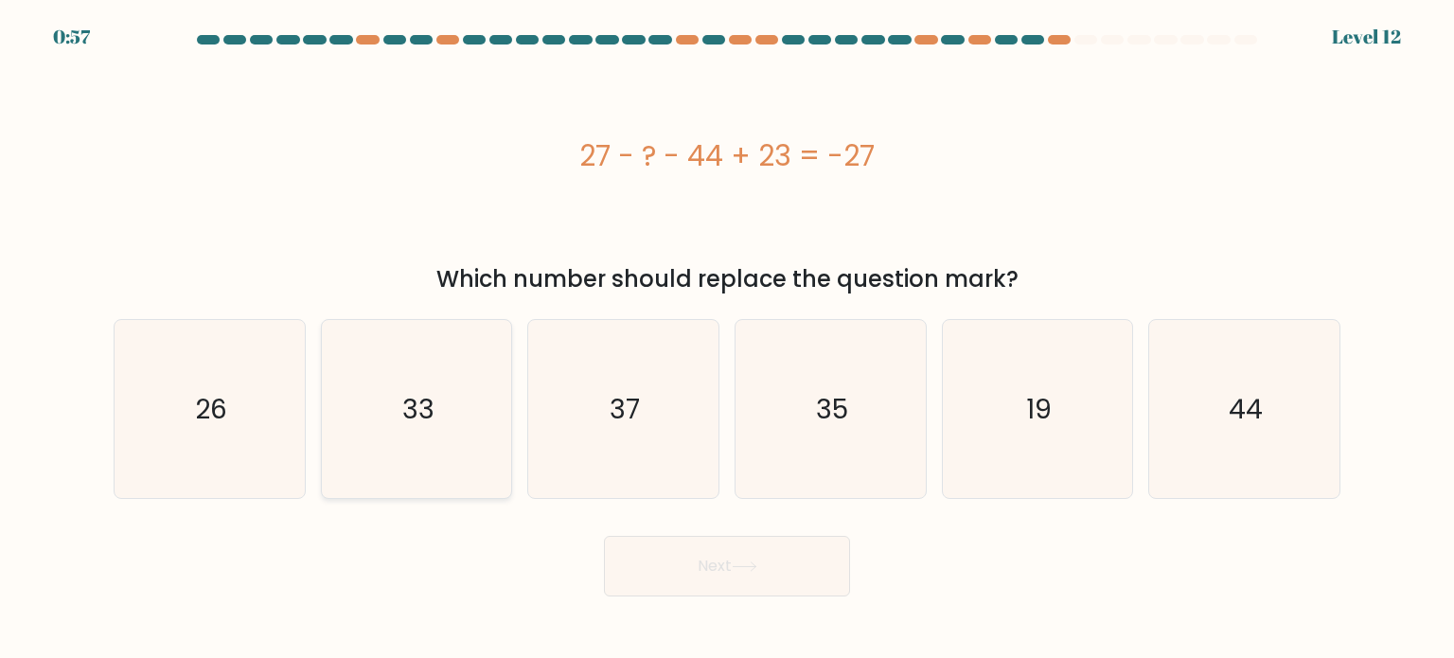
click at [443, 446] on icon "33" at bounding box center [416, 409] width 178 height 178
click at [727, 339] on input "b. 33" at bounding box center [727, 333] width 1 height 9
radio input "true"
click at [701, 582] on button "Next" at bounding box center [727, 566] width 246 height 61
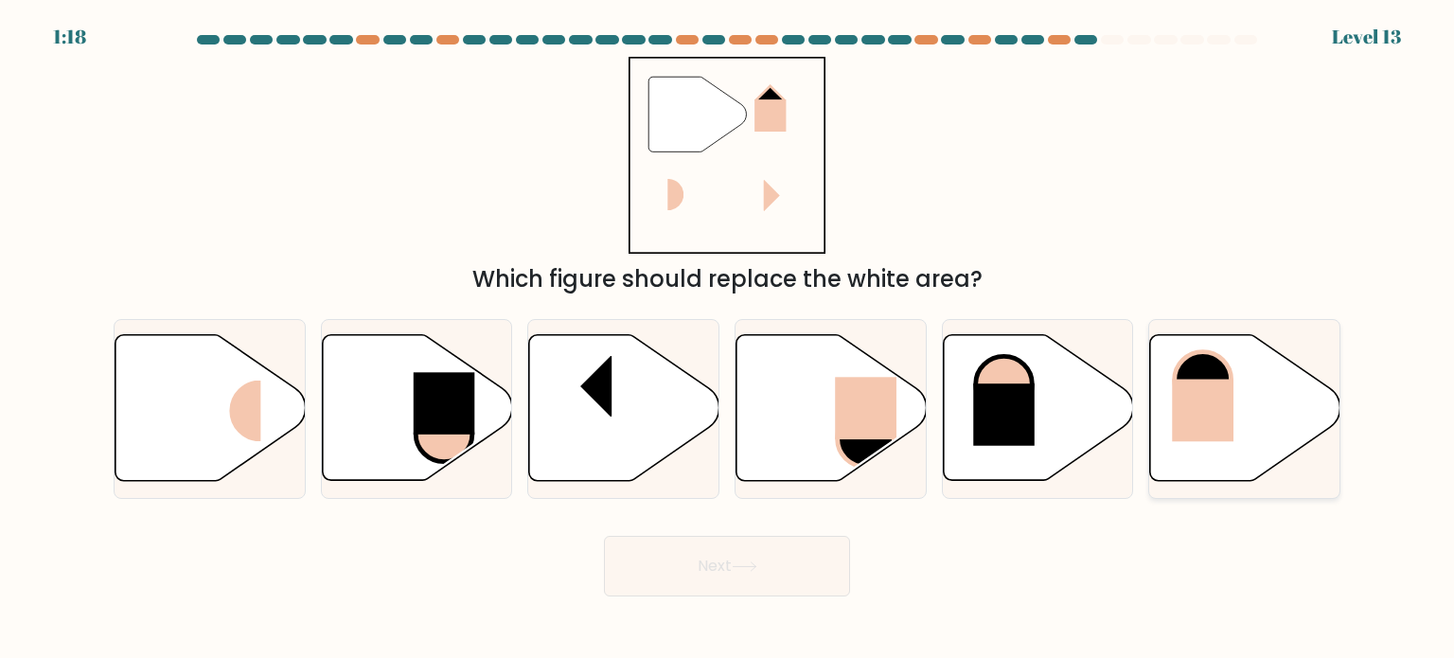
click at [1179, 432] on rect at bounding box center [1204, 410] width 62 height 62
click at [728, 339] on input "f." at bounding box center [727, 333] width 1 height 9
radio input "true"
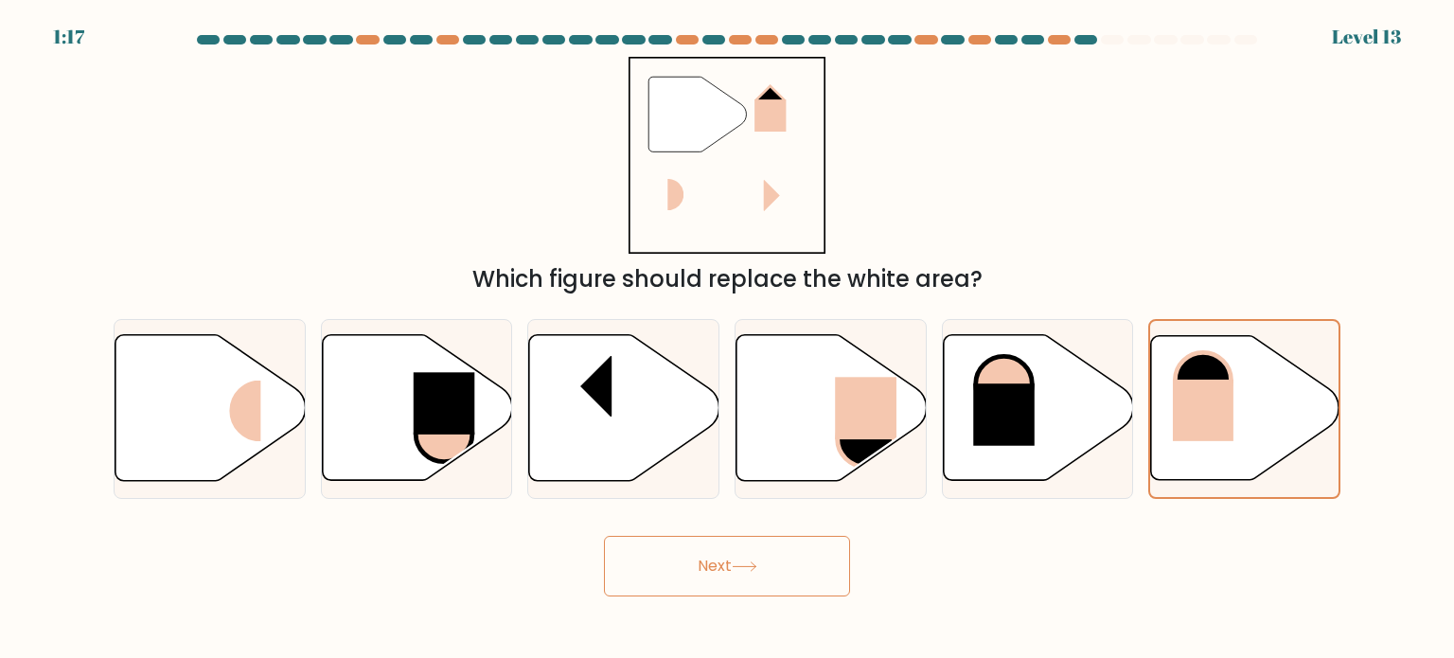
click at [810, 579] on button "Next" at bounding box center [727, 566] width 246 height 61
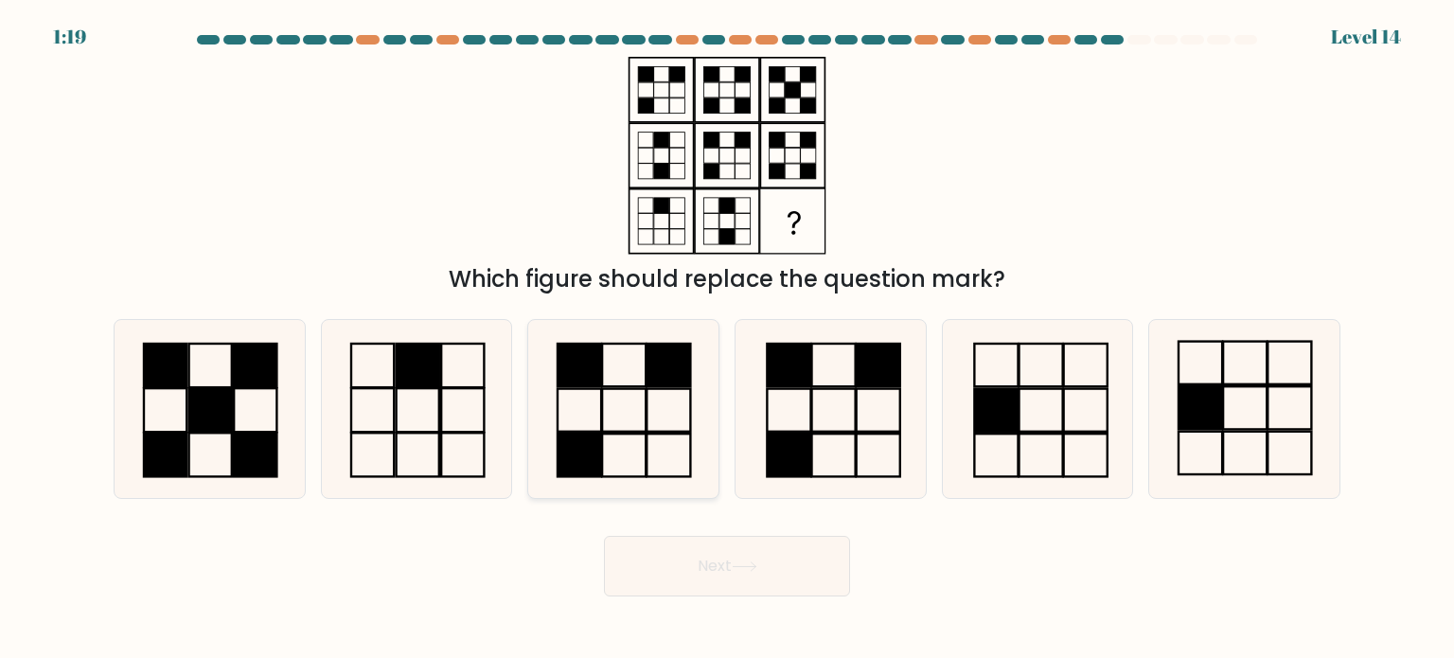
click at [664, 484] on icon at bounding box center [623, 409] width 178 height 178
click at [727, 339] on input "c." at bounding box center [727, 333] width 1 height 9
radio input "true"
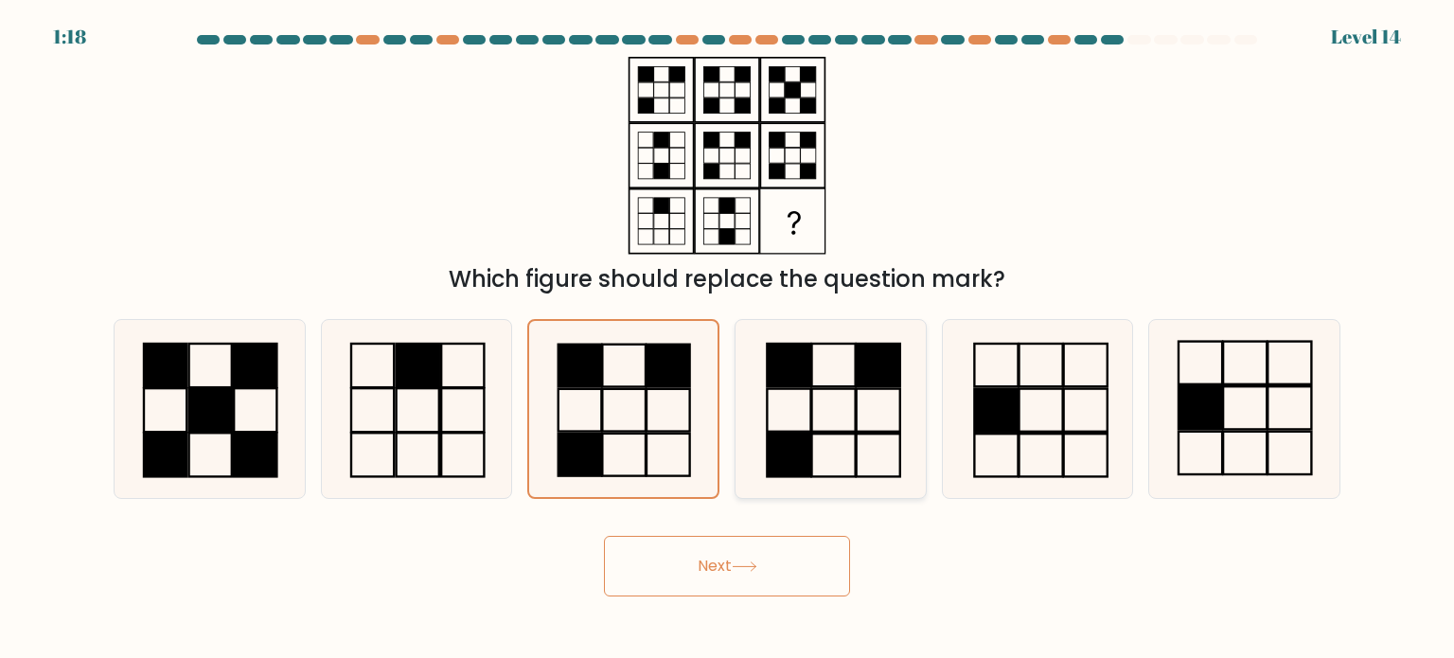
click at [814, 445] on icon at bounding box center [830, 409] width 178 height 178
click at [728, 339] on input "d." at bounding box center [727, 333] width 1 height 9
radio input "true"
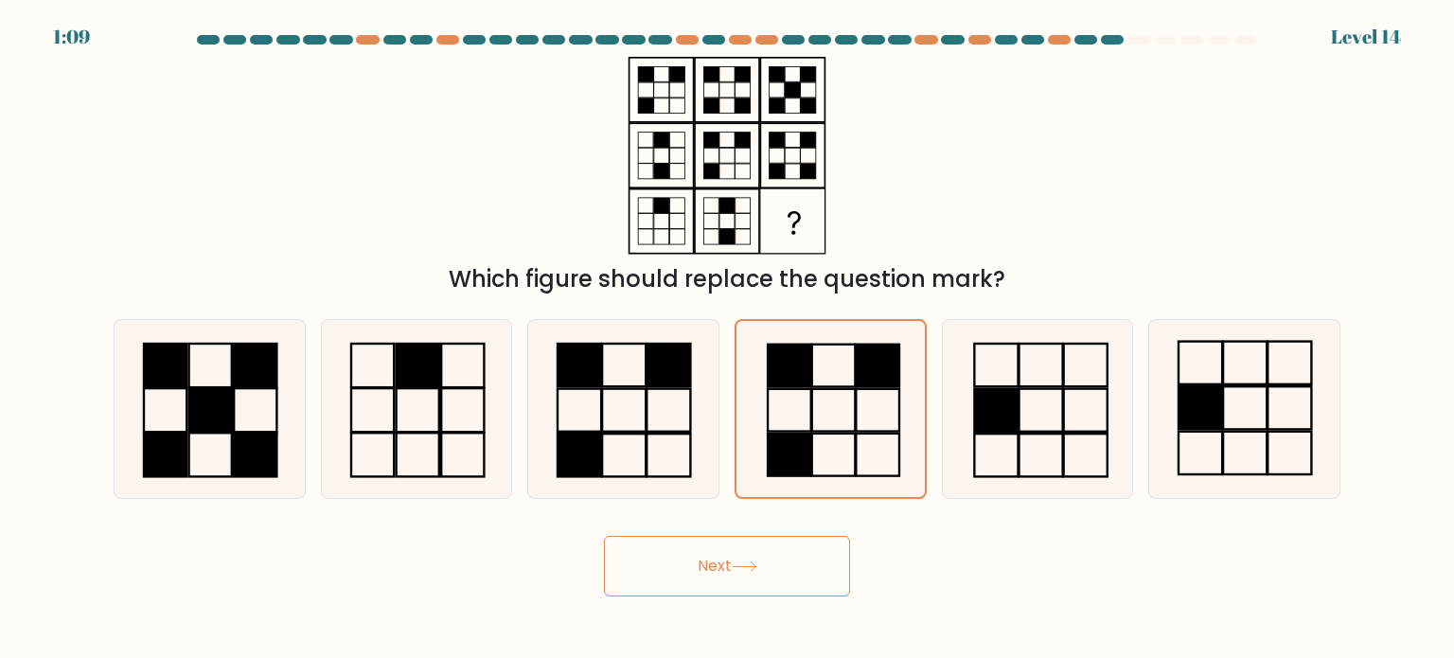
click at [737, 562] on icon at bounding box center [745, 566] width 26 height 10
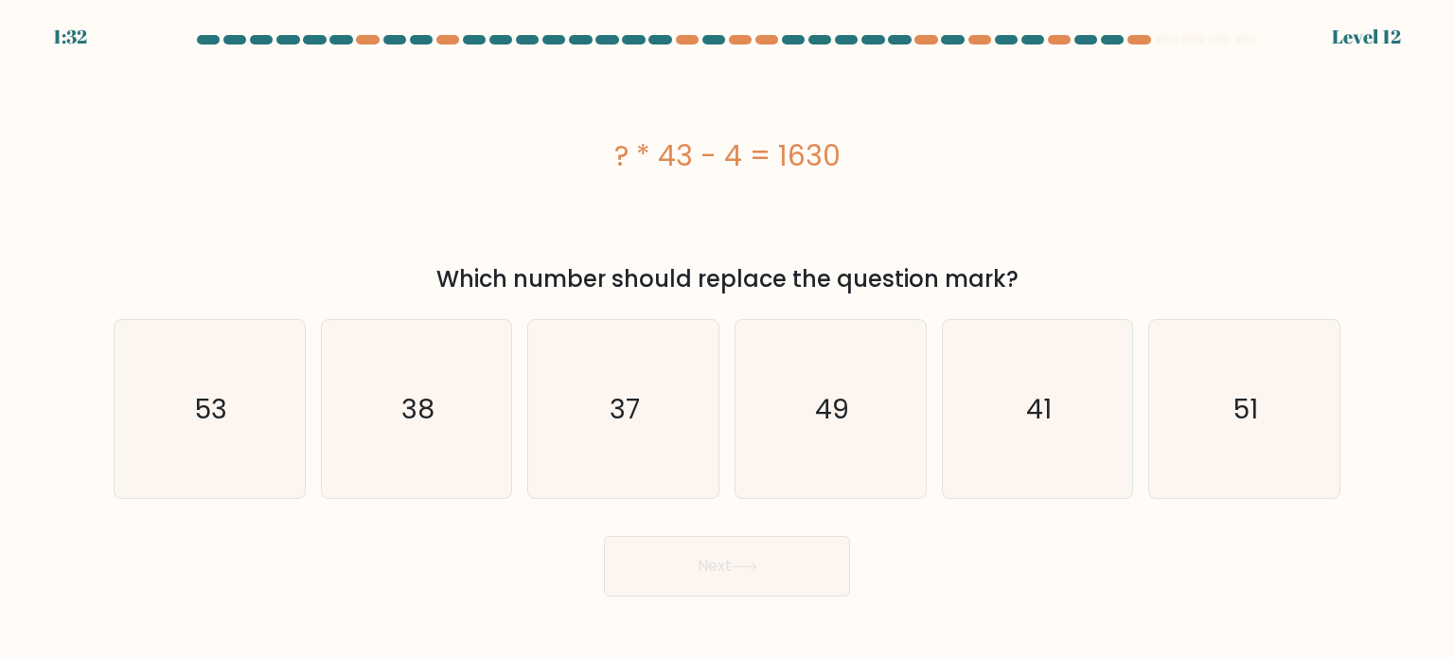
click at [515, 476] on div "b. 38" at bounding box center [416, 409] width 207 height 180
click at [501, 483] on icon "38" at bounding box center [416, 409] width 178 height 178
click at [727, 339] on input "b. 38" at bounding box center [727, 333] width 1 height 9
radio input "true"
click at [643, 547] on button "Next" at bounding box center [727, 566] width 246 height 61
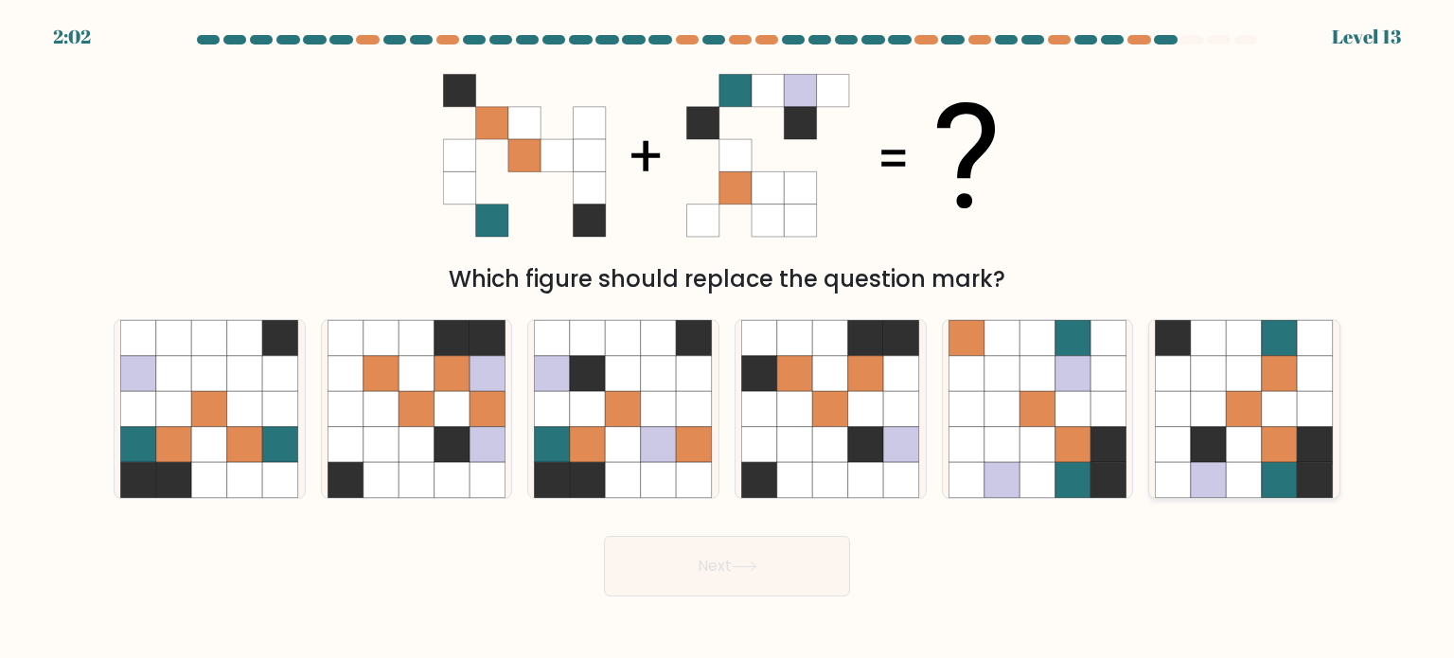
click at [1212, 456] on icon at bounding box center [1209, 444] width 36 height 36
click at [728, 339] on input "f." at bounding box center [727, 333] width 1 height 9
radio input "true"
click at [725, 573] on button "Next" at bounding box center [727, 566] width 246 height 61
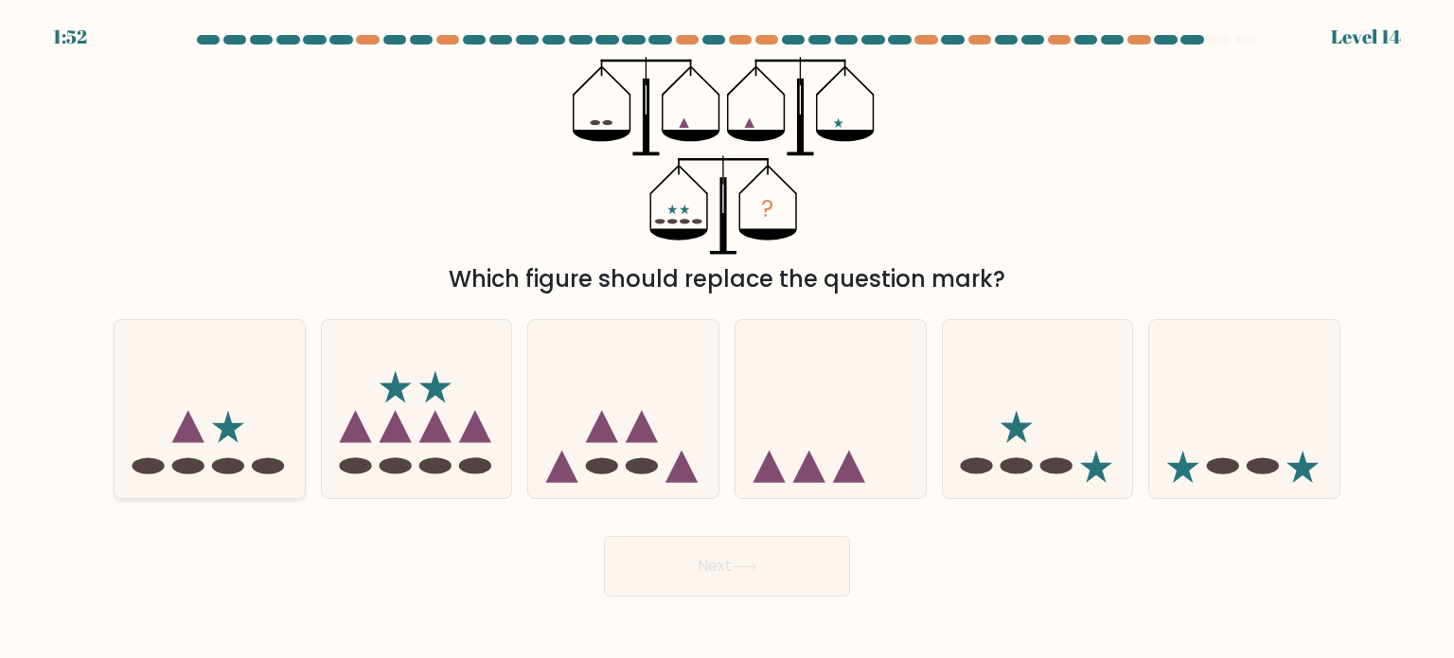
click at [150, 419] on icon at bounding box center [210, 408] width 190 height 157
click at [727, 339] on input "a." at bounding box center [727, 333] width 1 height 9
radio input "true"
click at [704, 584] on button "Next" at bounding box center [727, 566] width 246 height 61
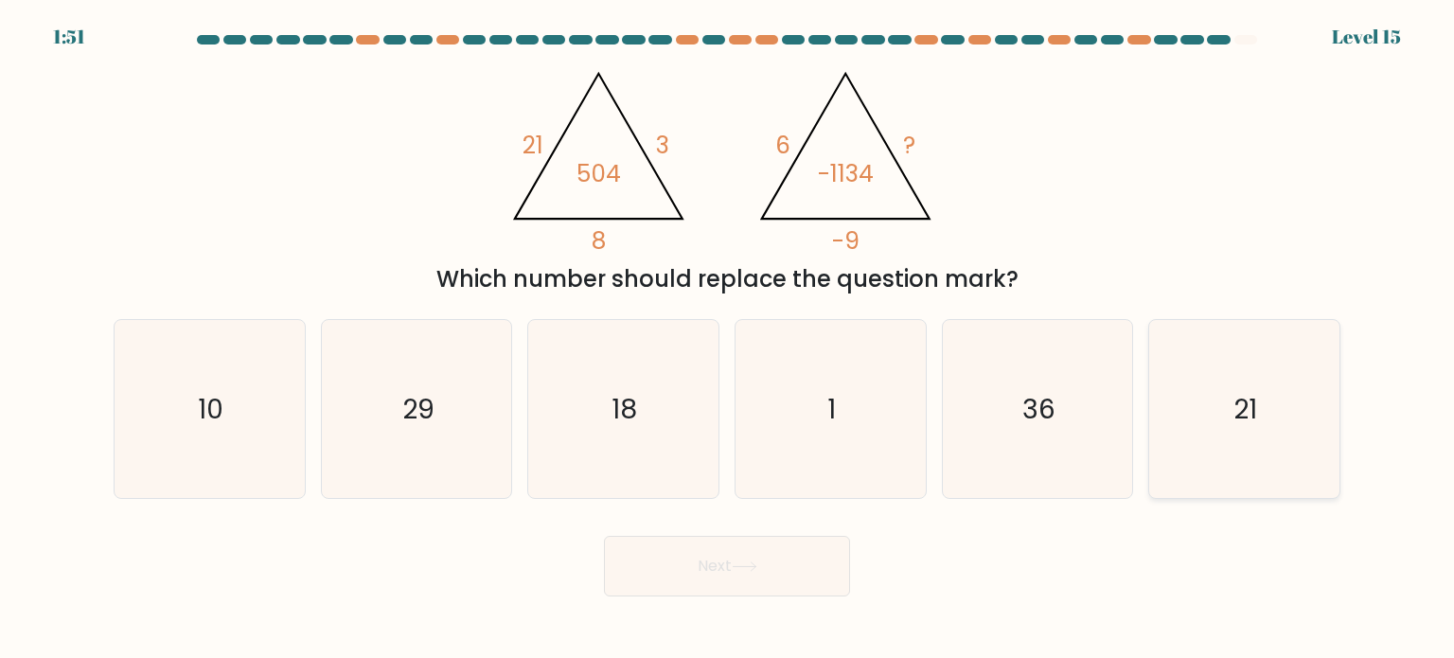
click at [1162, 345] on icon "21" at bounding box center [1244, 409] width 178 height 178
click at [728, 339] on input "f. 21" at bounding box center [727, 333] width 1 height 9
radio input "true"
click at [746, 557] on button "Next" at bounding box center [727, 566] width 246 height 61
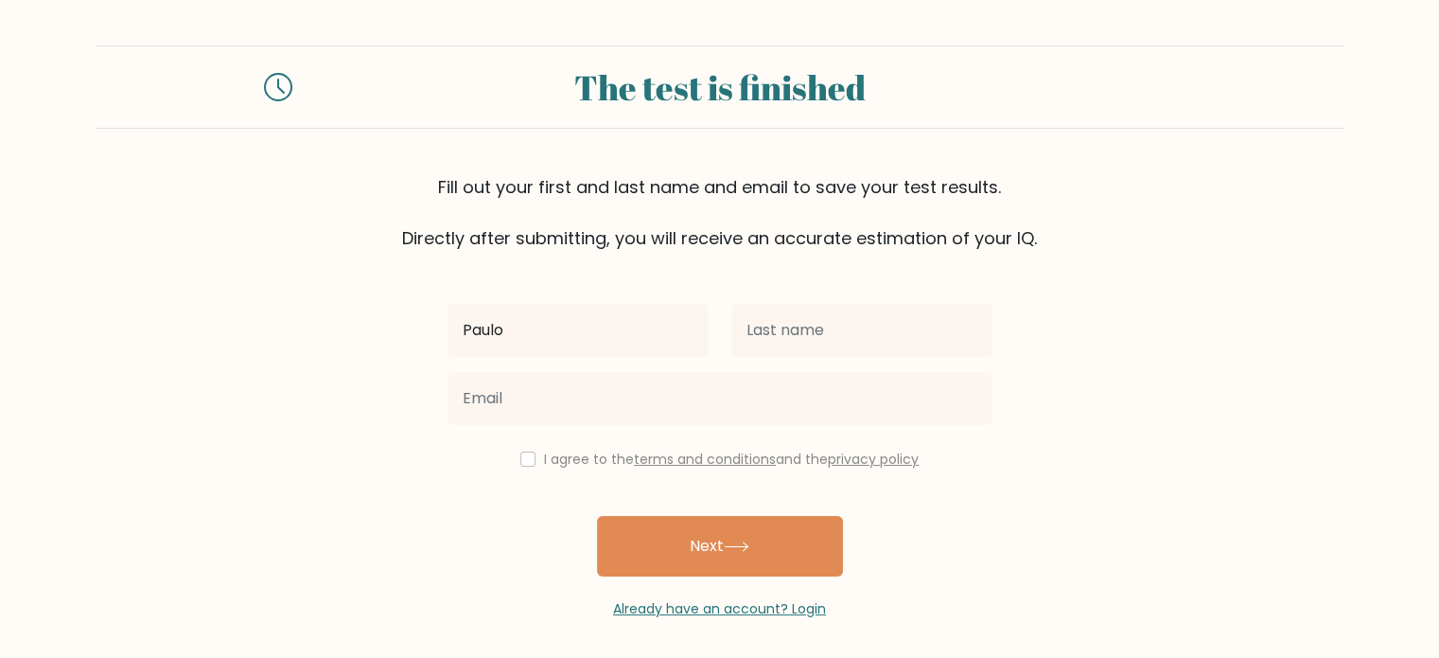
type input "[PERSON_NAME]"
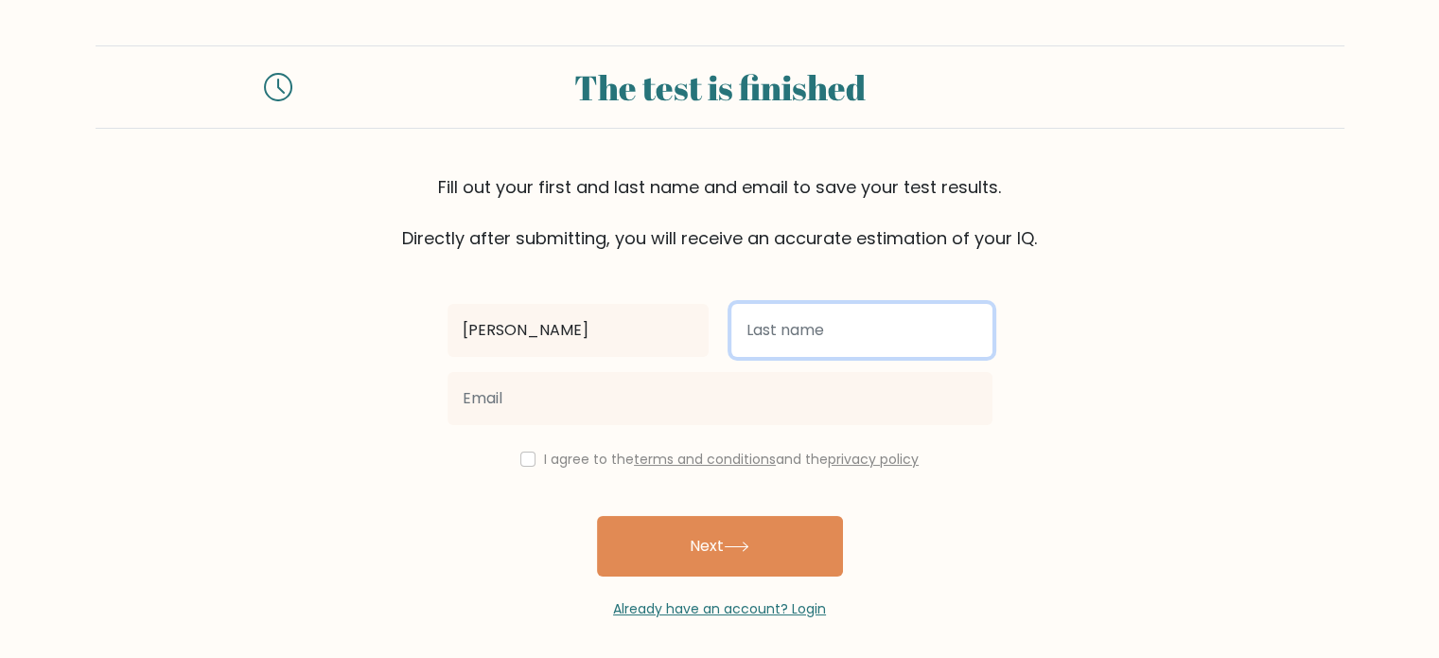
click at [753, 351] on input "text" at bounding box center [862, 330] width 261 height 53
type input "De [DEMOGRAPHIC_DATA]"
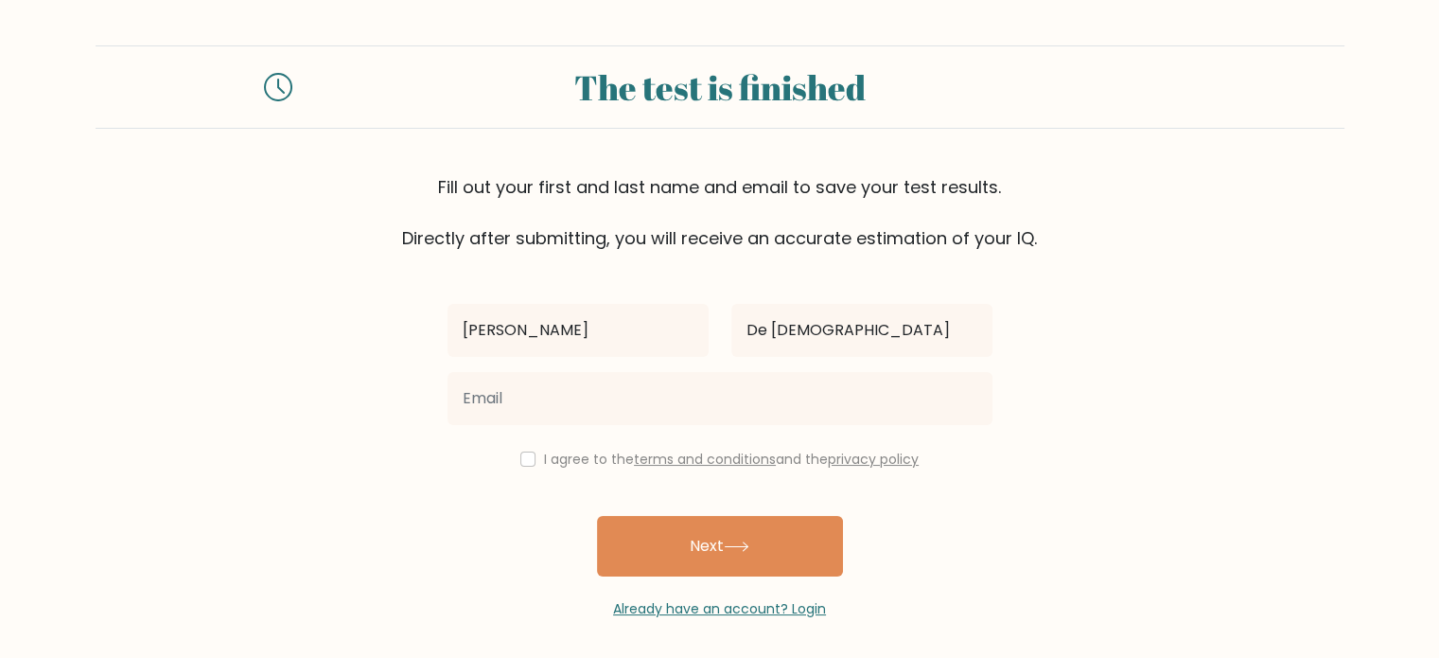
click at [761, 427] on div at bounding box center [720, 398] width 568 height 68
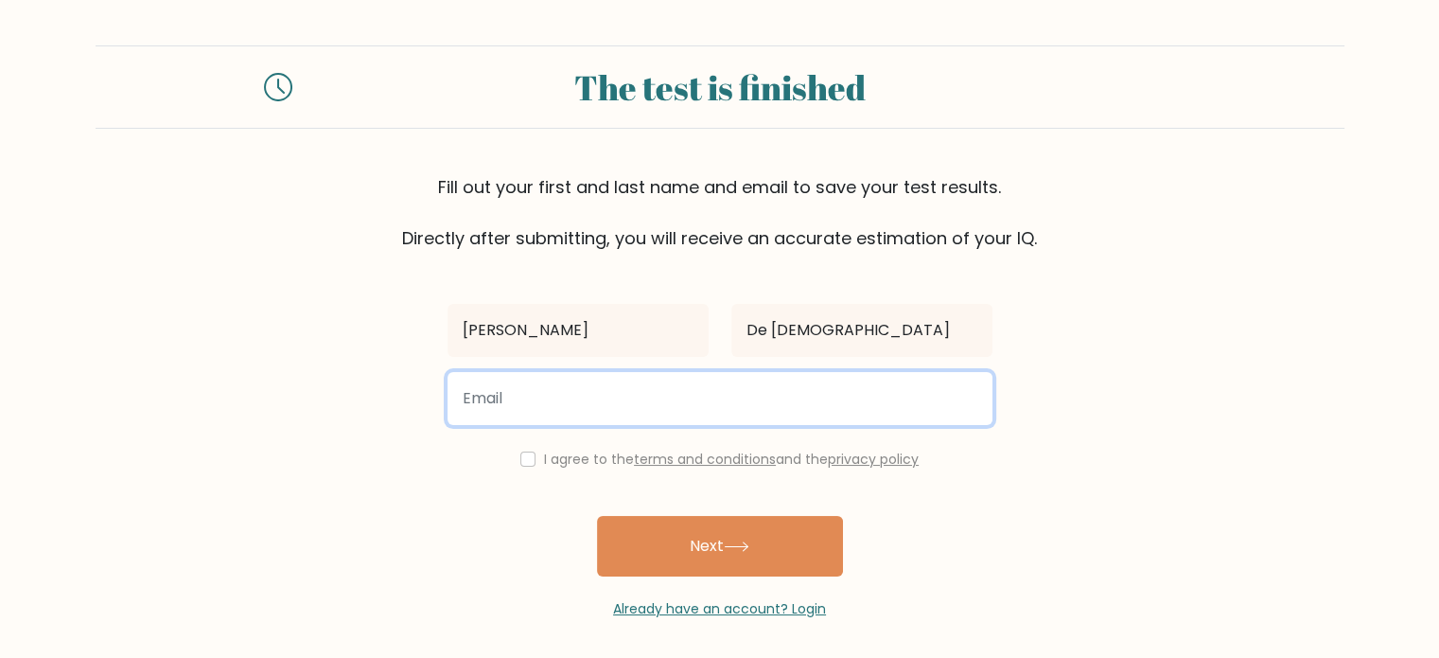
click at [761, 397] on input "email" at bounding box center [720, 398] width 545 height 53
type input "[EMAIL_ADDRESS][DOMAIN_NAME]"
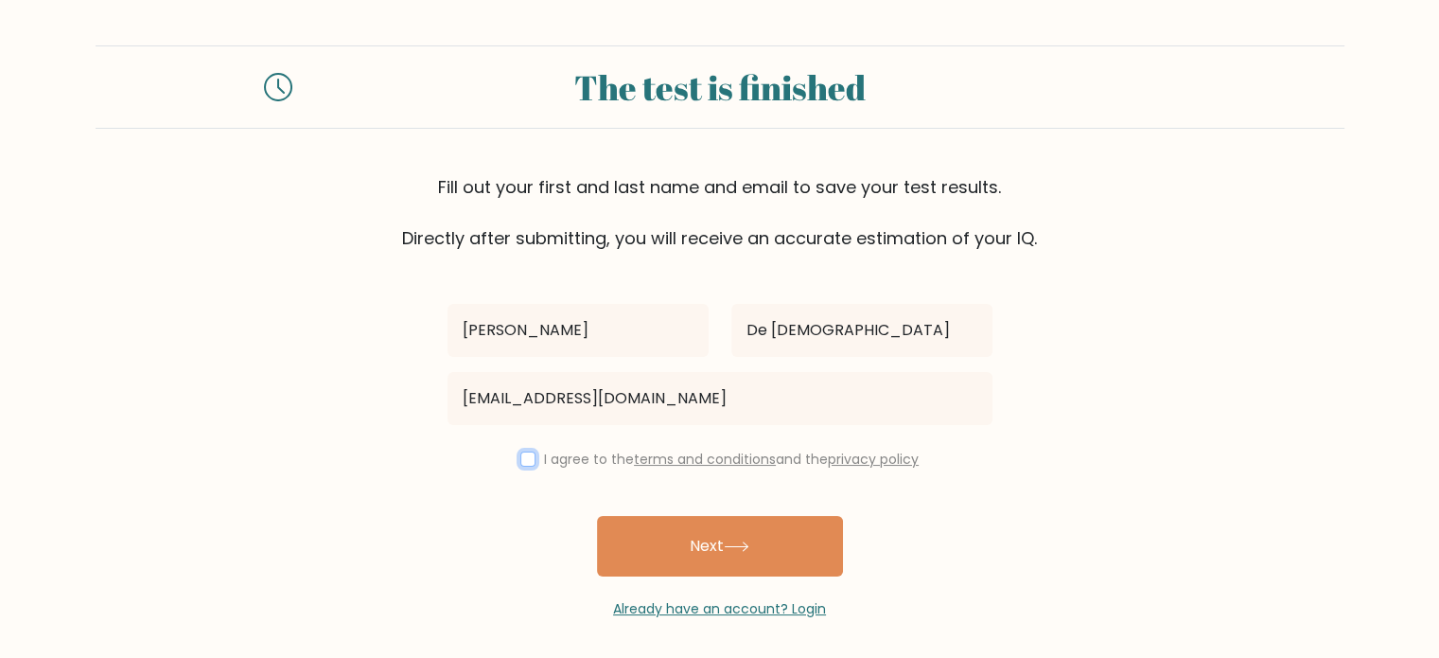
click at [530, 457] on input "checkbox" at bounding box center [528, 458] width 15 height 15
checkbox input "true"
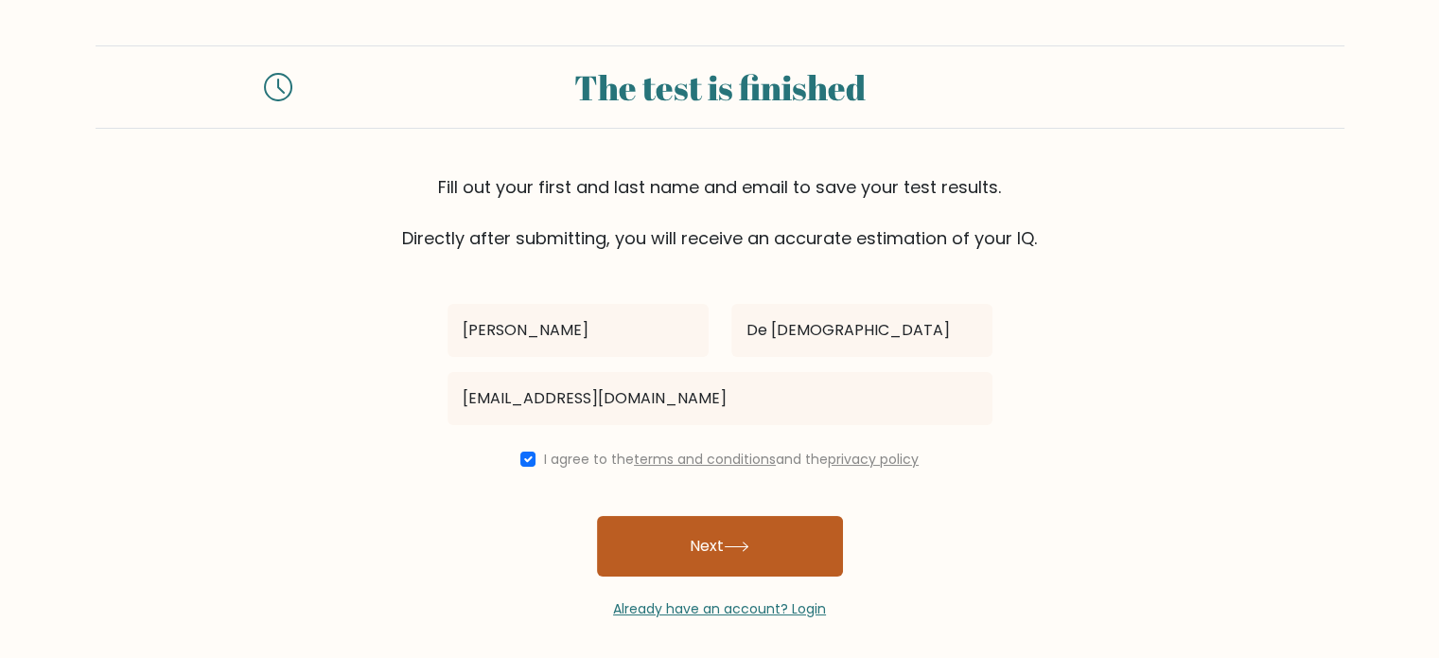
click at [647, 542] on button "Next" at bounding box center [720, 546] width 246 height 61
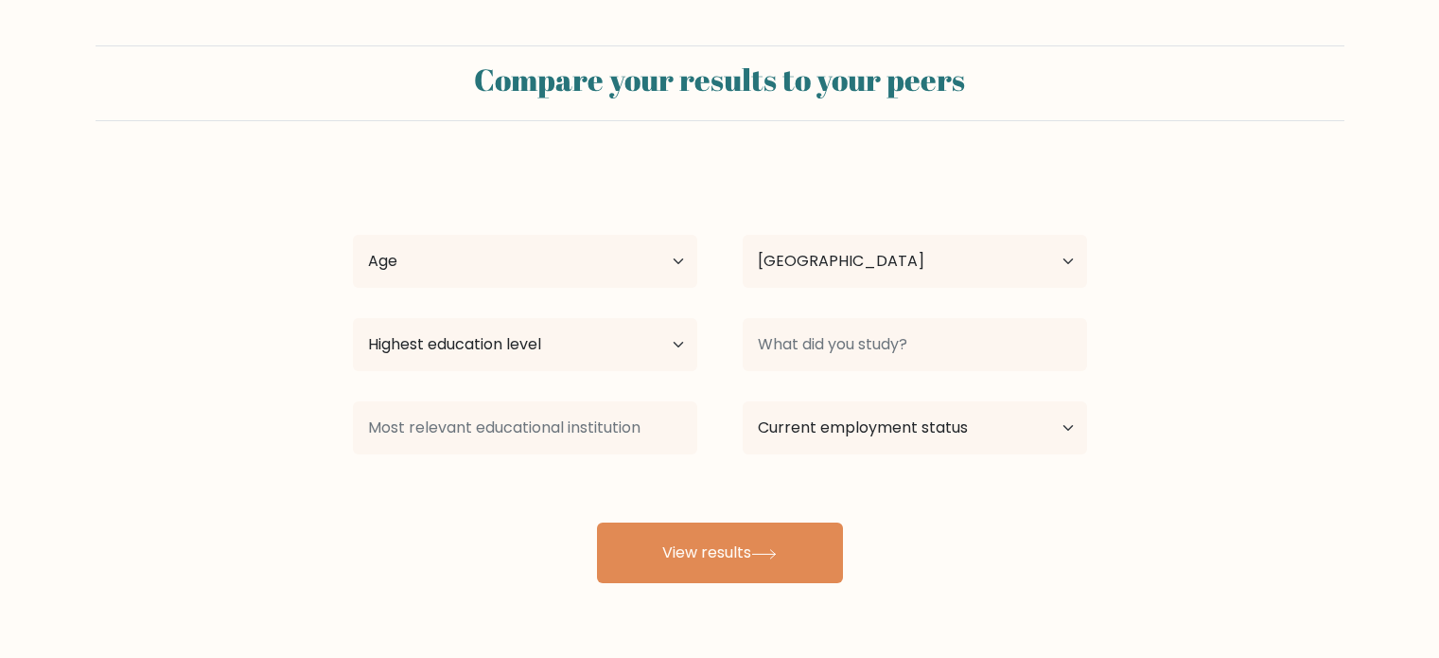
select select "PH"
click at [472, 247] on select "Age Under 18 years old 18-24 years old 25-34 years old 35-44 years old 45-54 ye…" at bounding box center [525, 261] width 344 height 53
select select "25_34"
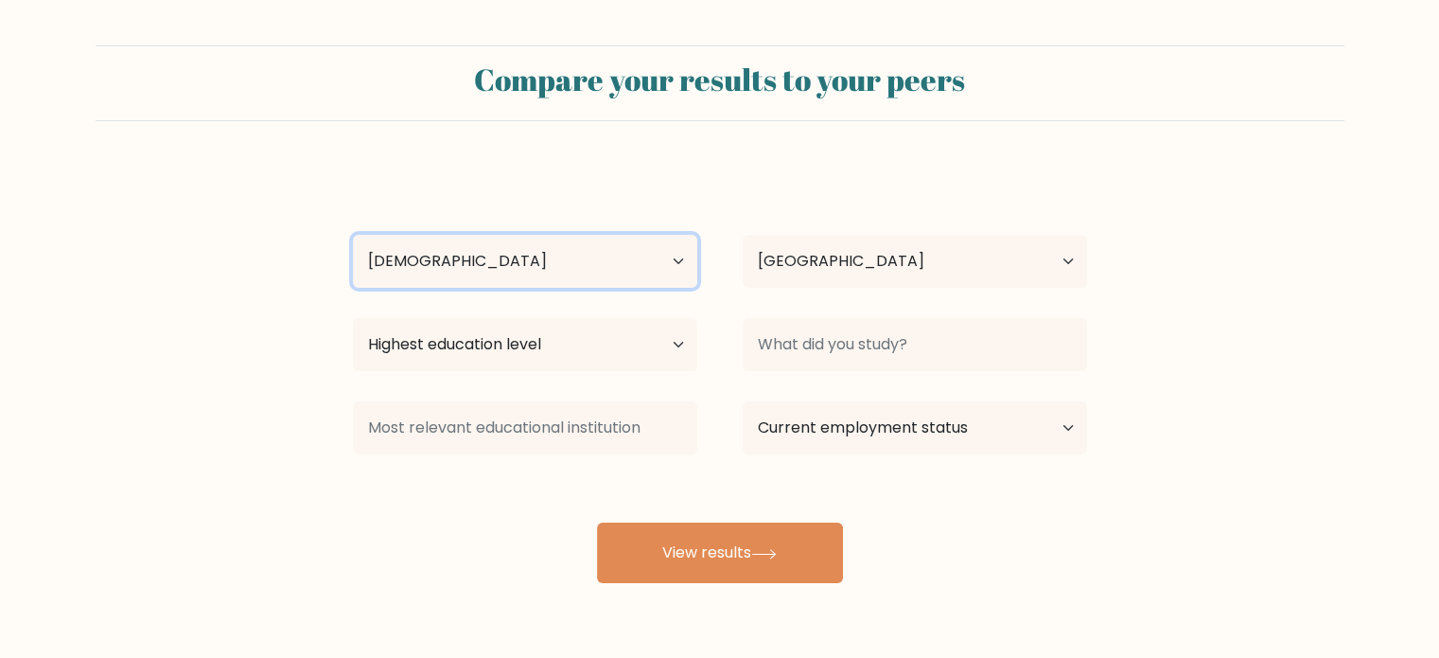
click at [353, 235] on select "Age Under 18 years old 18-24 years old 25-34 years old 35-44 years old 45-54 ye…" at bounding box center [525, 261] width 344 height 53
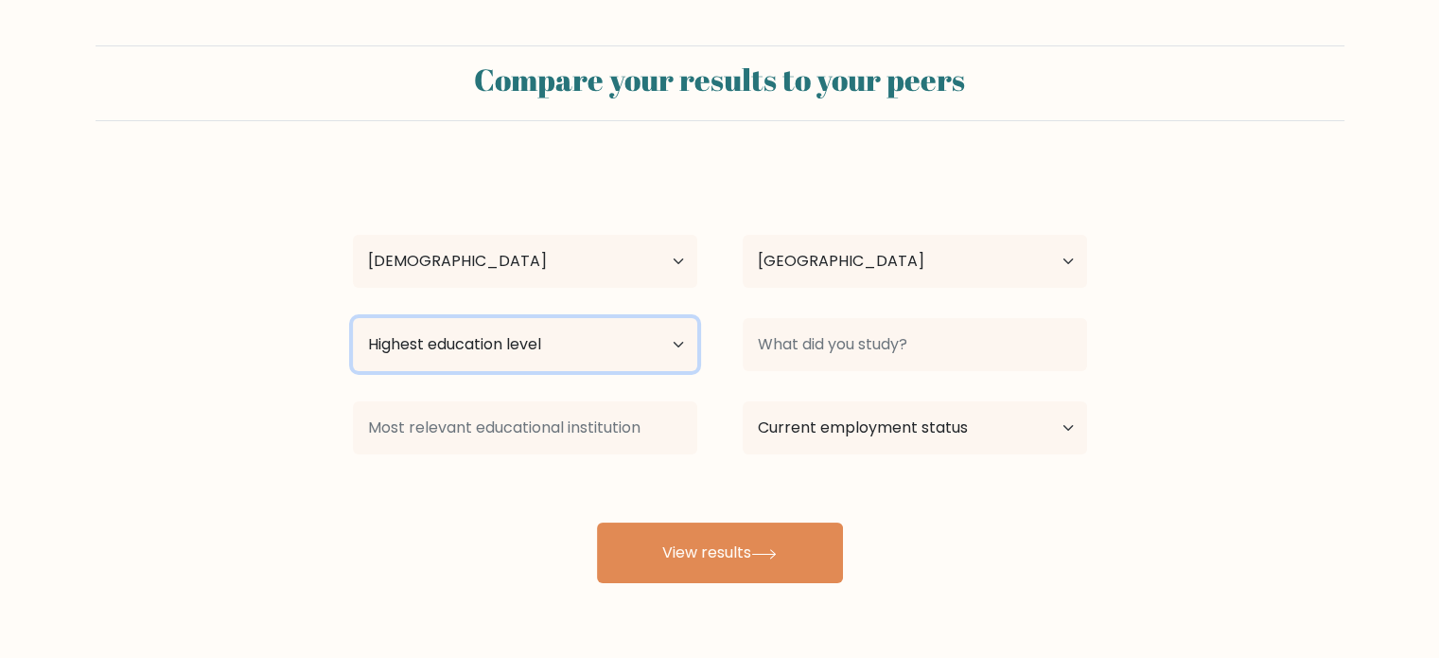
click at [513, 342] on select "Highest education level No schooling Primary Lower Secondary Upper Secondary Oc…" at bounding box center [525, 344] width 344 height 53
select select "bachelors_degree"
click at [353, 318] on select "Highest education level No schooling Primary Lower Secondary Upper Secondary Oc…" at bounding box center [525, 344] width 344 height 53
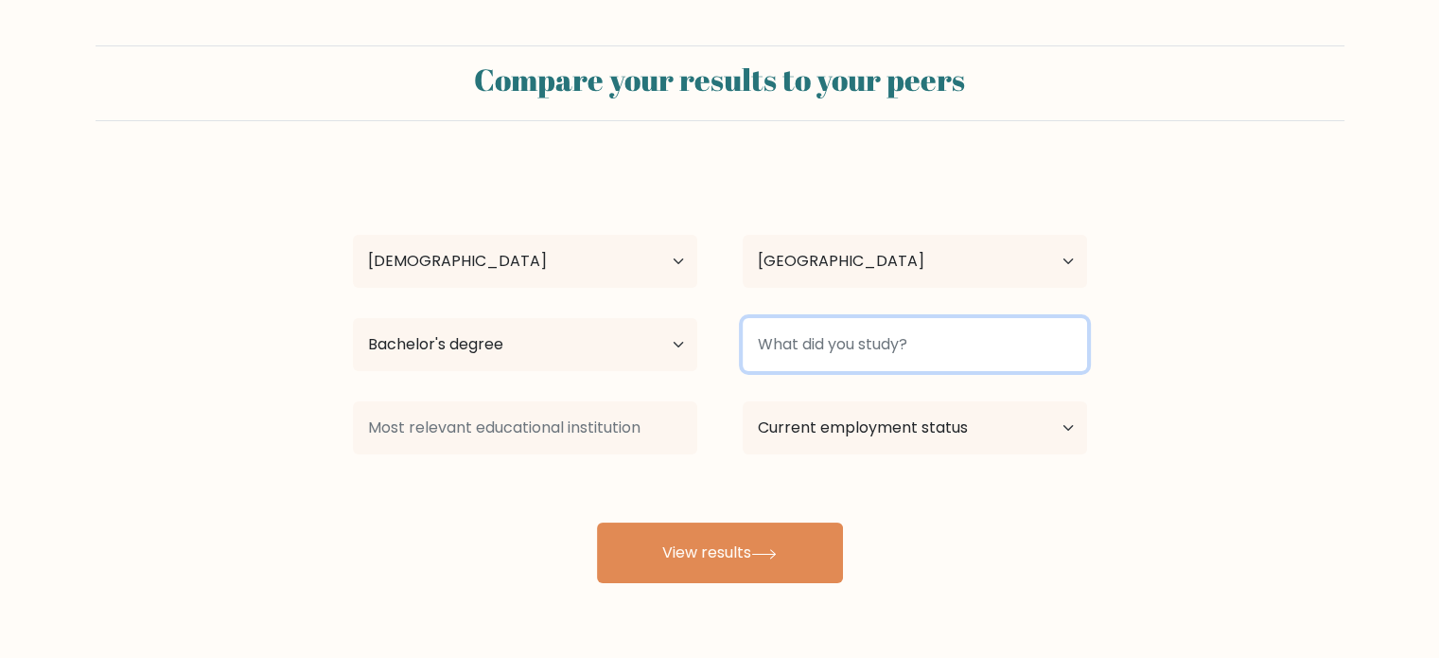
click at [802, 351] on input at bounding box center [915, 344] width 344 height 53
type input "B"
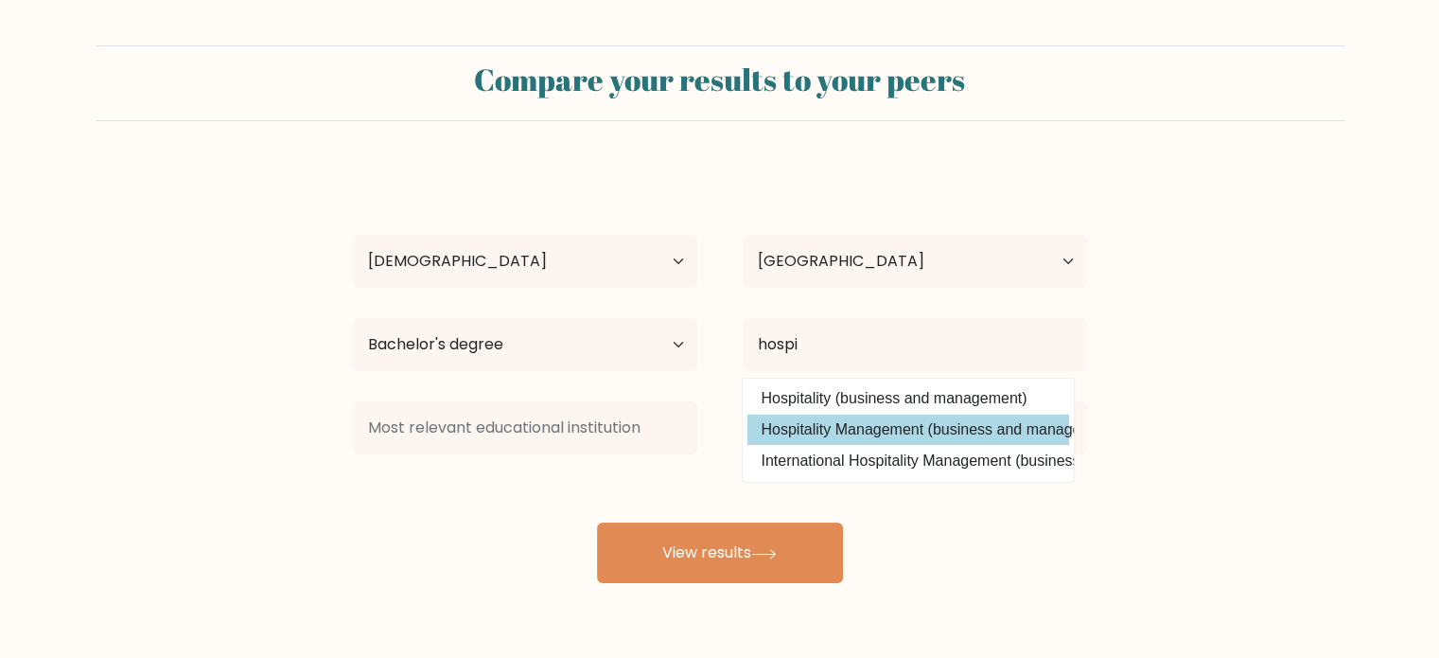
click at [854, 431] on div "Paulo Kim De Jesus Age Under 18 years old 18-24 years old 25-34 years old 35-44…" at bounding box center [720, 375] width 757 height 416
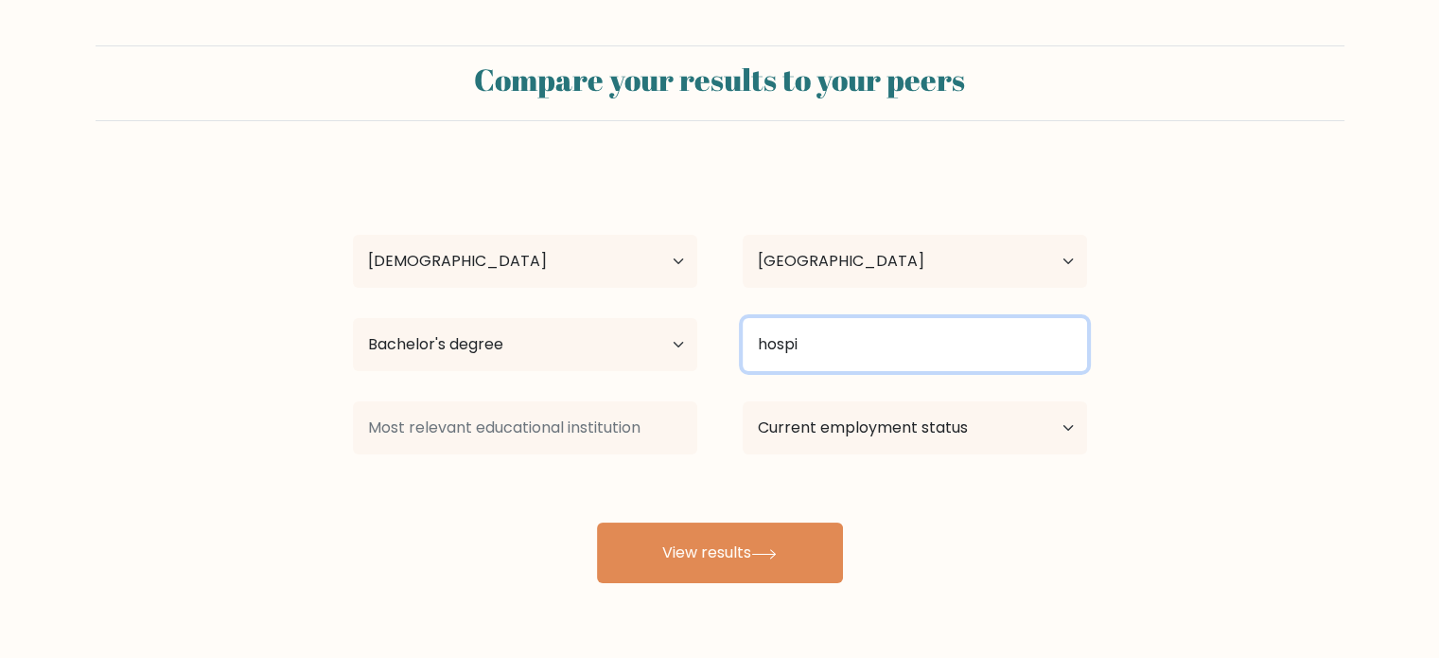
click at [846, 337] on input "hospi" at bounding box center [915, 344] width 344 height 53
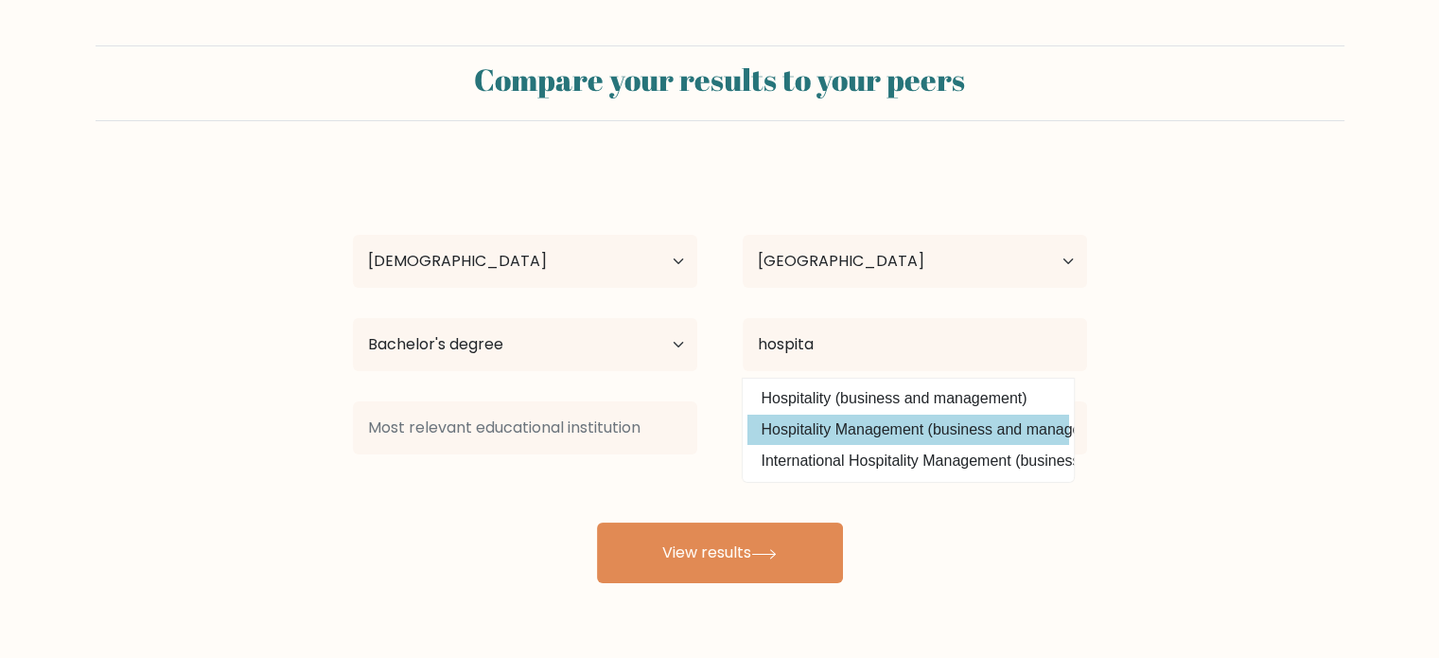
click at [839, 438] on div "Paulo Kim De Jesus Age Under 18 years old 18-24 years old 25-34 years old 35-44…" at bounding box center [720, 375] width 757 height 416
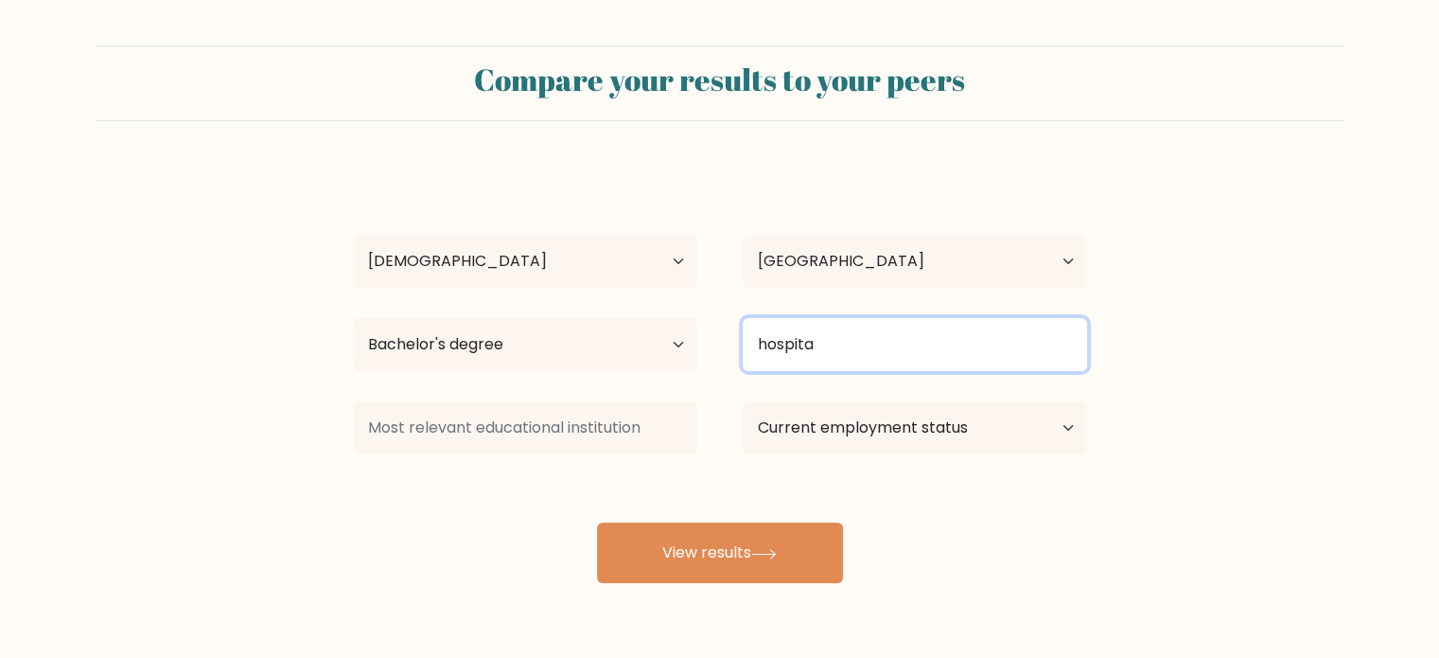
click at [845, 344] on input "hospita" at bounding box center [915, 344] width 344 height 53
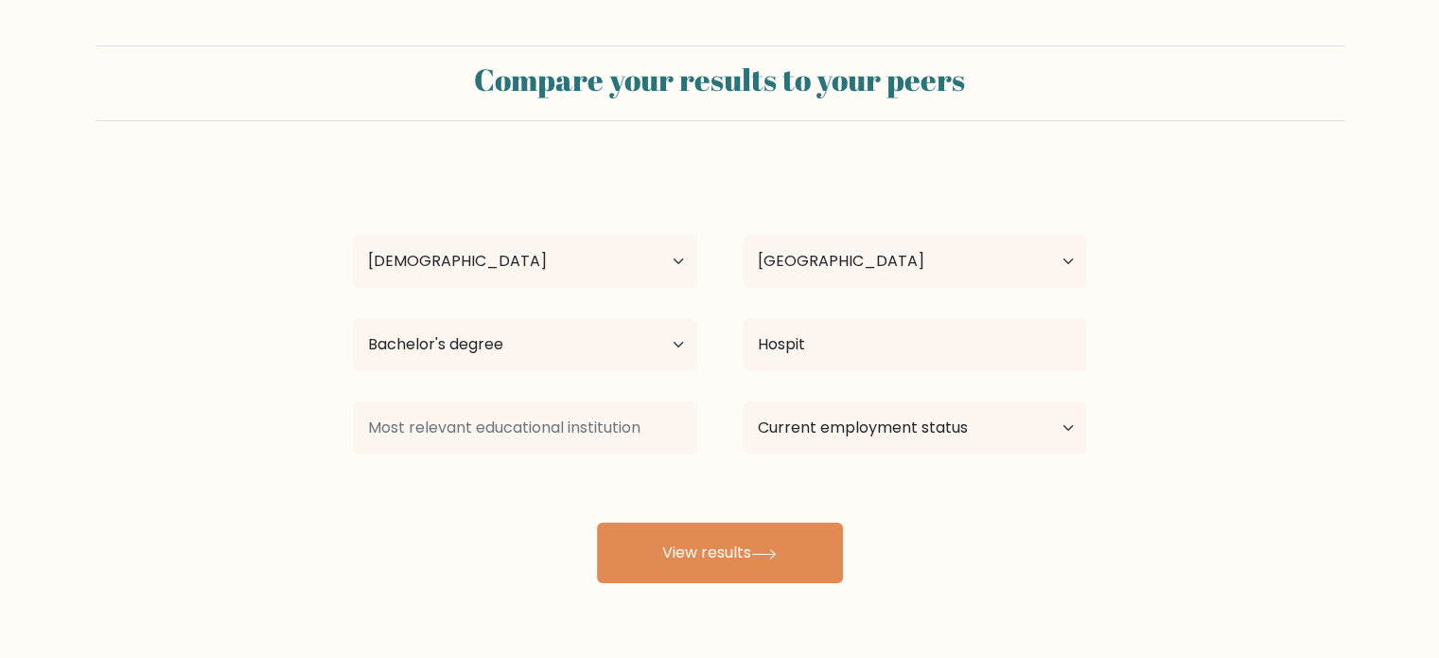
click at [867, 435] on div "Paulo Kim De Jesus Age Under 18 years old 18-24 years old 25-34 years old 35-44…" at bounding box center [720, 375] width 757 height 416
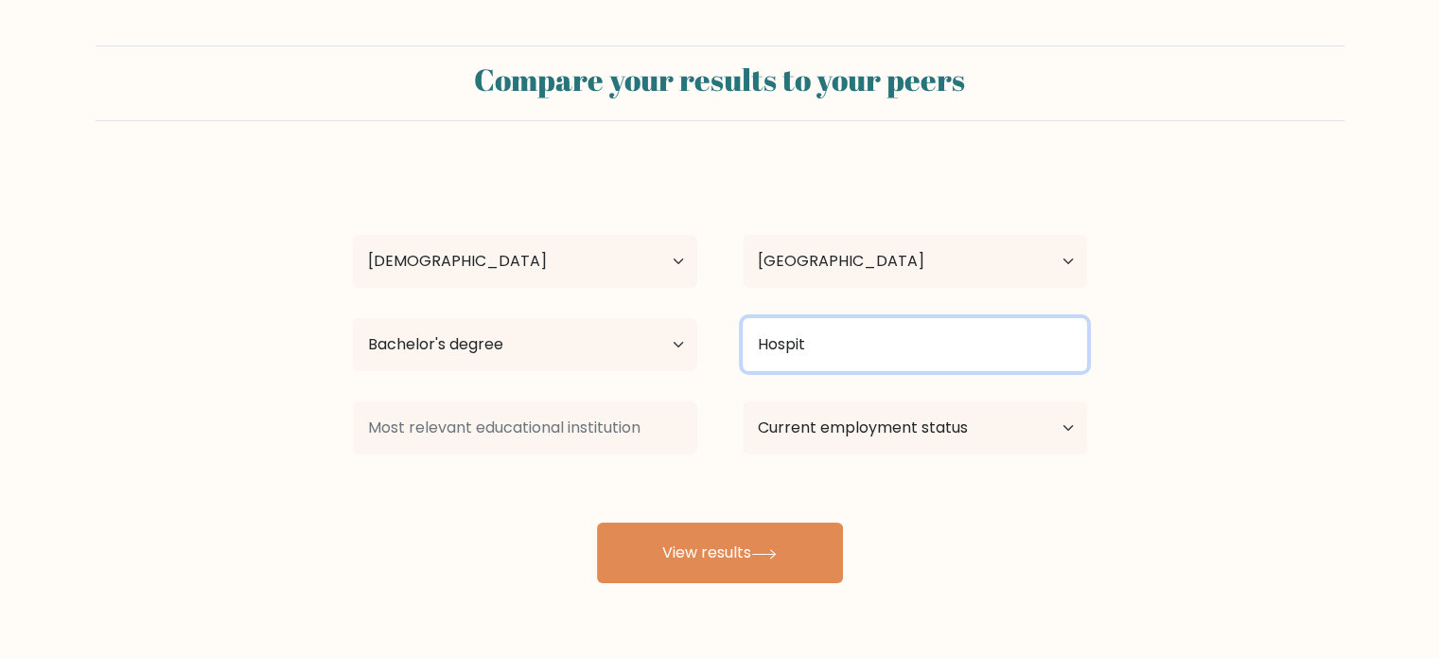
click at [871, 347] on input "Hospit" at bounding box center [915, 344] width 344 height 53
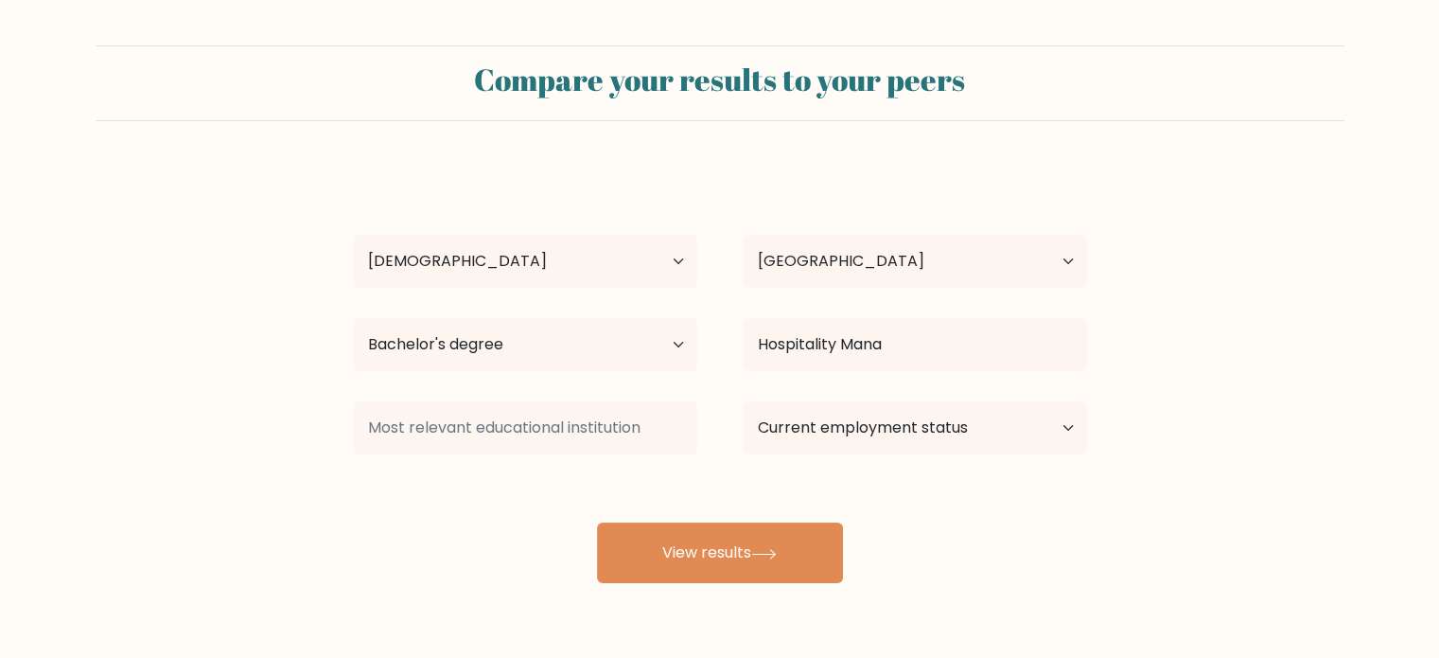
click at [901, 400] on div "Paulo Kim De Jesus Age Under 18 years old 18-24 years old 25-34 years old 35-44…" at bounding box center [720, 375] width 757 height 416
click at [987, 249] on select "Country Afghanistan Albania Algeria American Samoa Andorra Angola Anguilla Anta…" at bounding box center [915, 261] width 344 height 53
click at [743, 235] on select "Country Afghanistan Albania Algeria American Samoa Andorra Angola Anguilla Anta…" at bounding box center [915, 261] width 344 height 53
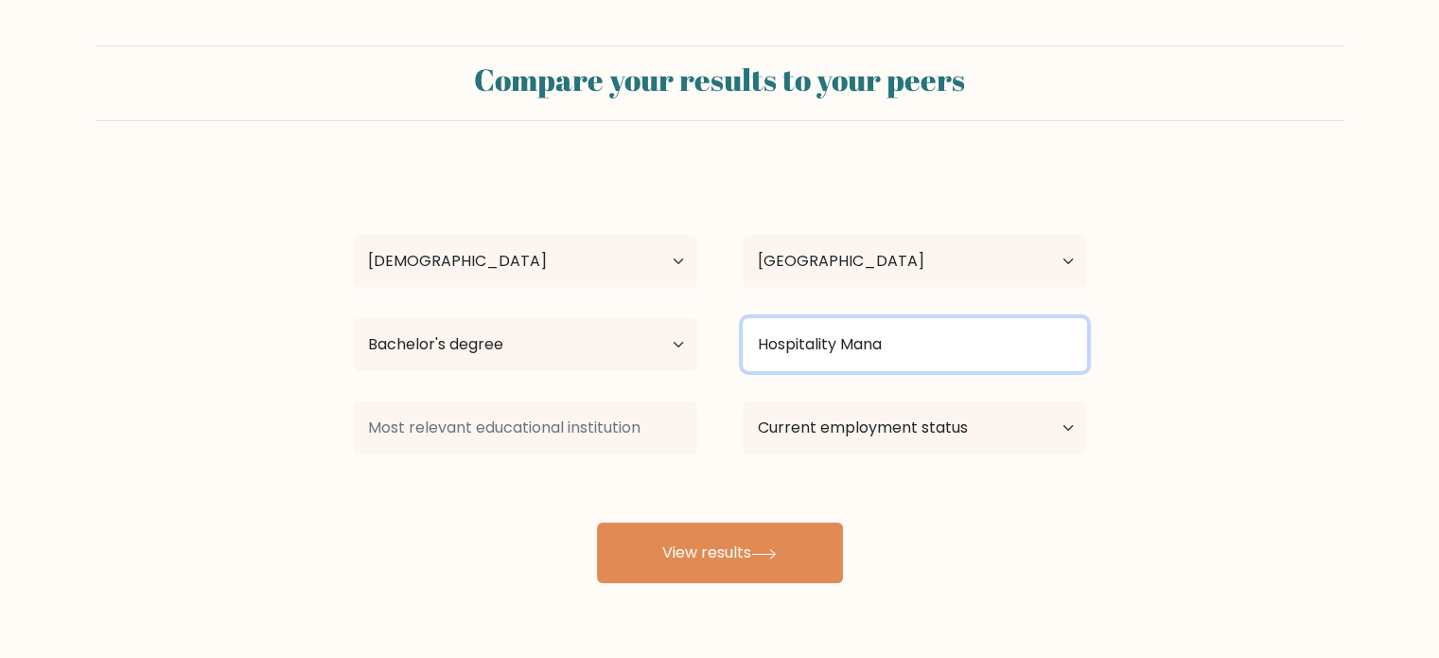
click at [920, 357] on input "Hospitality Mana" at bounding box center [915, 344] width 344 height 53
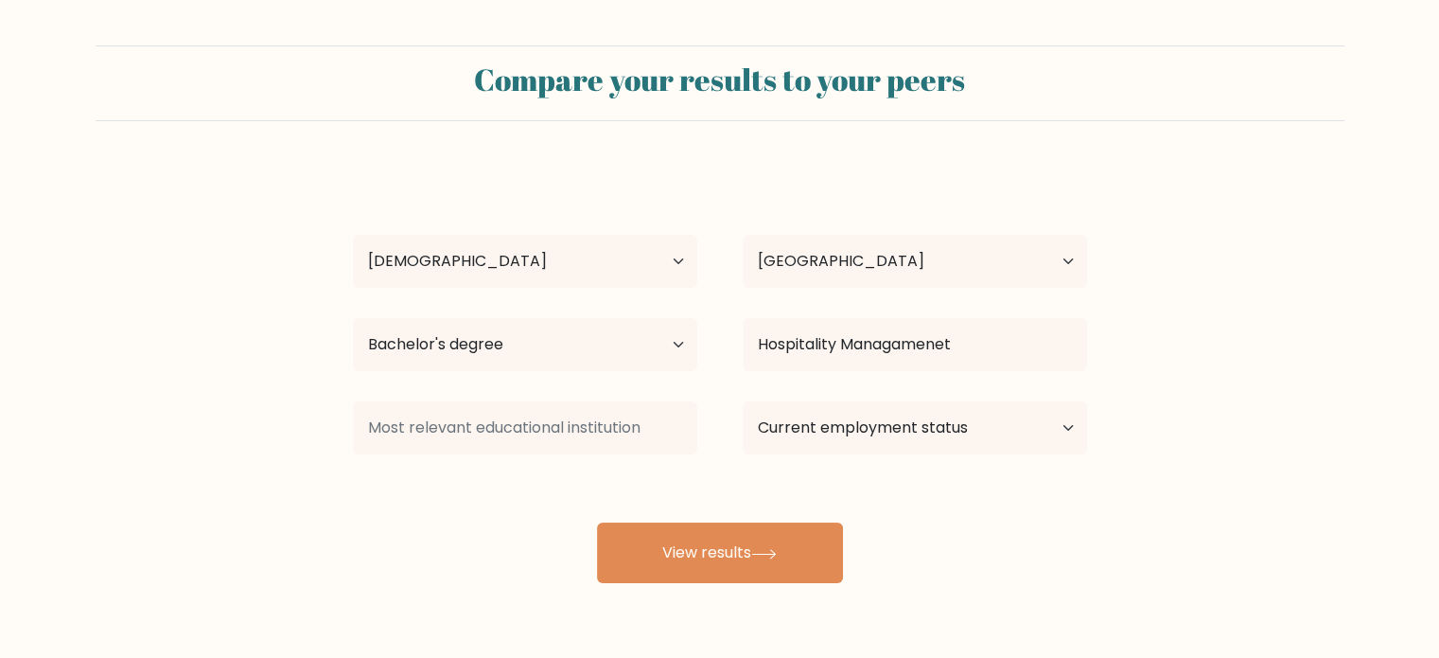
click at [915, 428] on div "Paulo Kim De Jesus Age Under 18 years old 18-24 years old 25-34 years old 35-44…" at bounding box center [720, 375] width 757 height 416
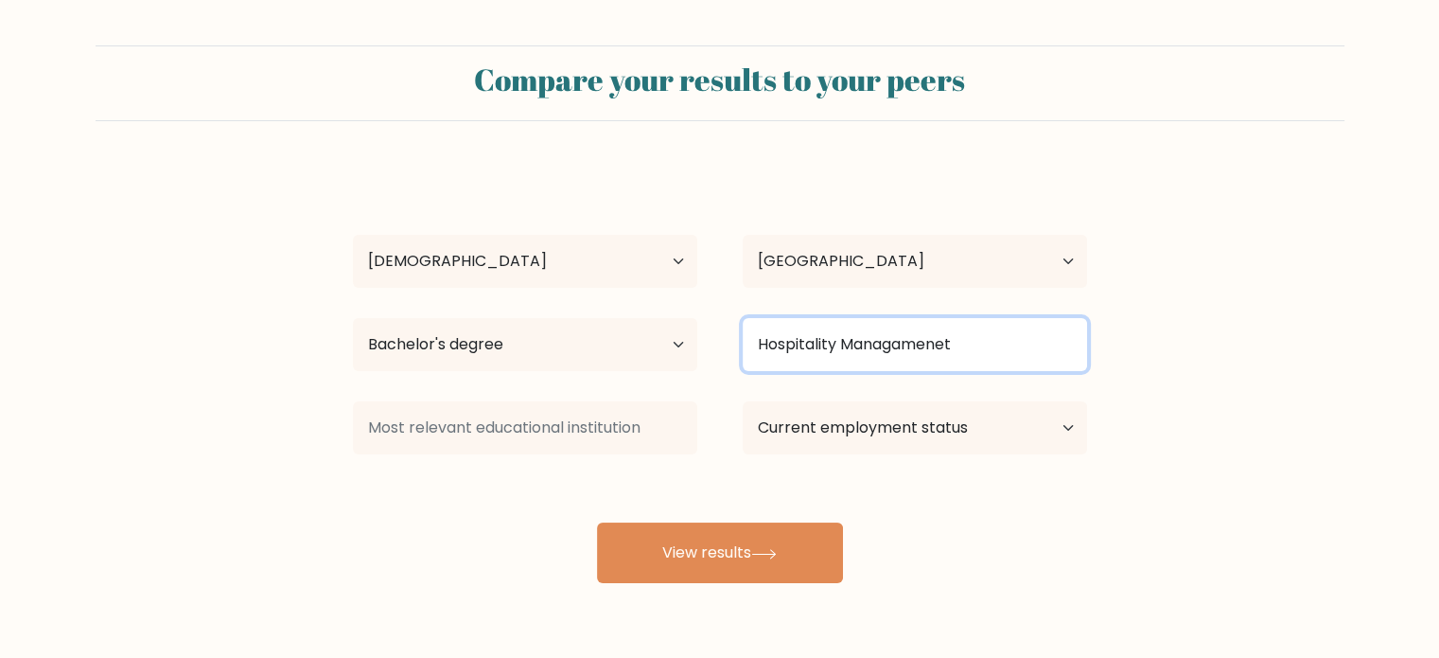
click at [977, 342] on input "Hospitality Managamenet" at bounding box center [915, 344] width 344 height 53
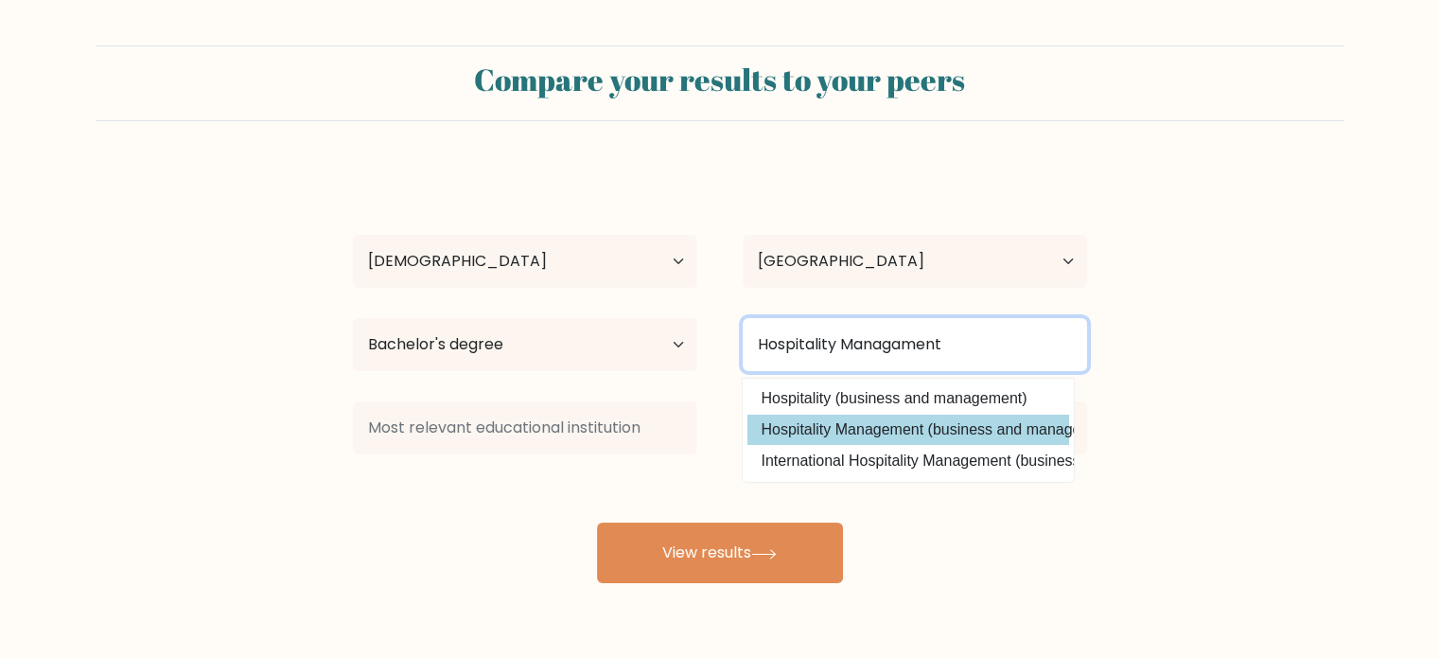
type input "Hospitality Managament"
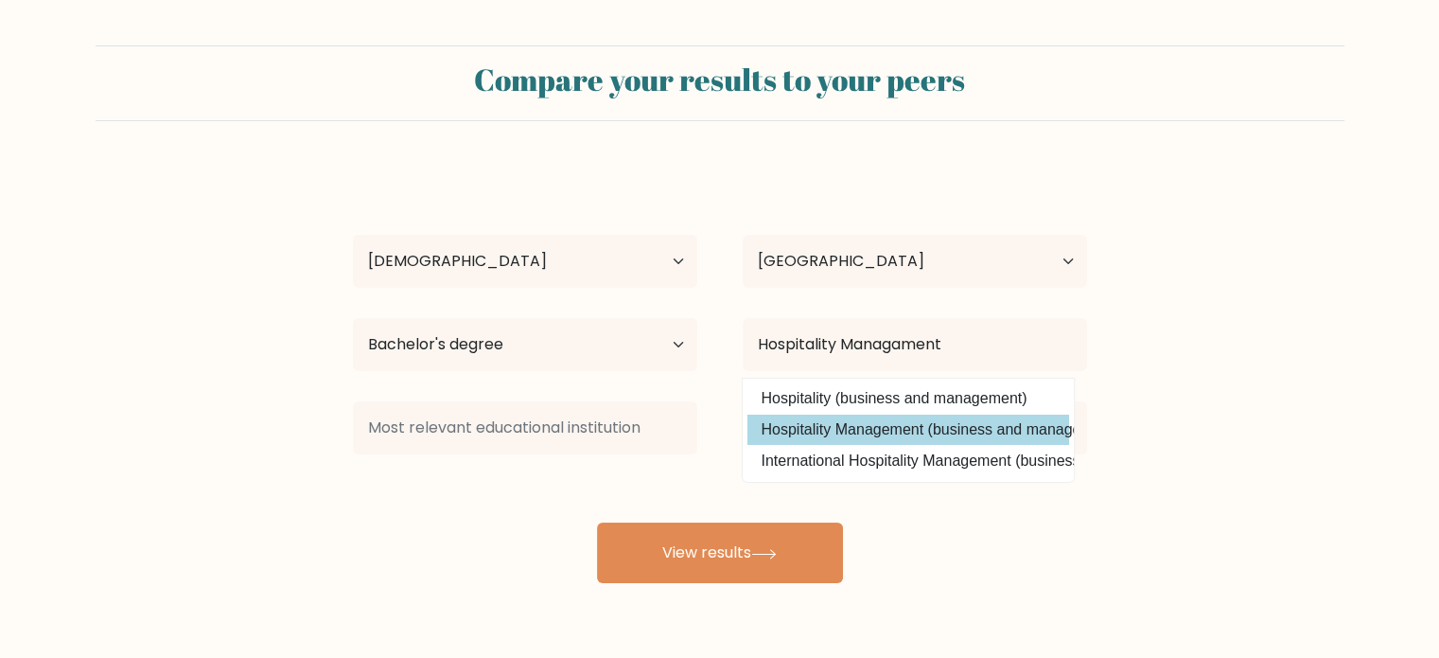
click at [916, 428] on div "Paulo Kim De Jesus Age Under 18 years old 18-24 years old 25-34 years old 35-44…" at bounding box center [720, 375] width 757 height 416
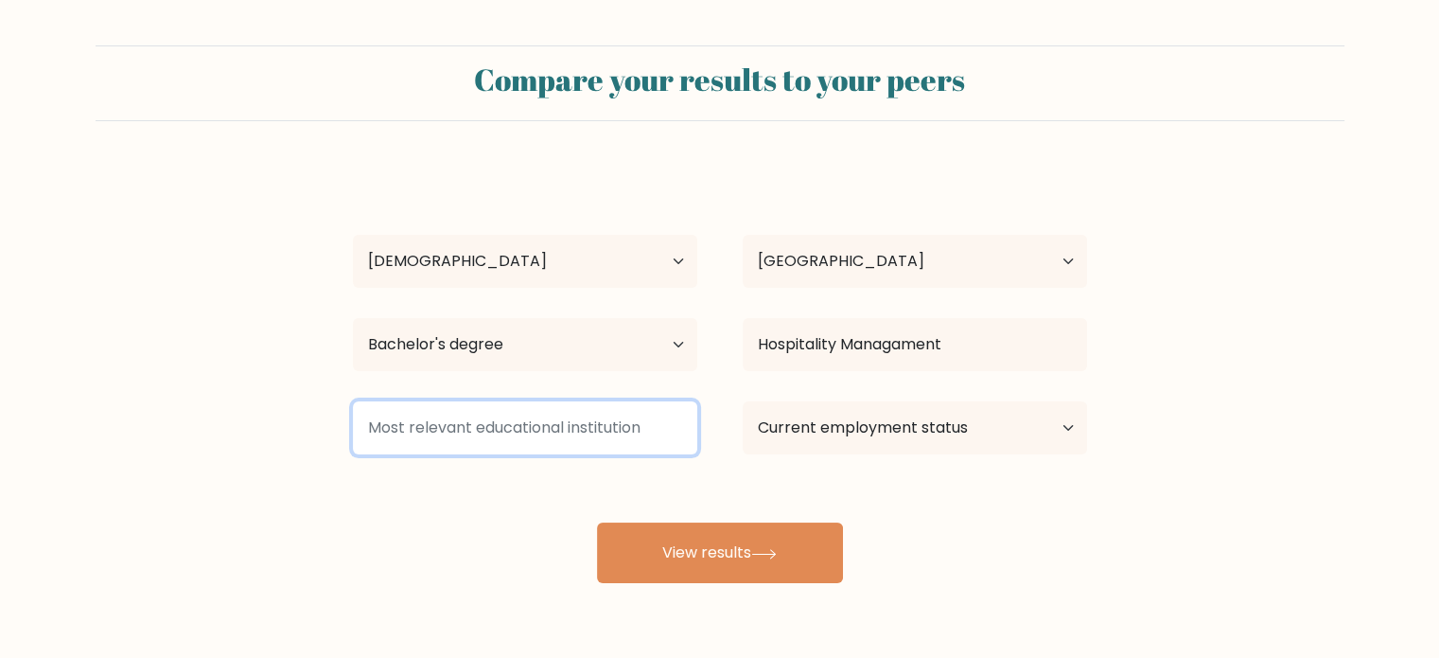
click at [559, 419] on input at bounding box center [525, 427] width 344 height 53
type input "Aklan Catholic College"
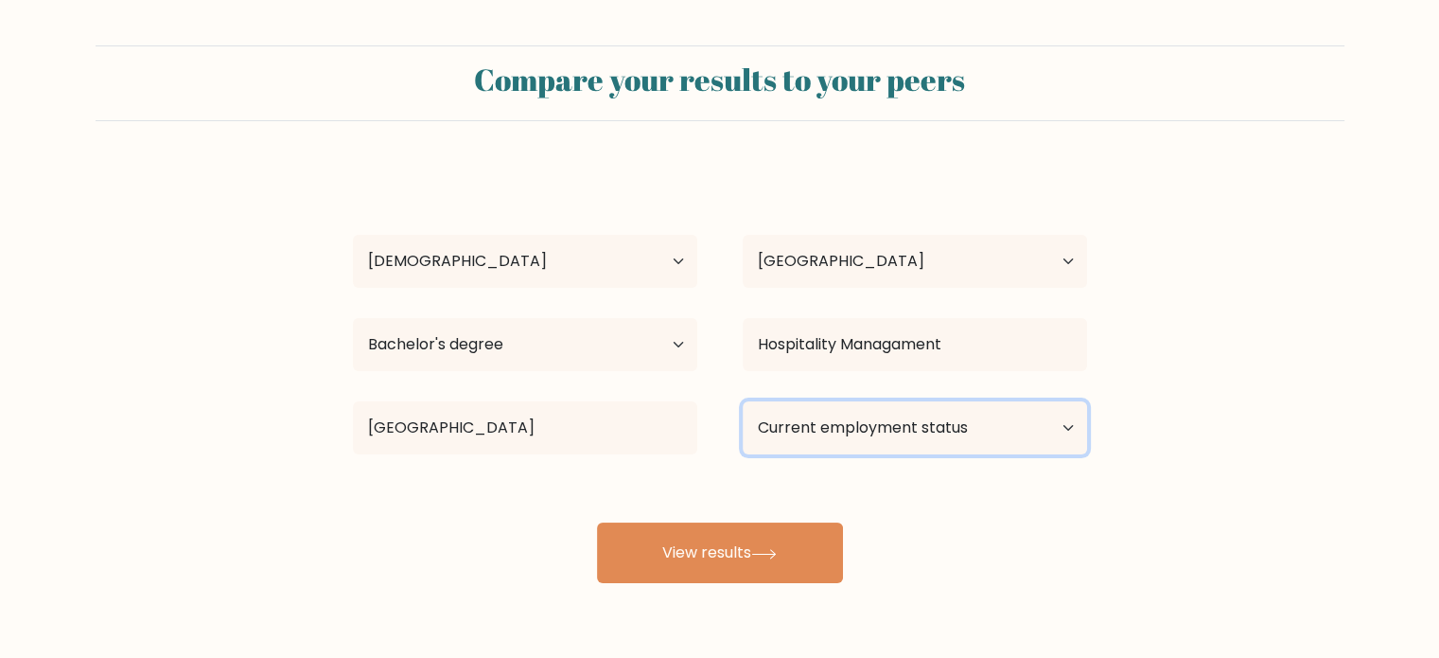
click at [887, 443] on select "Current employment status Employed Student Retired Other / prefer not to answer" at bounding box center [915, 427] width 344 height 53
select select "other"
click at [743, 401] on select "Current employment status Employed Student Retired Other / prefer not to answer" at bounding box center [915, 427] width 344 height 53
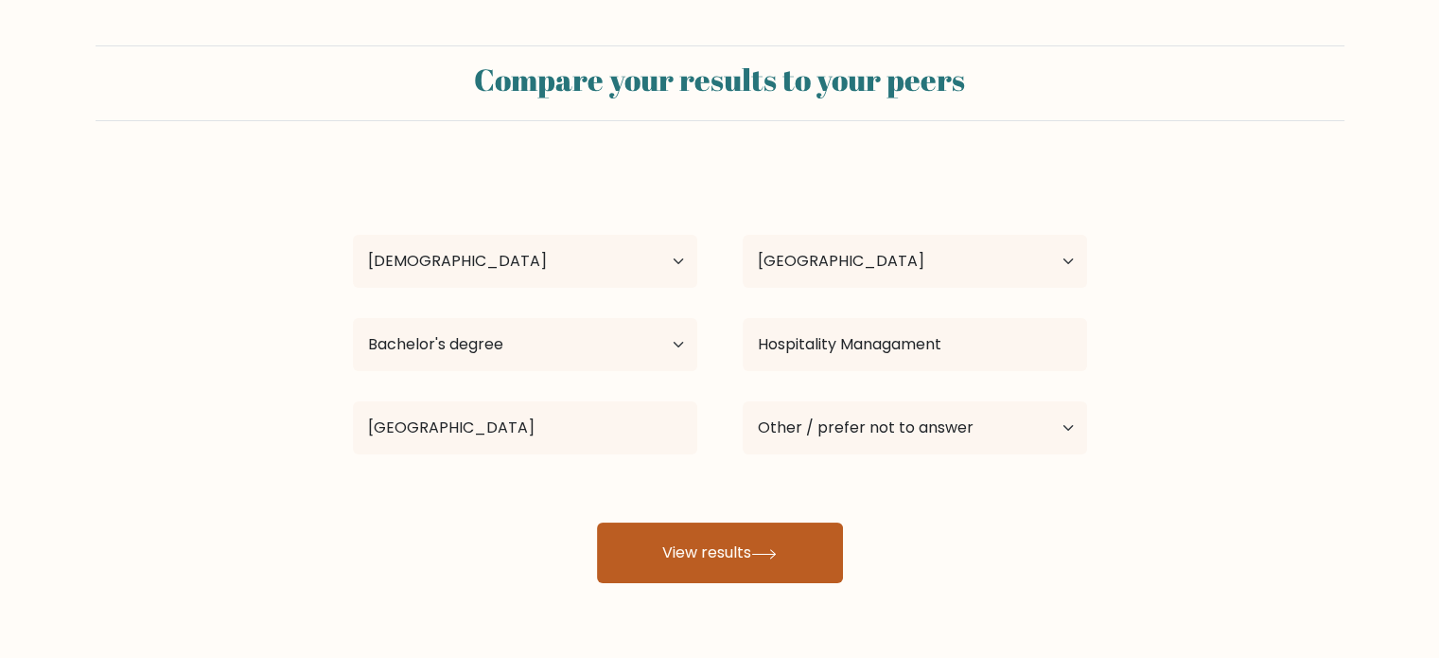
click at [752, 550] on button "View results" at bounding box center [720, 552] width 246 height 61
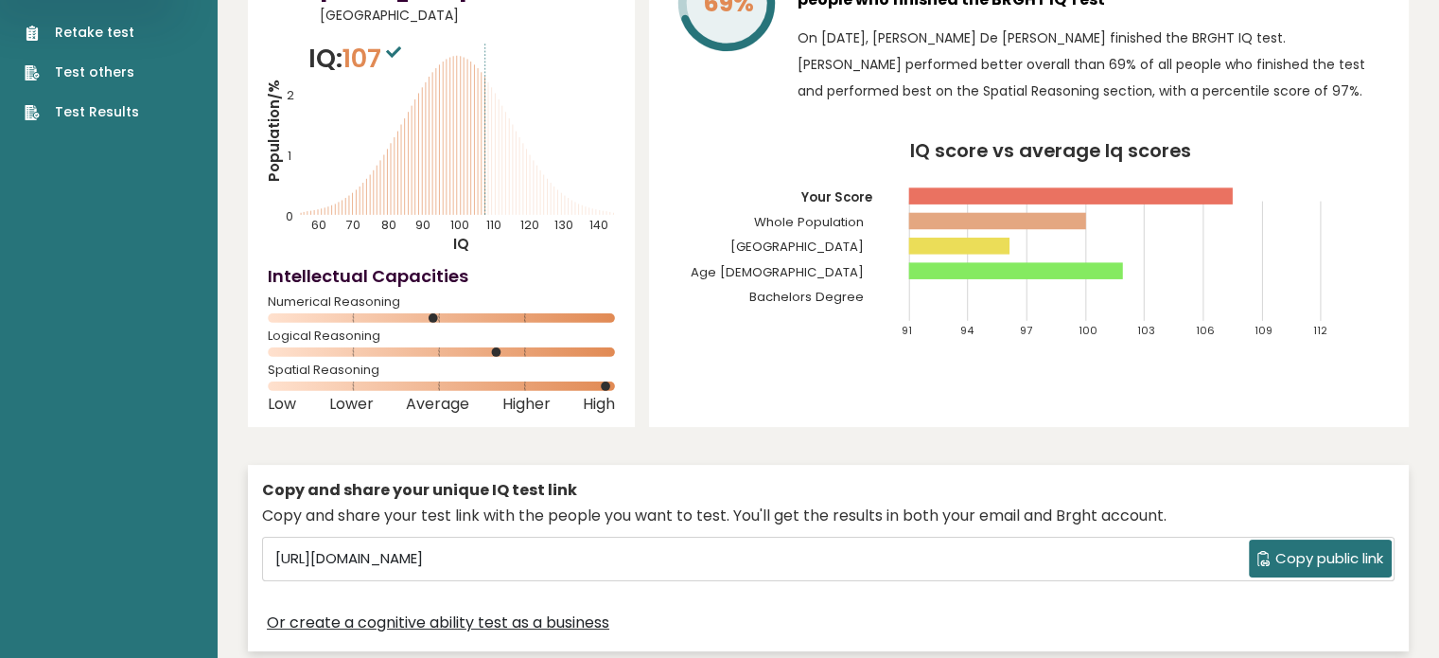
scroll to position [142, 0]
click at [1306, 549] on span "Copy public link" at bounding box center [1330, 560] width 108 height 22
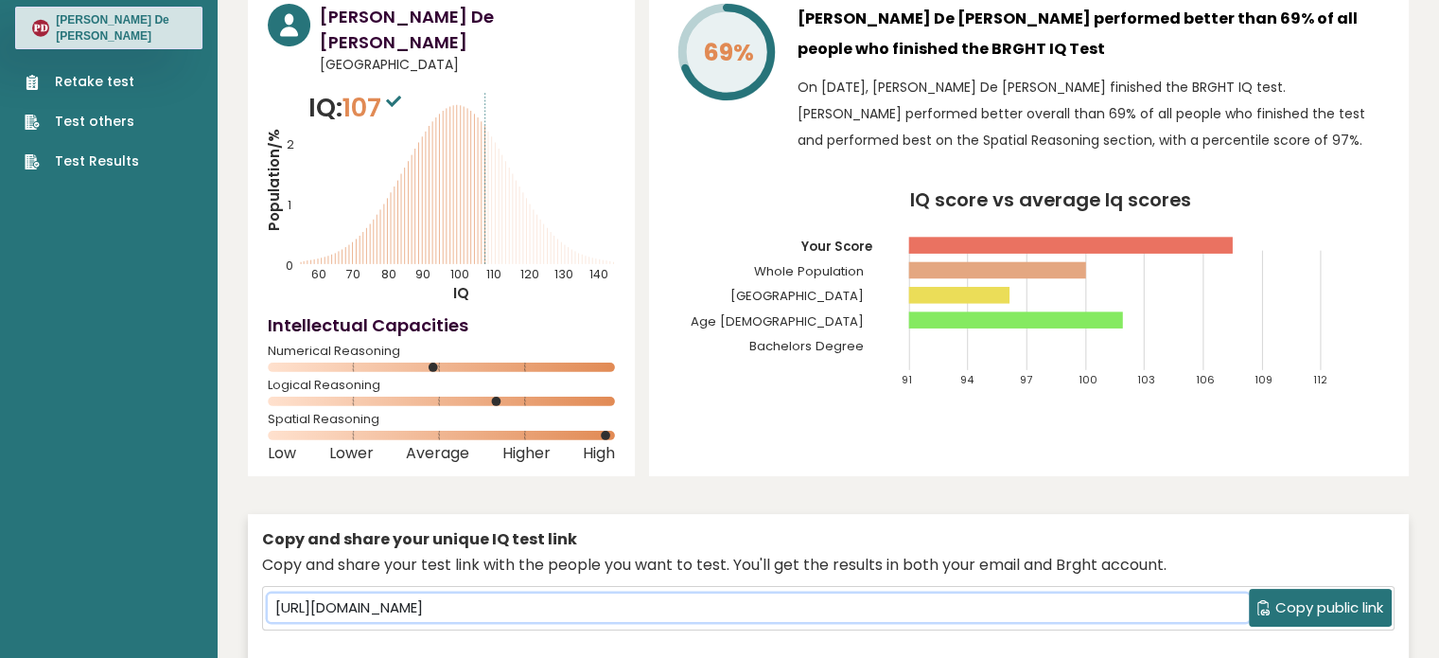
scroll to position [0, 0]
